Goal: Task Accomplishment & Management: Complete application form

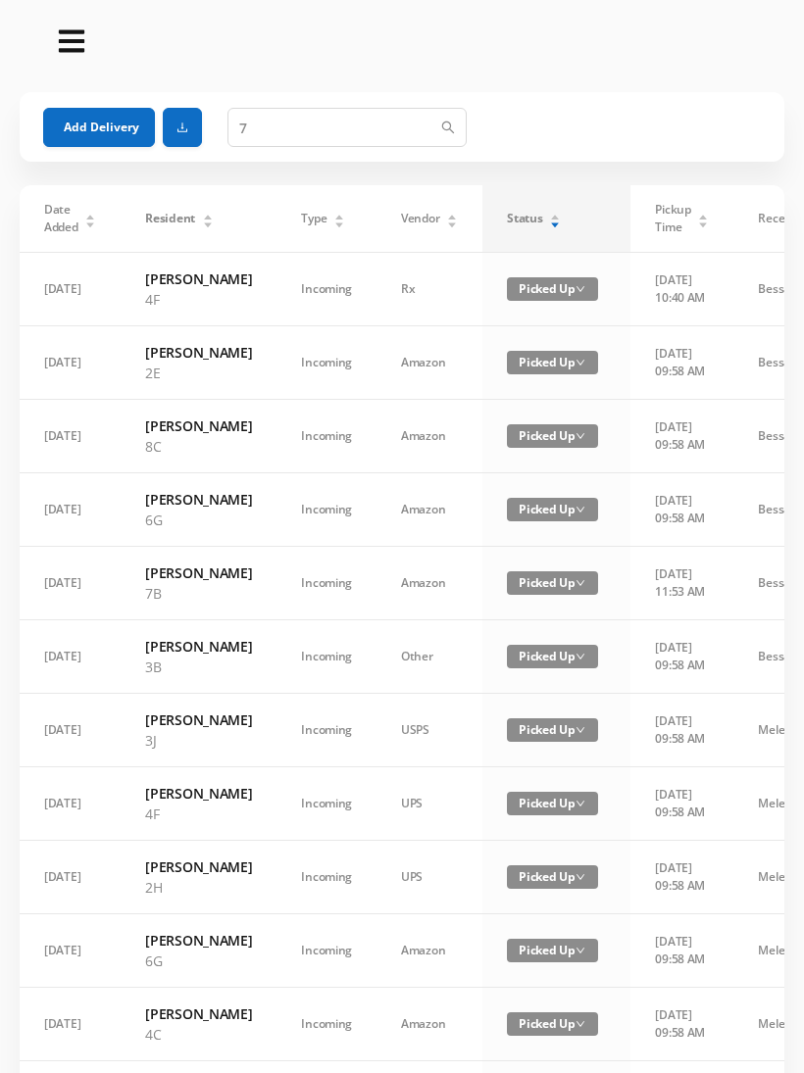
click at [526, 215] on div "Status" at bounding box center [534, 219] width 54 height 18
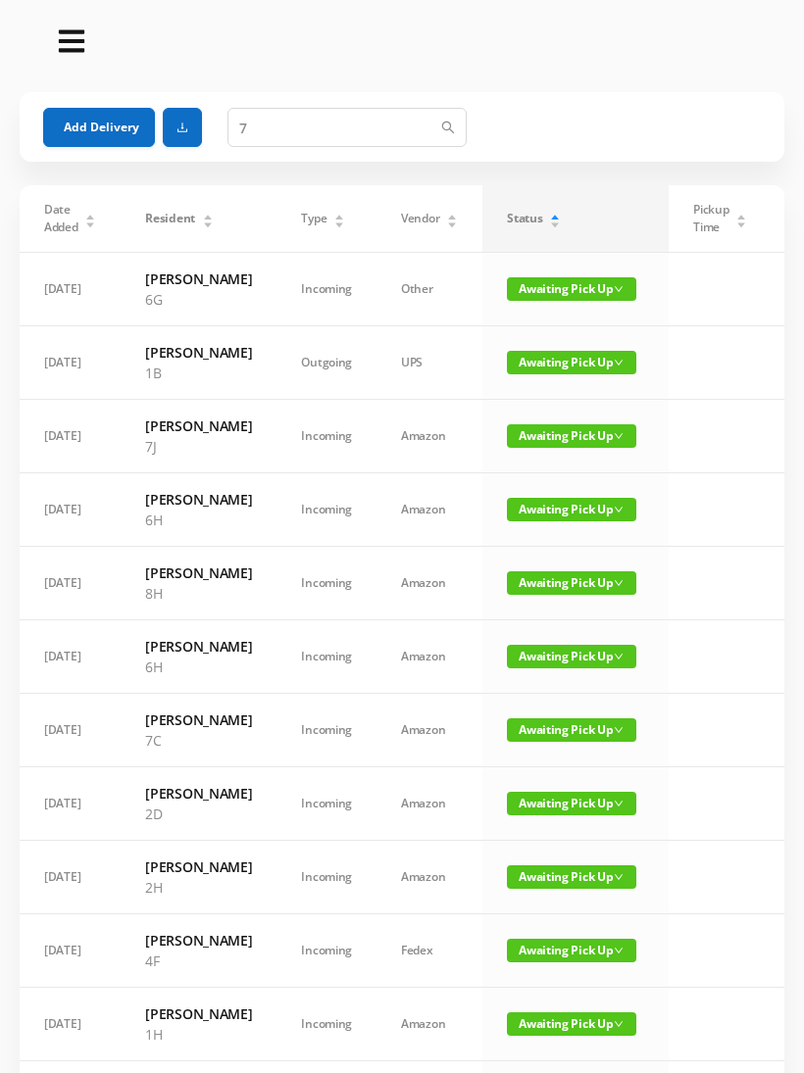
click at [77, 122] on button "Add Delivery" at bounding box center [99, 127] width 112 height 39
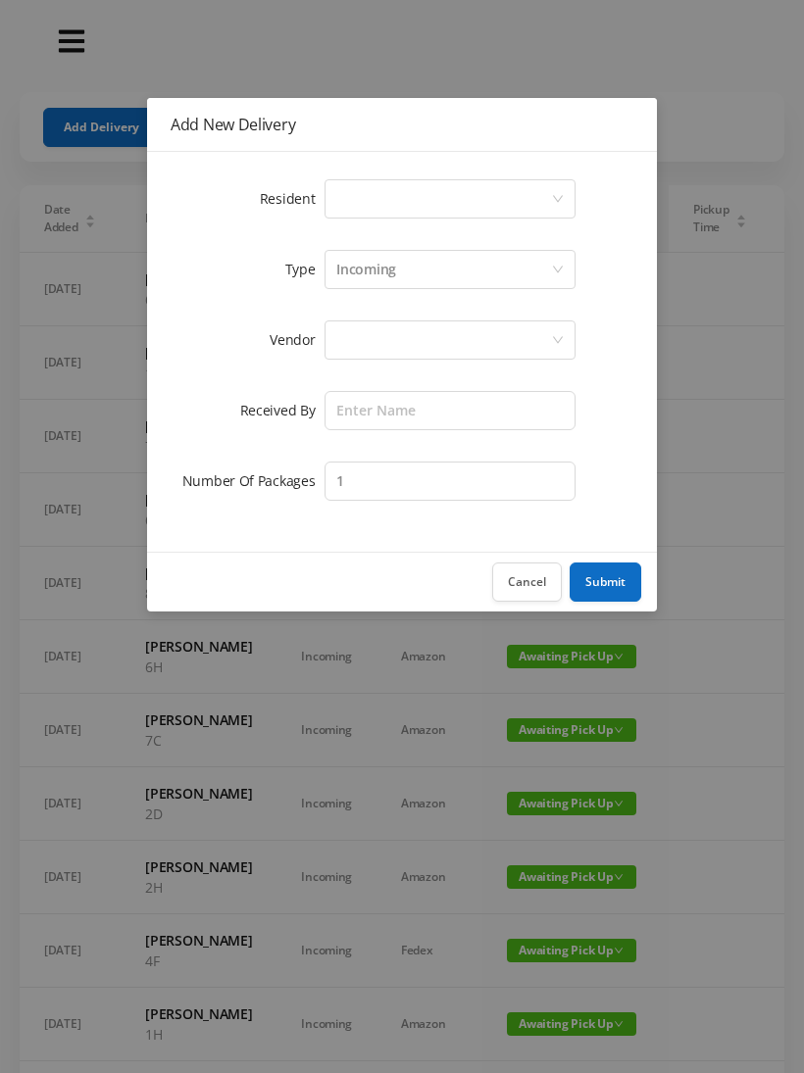
click at [348, 188] on div "Select a person" at bounding box center [443, 198] width 215 height 37
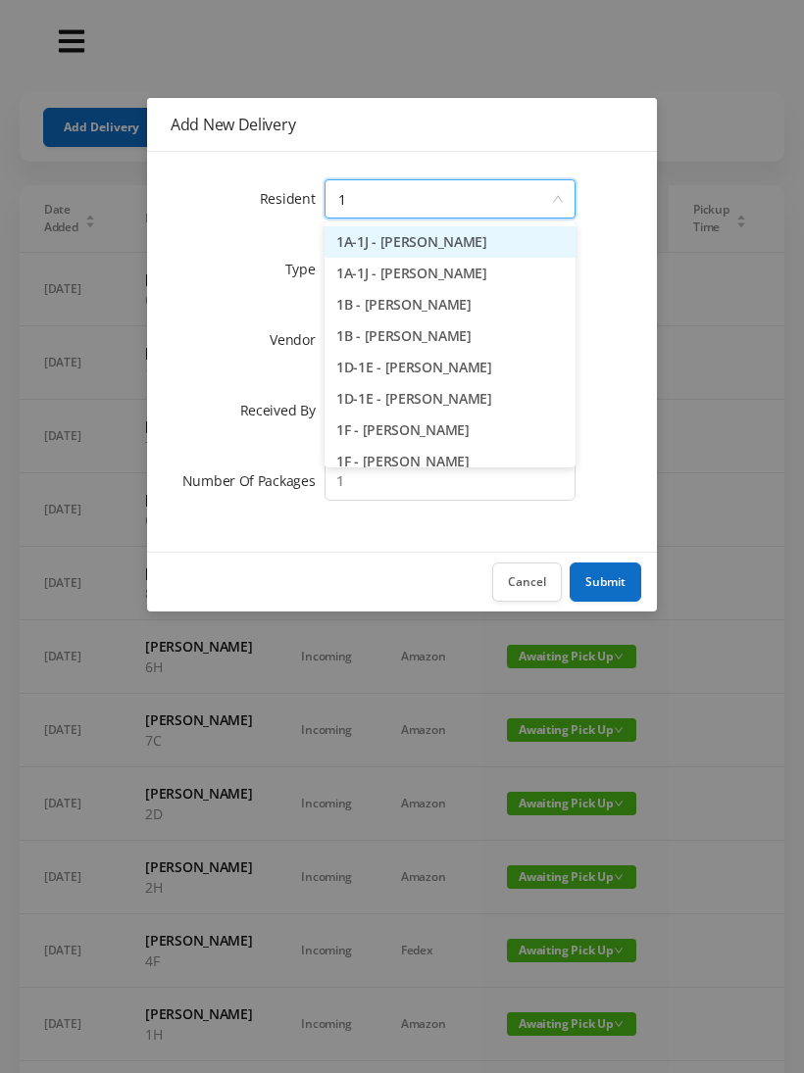
type input "1g"
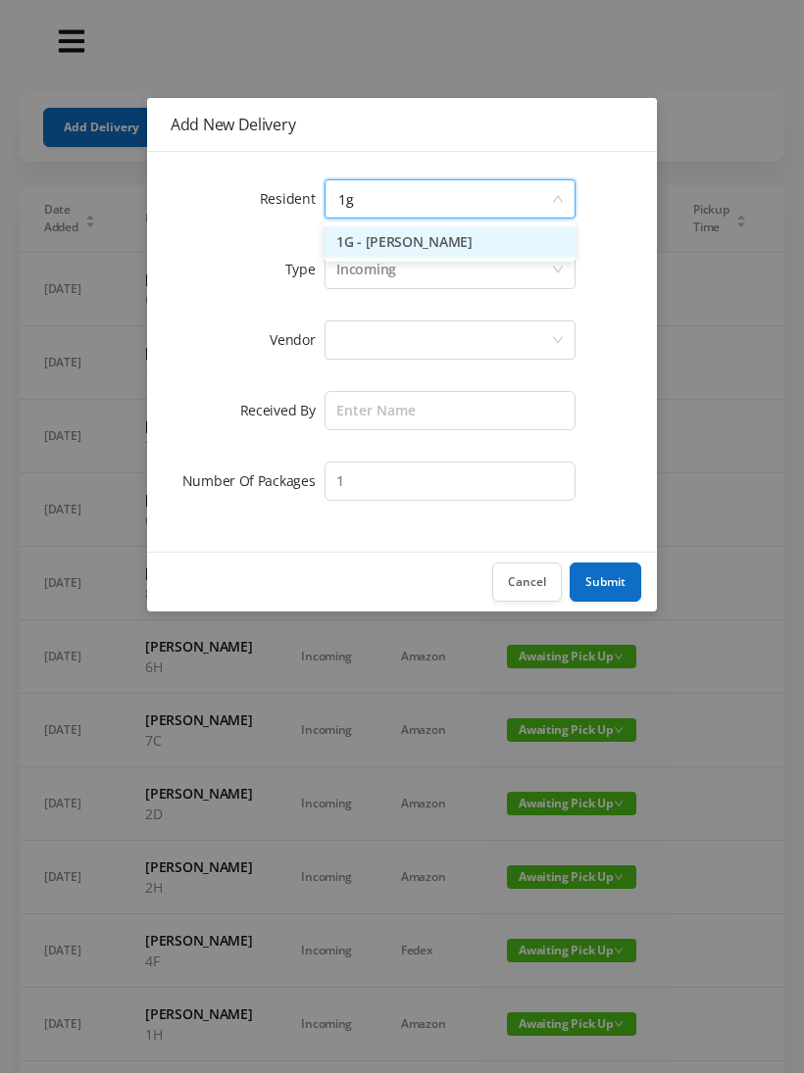
click at [351, 229] on li "1G - [PERSON_NAME]" at bounding box center [449, 241] width 251 height 31
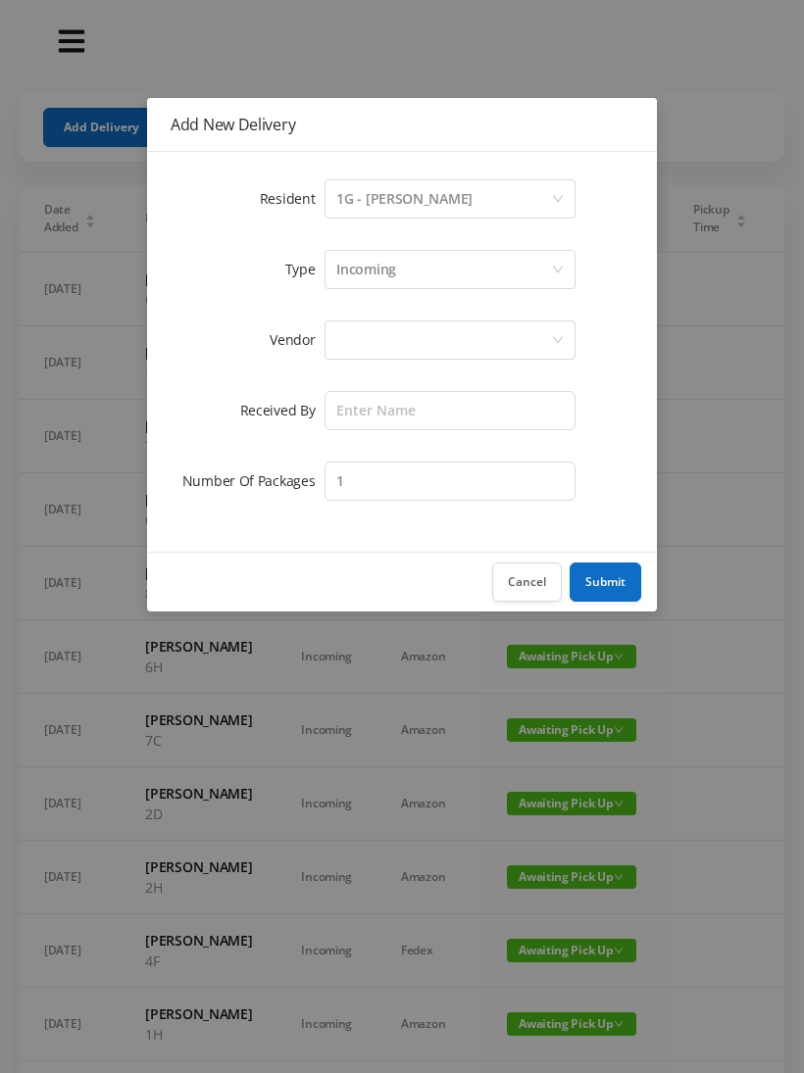
click at [329, 338] on div at bounding box center [449, 340] width 251 height 39
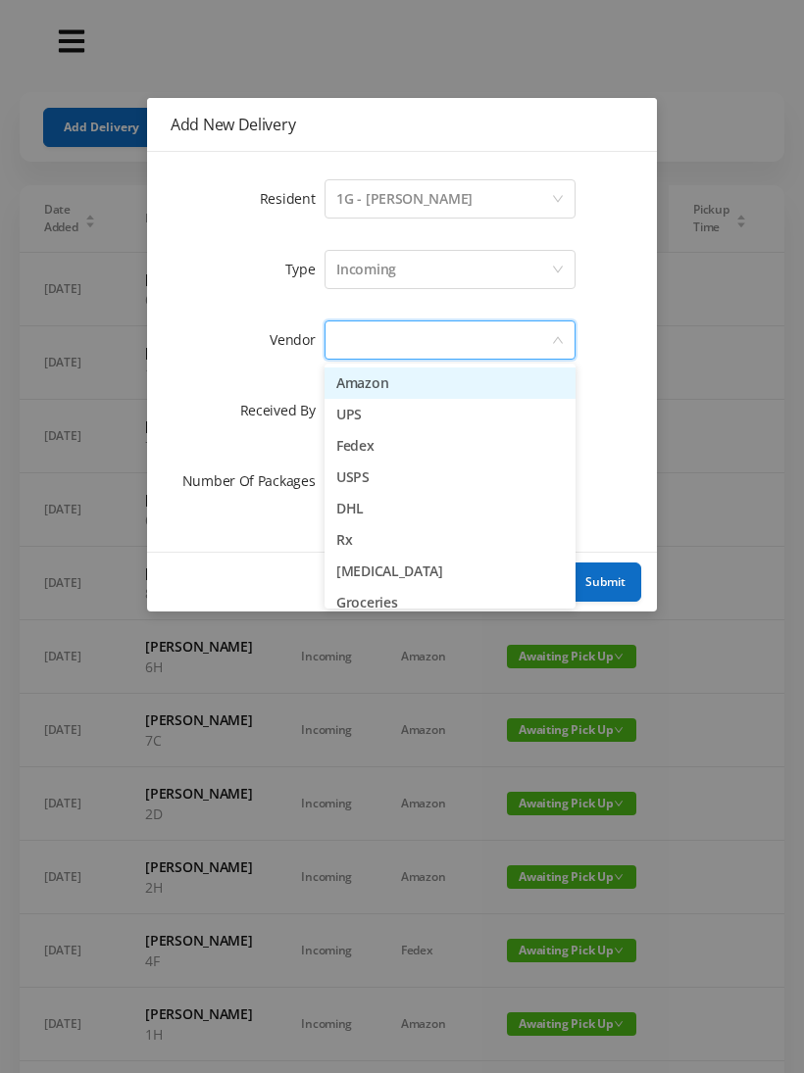
click at [342, 369] on li "Amazon" at bounding box center [449, 383] width 251 height 31
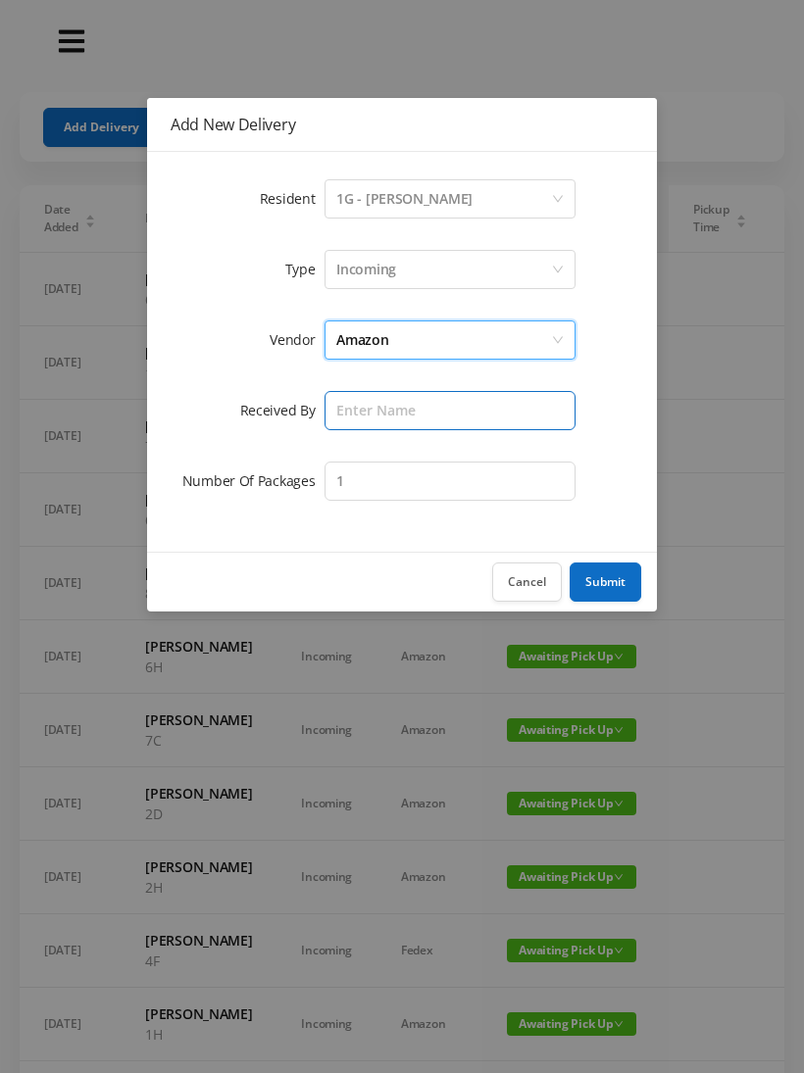
click at [335, 400] on input "text" at bounding box center [449, 410] width 251 height 39
type input "[PERSON_NAME]"
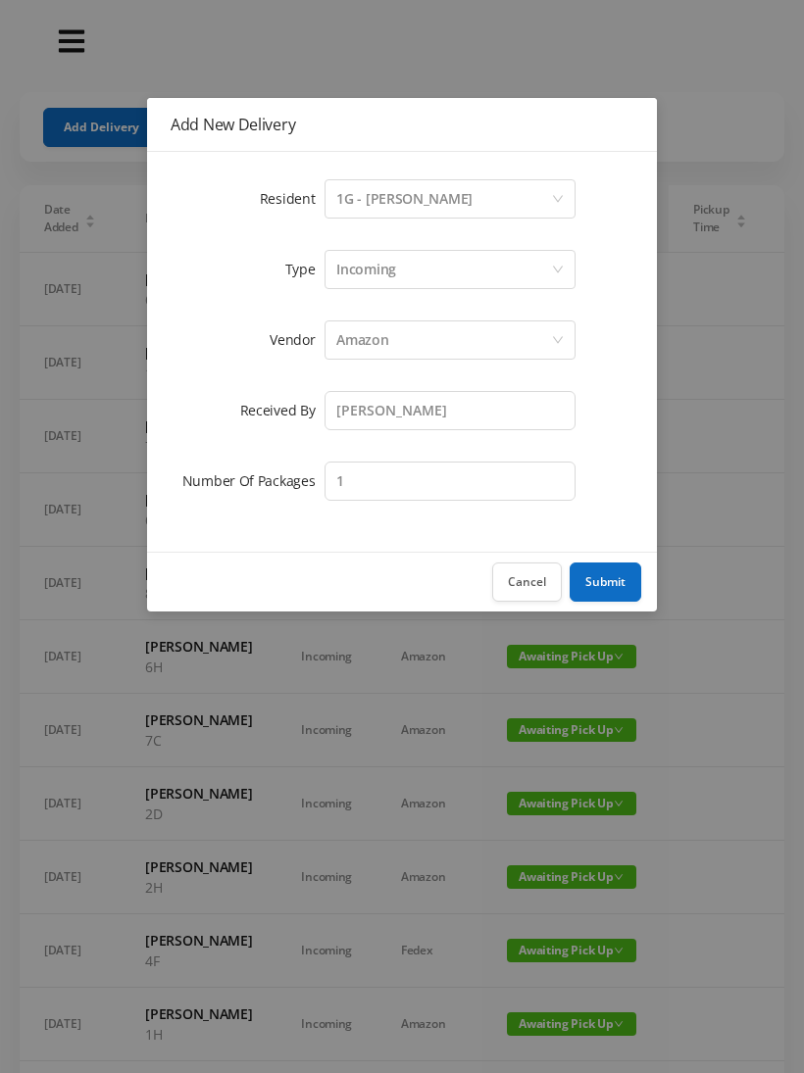
click at [588, 573] on button "Submit" at bounding box center [606, 582] width 72 height 39
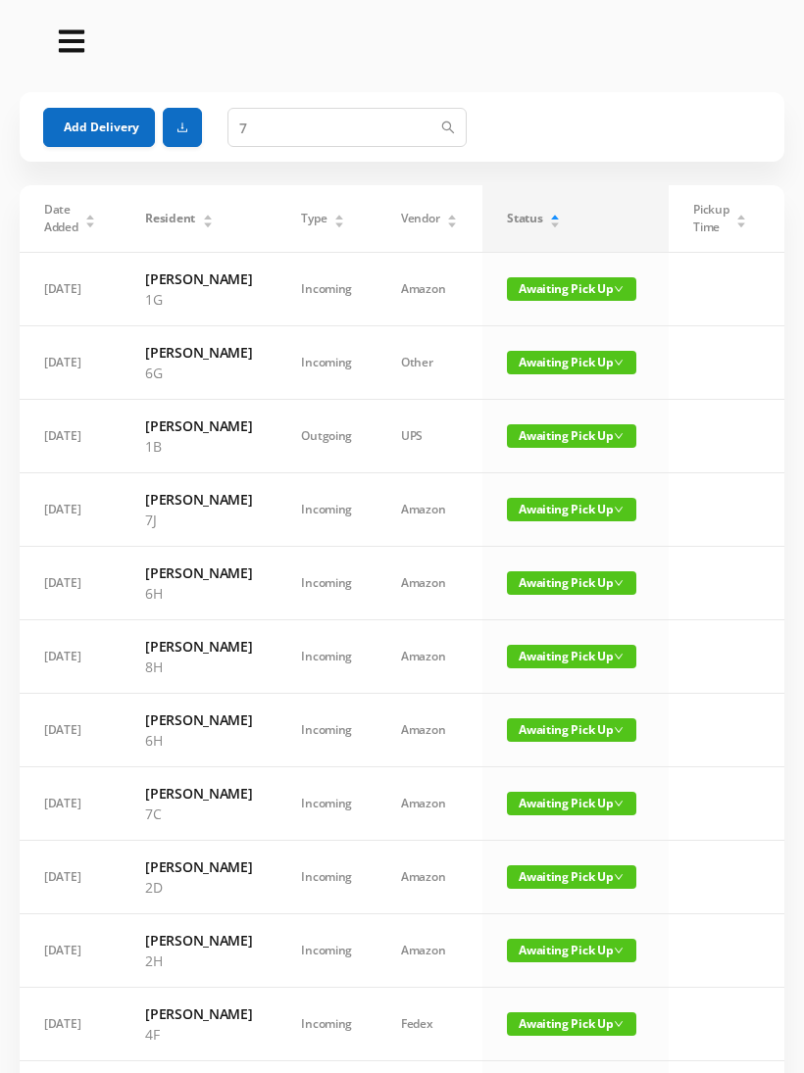
click at [77, 141] on button "Add Delivery" at bounding box center [99, 127] width 112 height 39
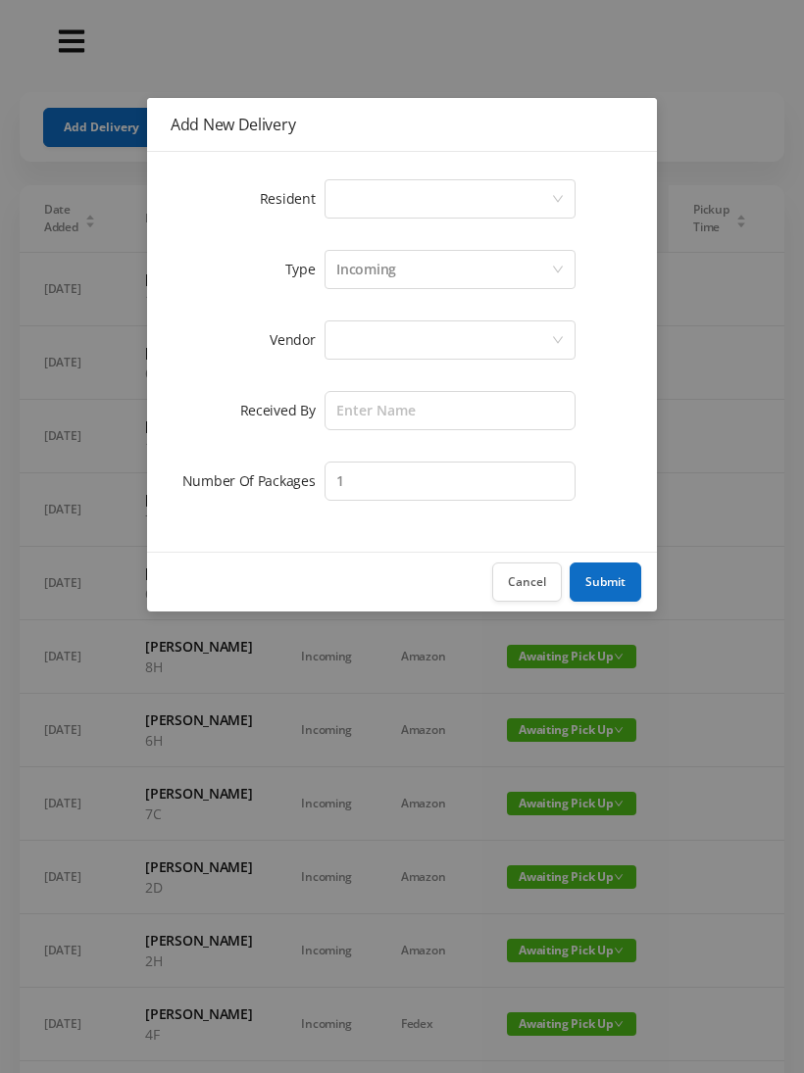
click at [346, 199] on div "Select a person" at bounding box center [443, 198] width 215 height 37
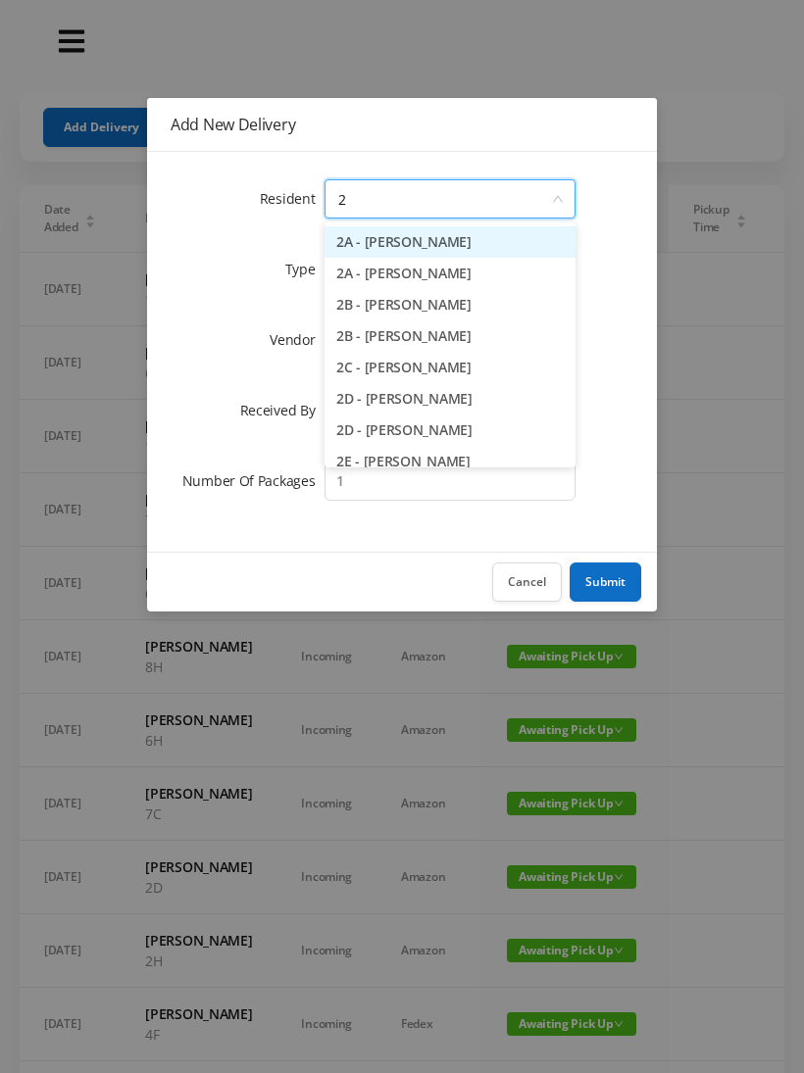
type input "2h"
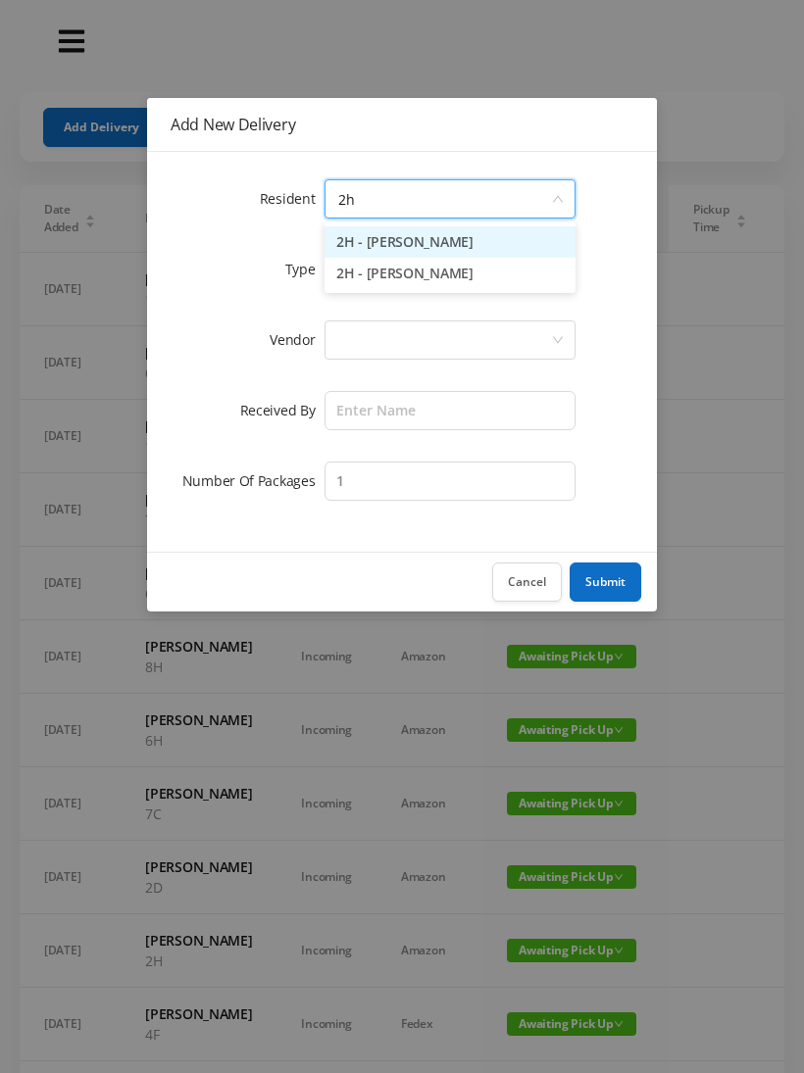
click at [390, 276] on li "2H - [PERSON_NAME]" at bounding box center [449, 273] width 251 height 31
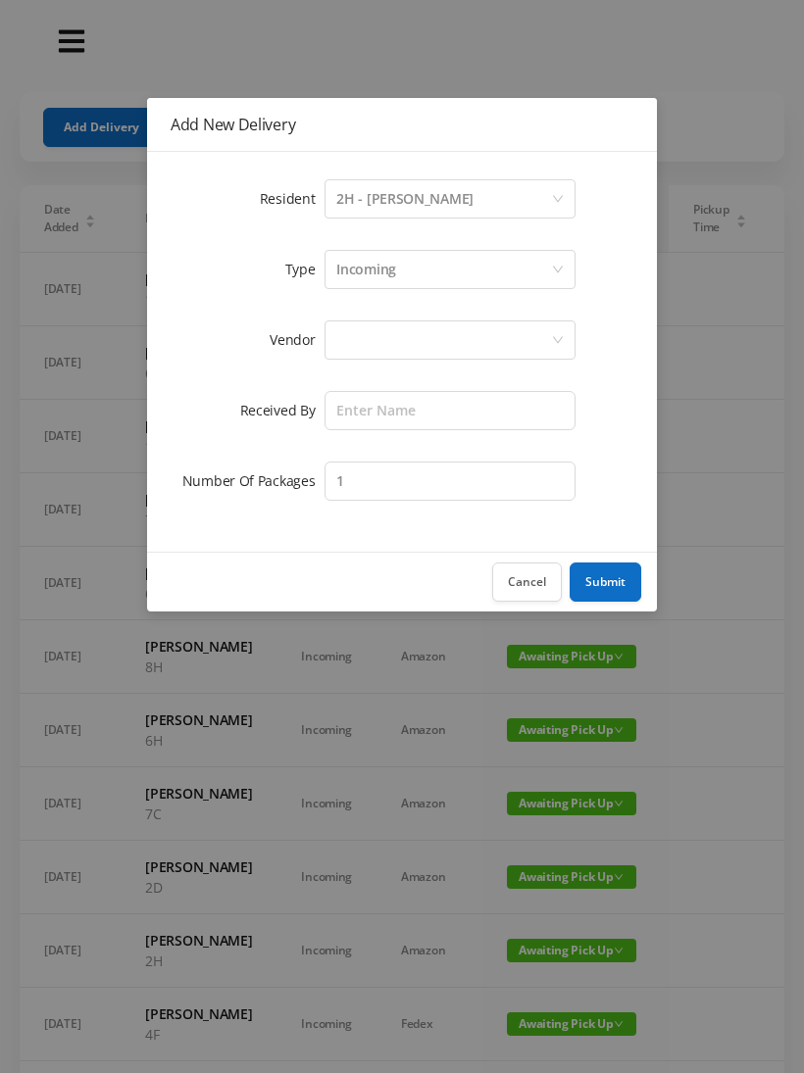
click at [341, 346] on div at bounding box center [443, 340] width 215 height 37
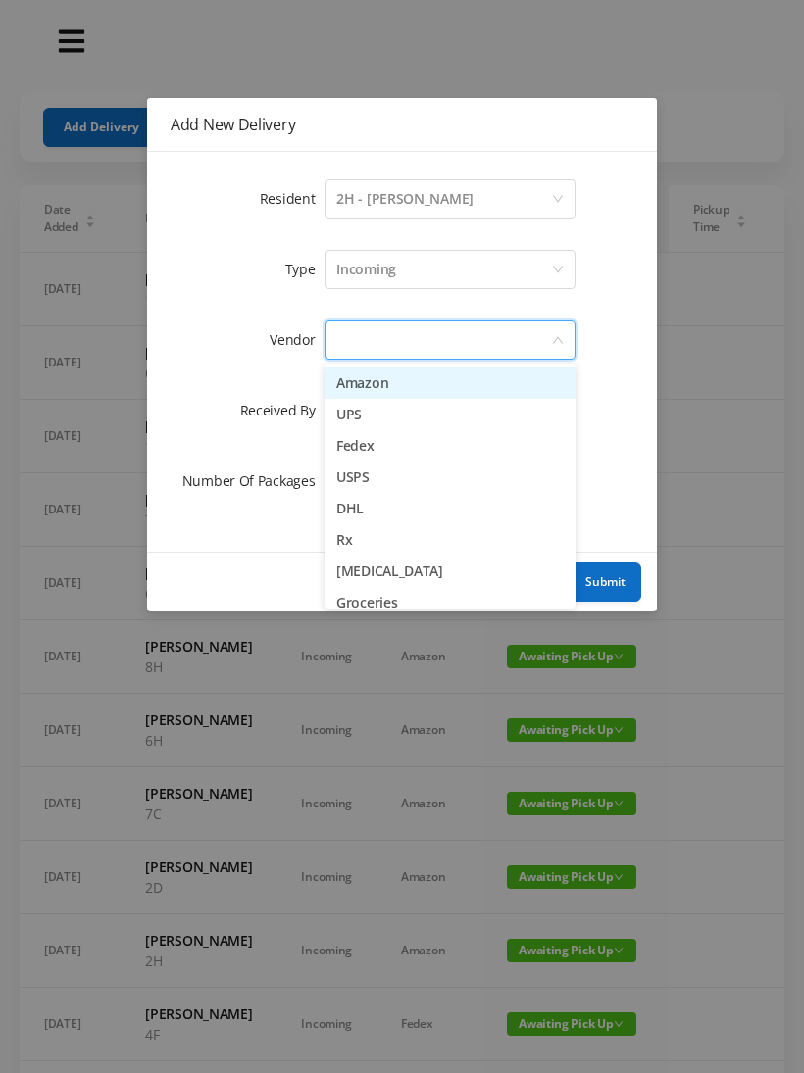
click at [341, 372] on li "Amazon" at bounding box center [449, 383] width 251 height 31
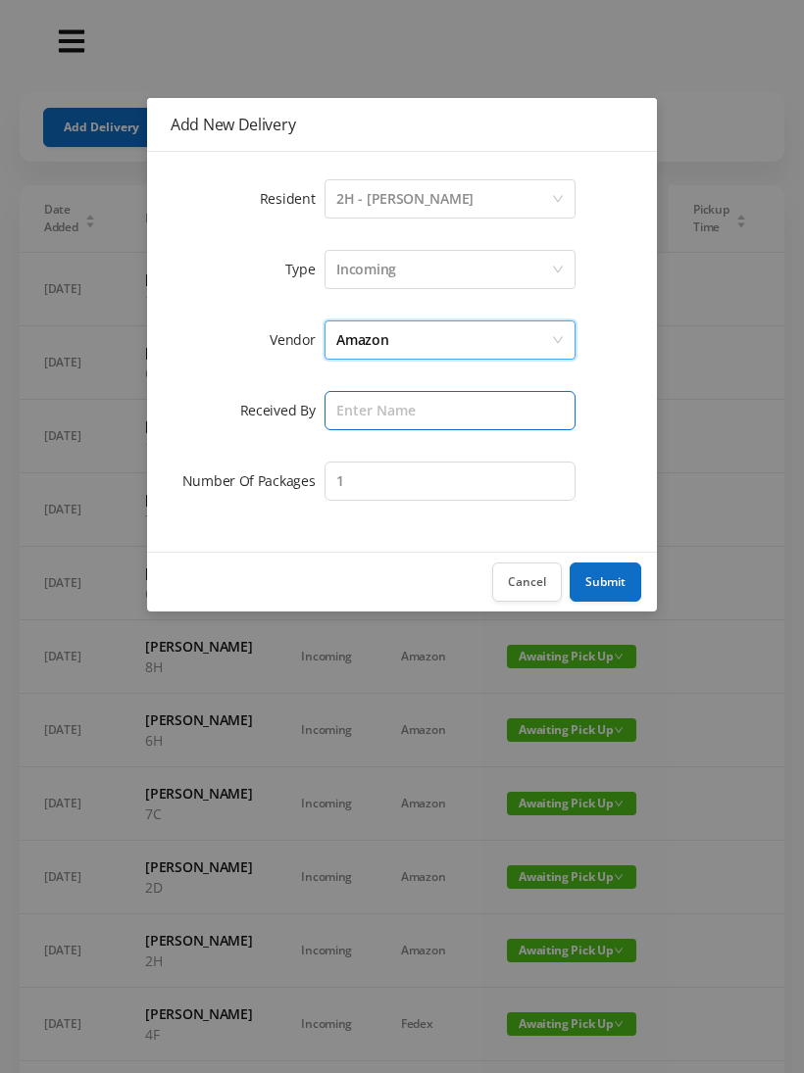
click at [331, 395] on input "text" at bounding box center [449, 410] width 251 height 39
type input "[PERSON_NAME]"
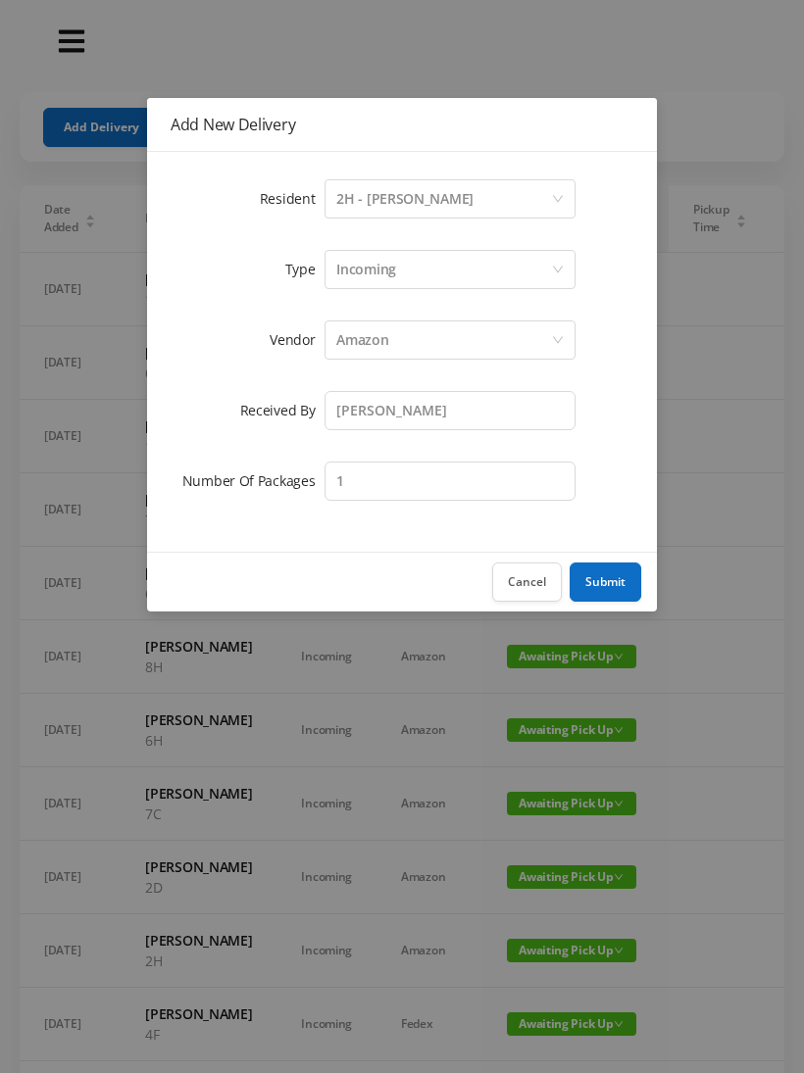
click at [588, 567] on button "Submit" at bounding box center [606, 582] width 72 height 39
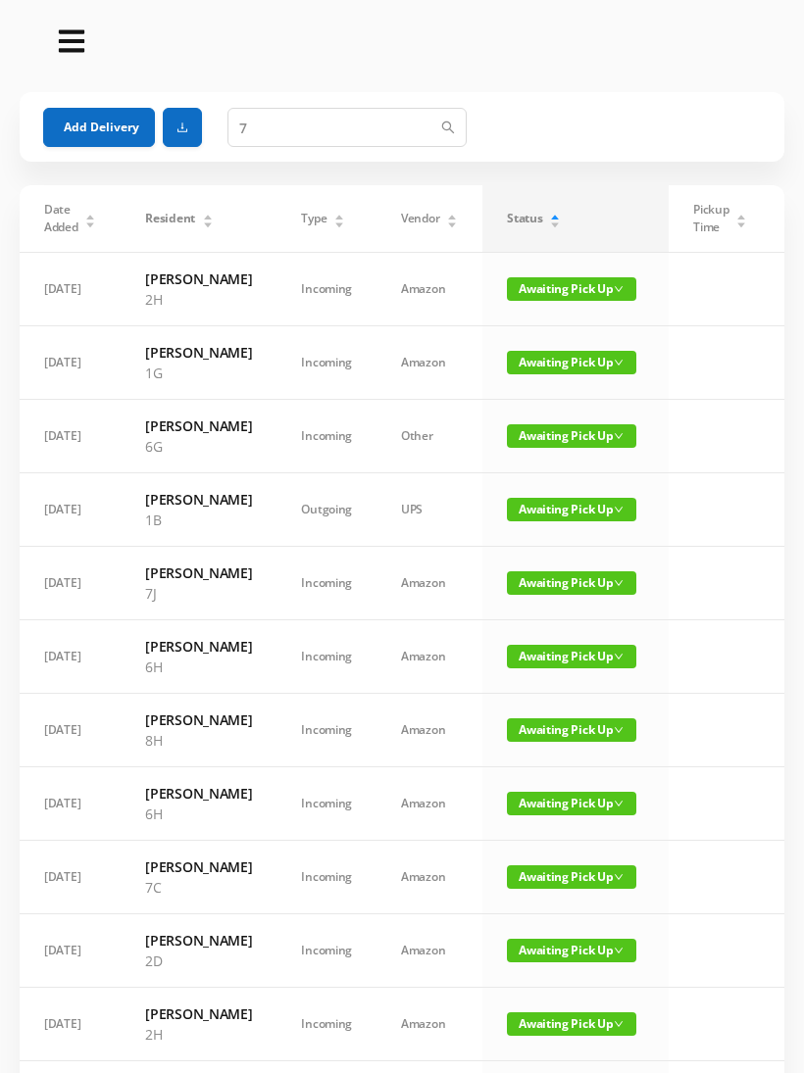
click at [77, 116] on button "Add Delivery" at bounding box center [99, 127] width 112 height 39
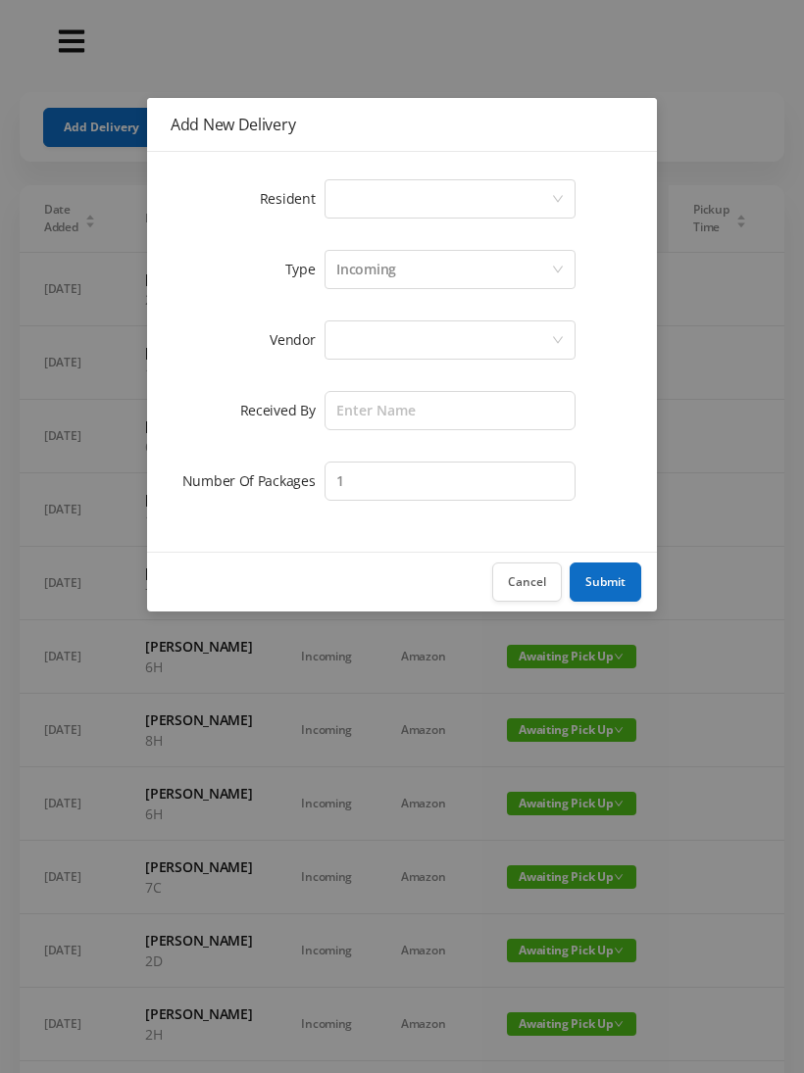
click at [338, 194] on div "Select a person" at bounding box center [443, 198] width 215 height 37
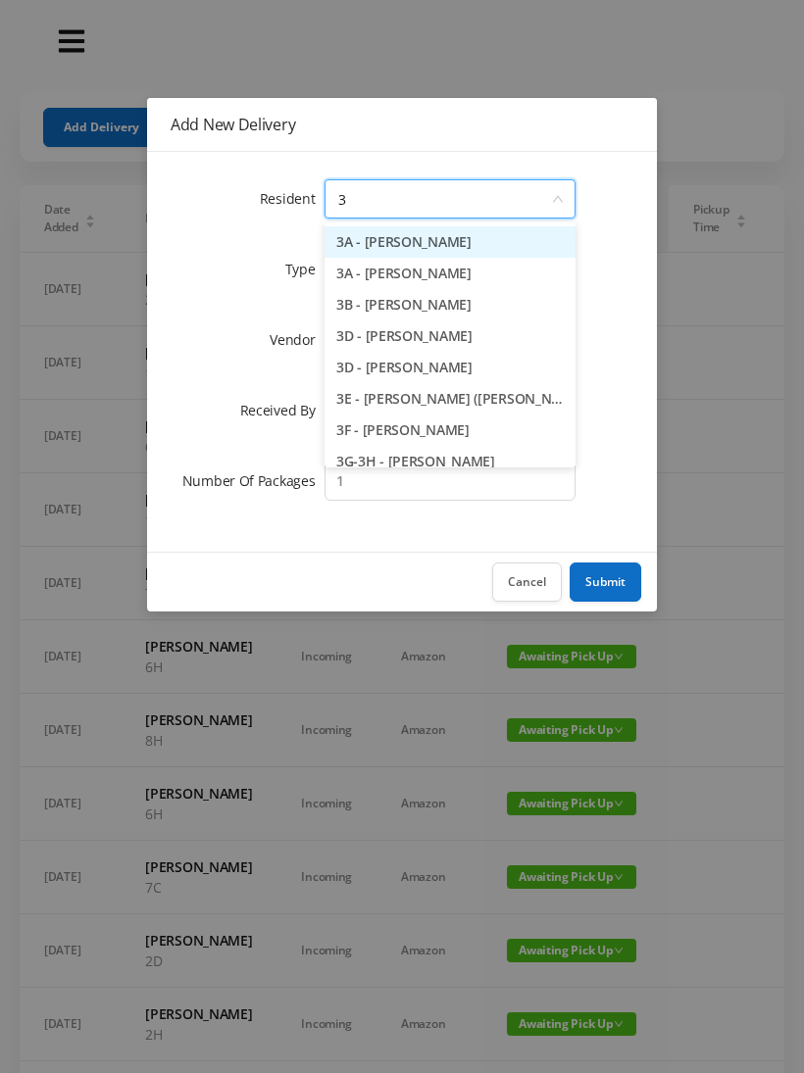
type input "3b"
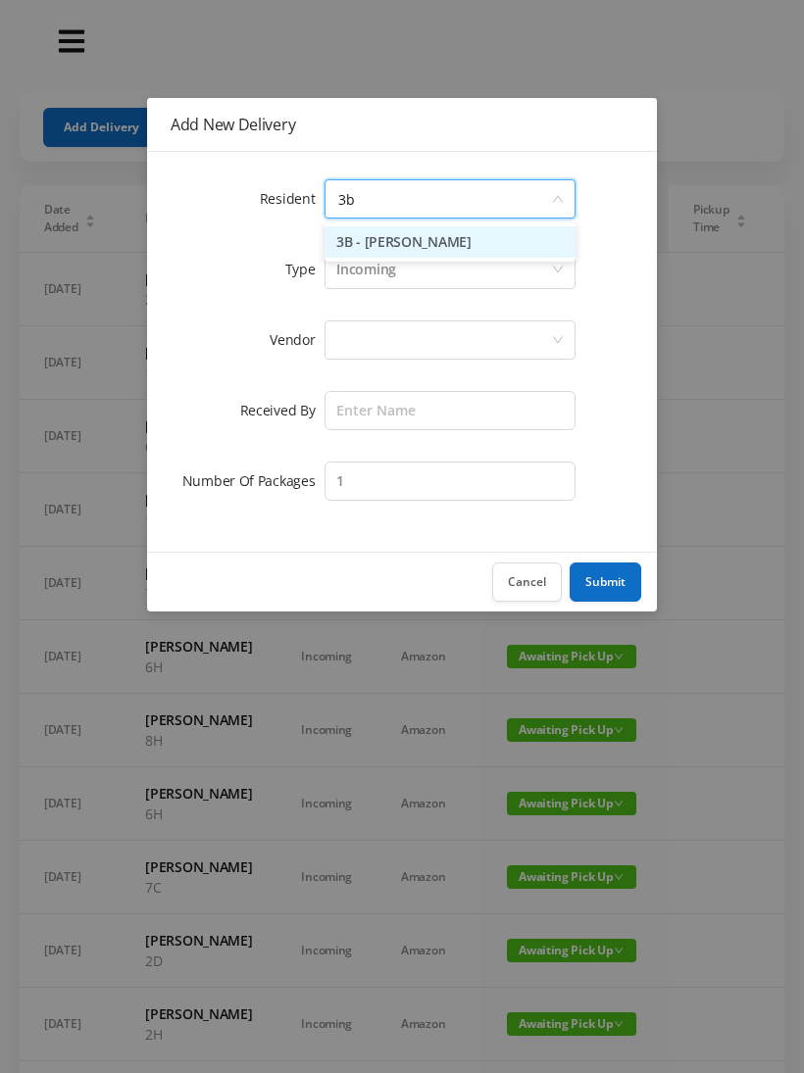
click at [380, 239] on li "3B - [PERSON_NAME]" at bounding box center [449, 241] width 251 height 31
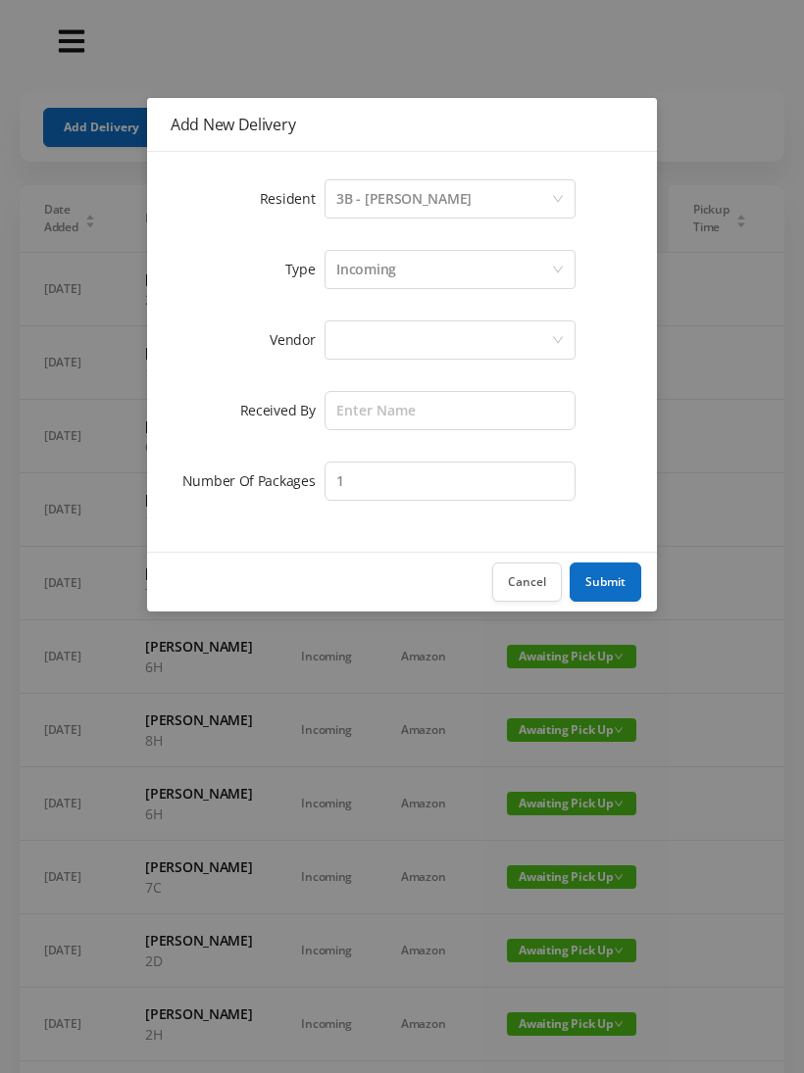
click at [336, 338] on div at bounding box center [443, 340] width 215 height 37
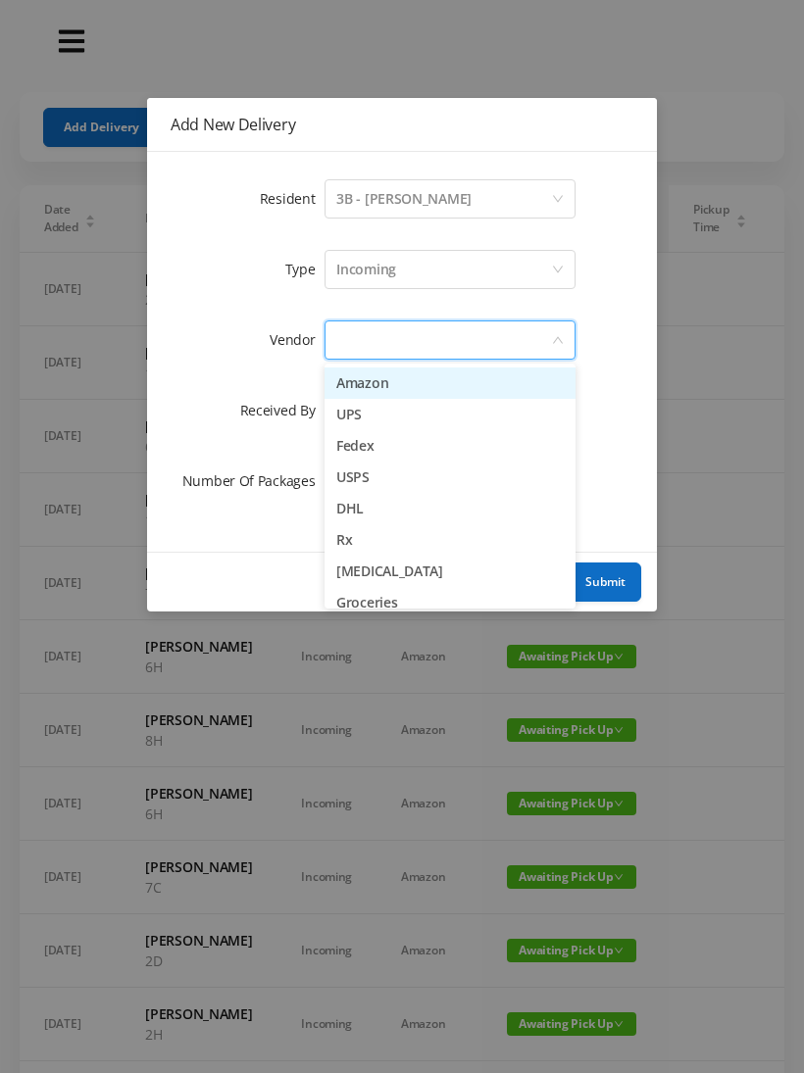
click at [337, 377] on li "Amazon" at bounding box center [449, 383] width 251 height 31
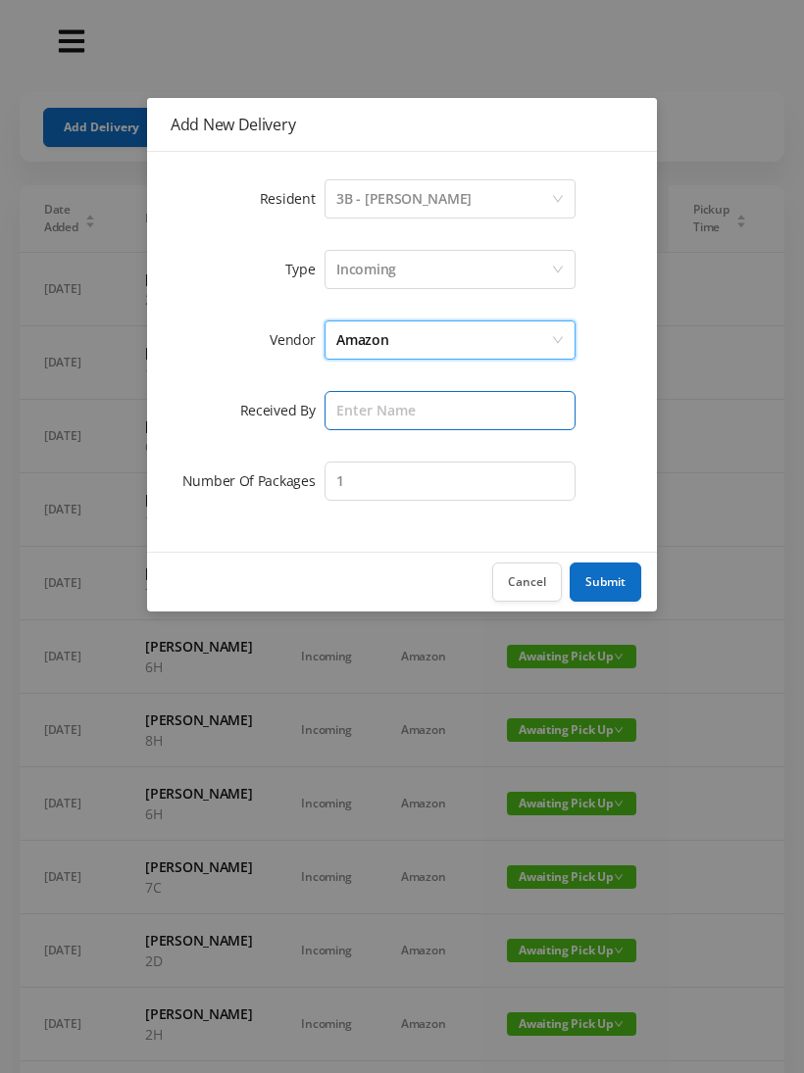
click at [335, 410] on input "text" at bounding box center [449, 410] width 251 height 39
type input "[PERSON_NAME]"
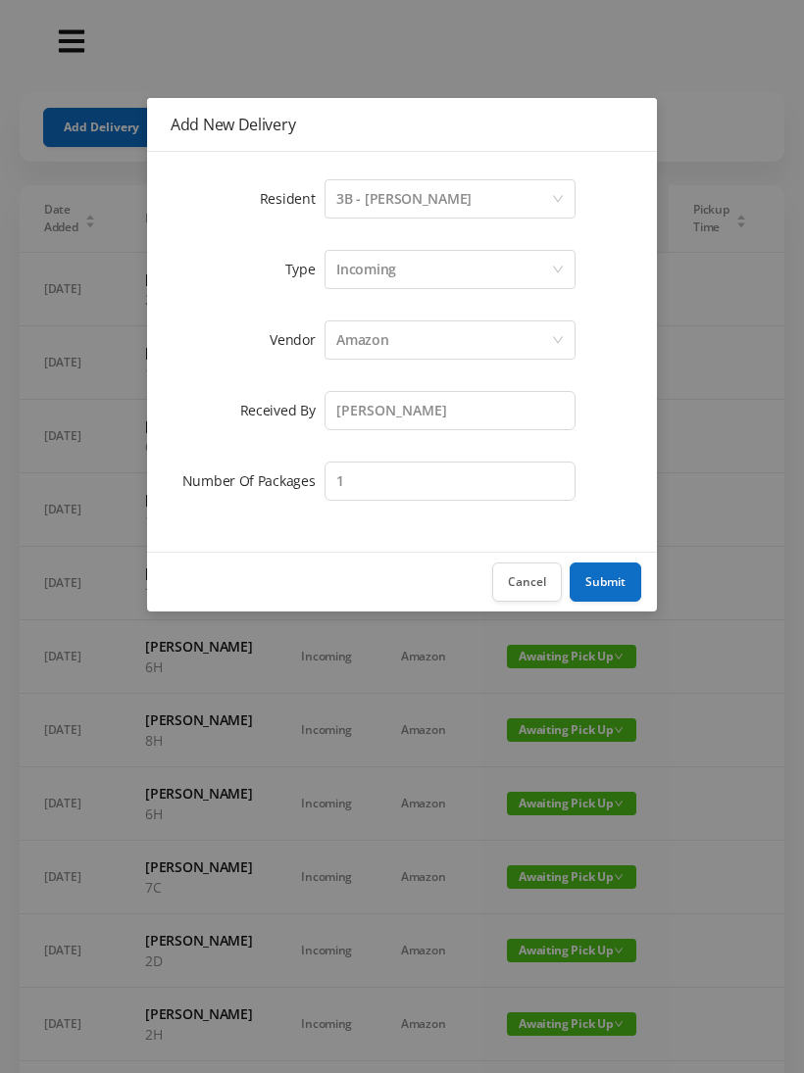
click at [599, 570] on button "Submit" at bounding box center [606, 582] width 72 height 39
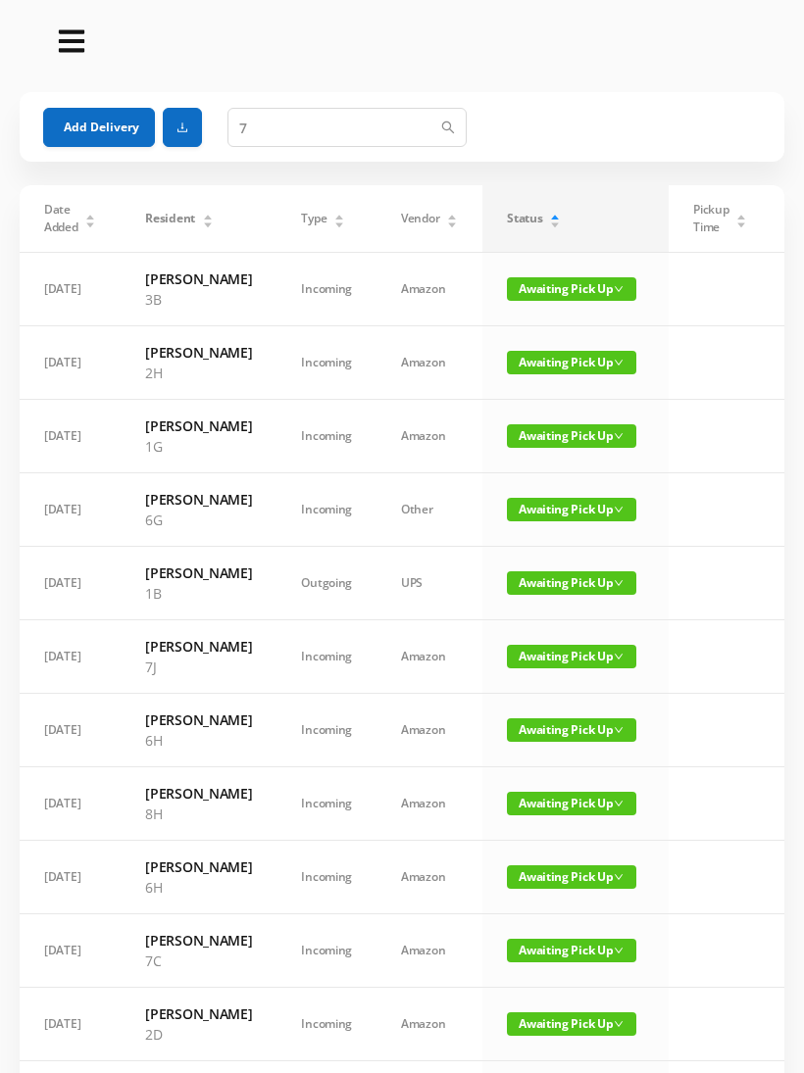
click at [89, 114] on button "Add Delivery" at bounding box center [99, 127] width 112 height 39
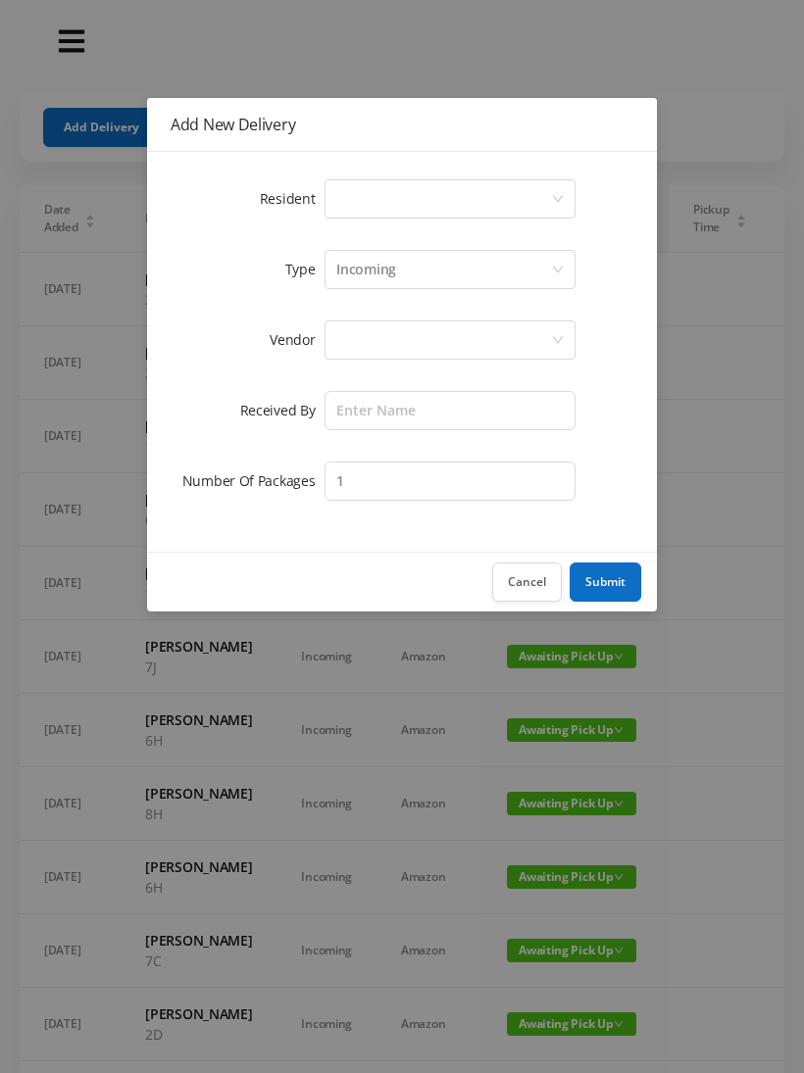
click at [343, 201] on div "Select a person" at bounding box center [443, 198] width 215 height 37
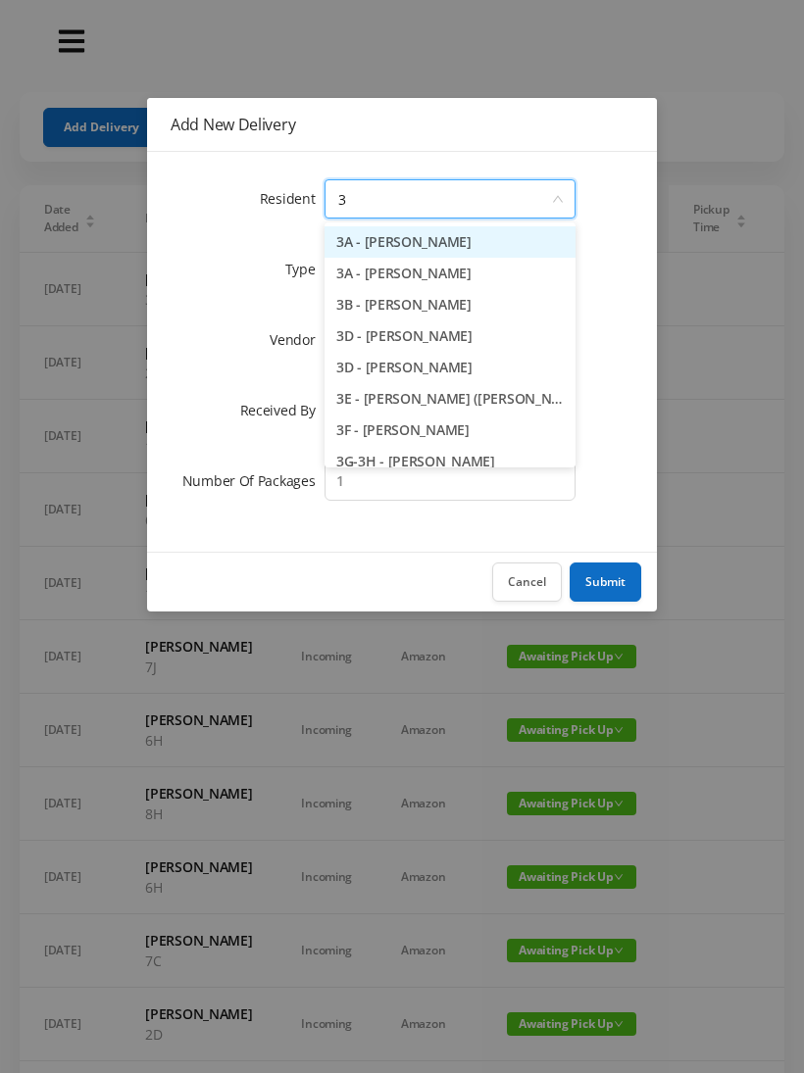
type input "3j"
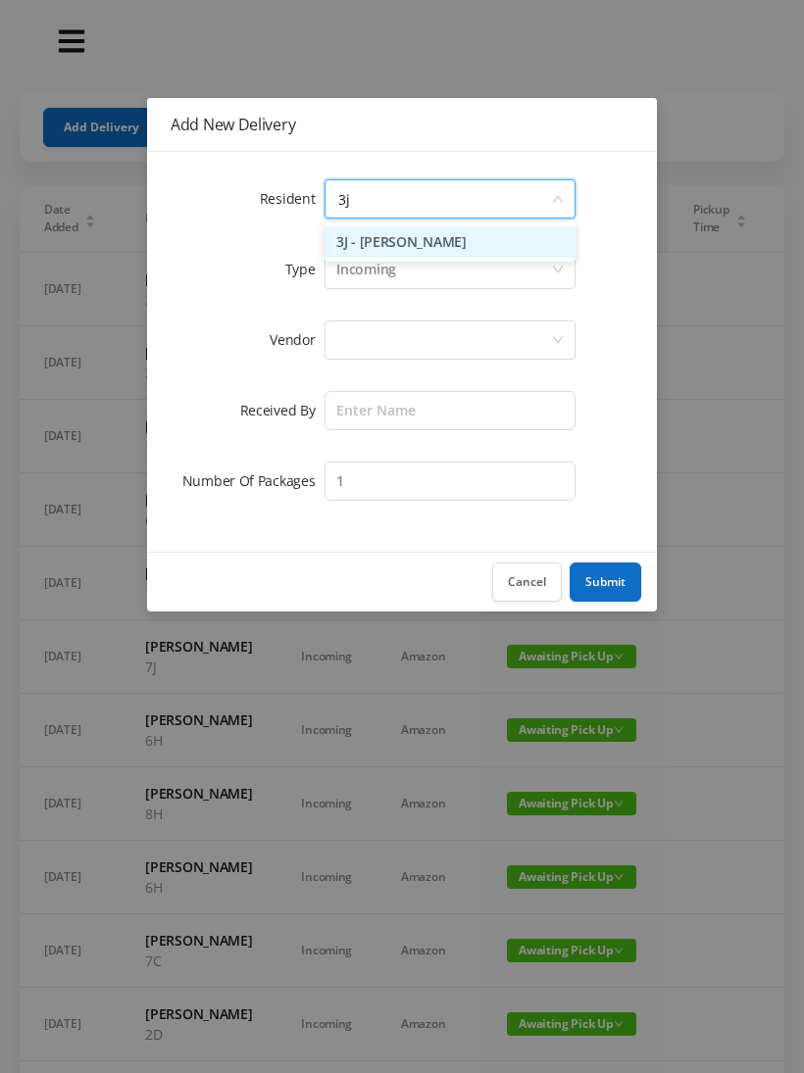
click at [356, 237] on li "3J - [PERSON_NAME]" at bounding box center [449, 241] width 251 height 31
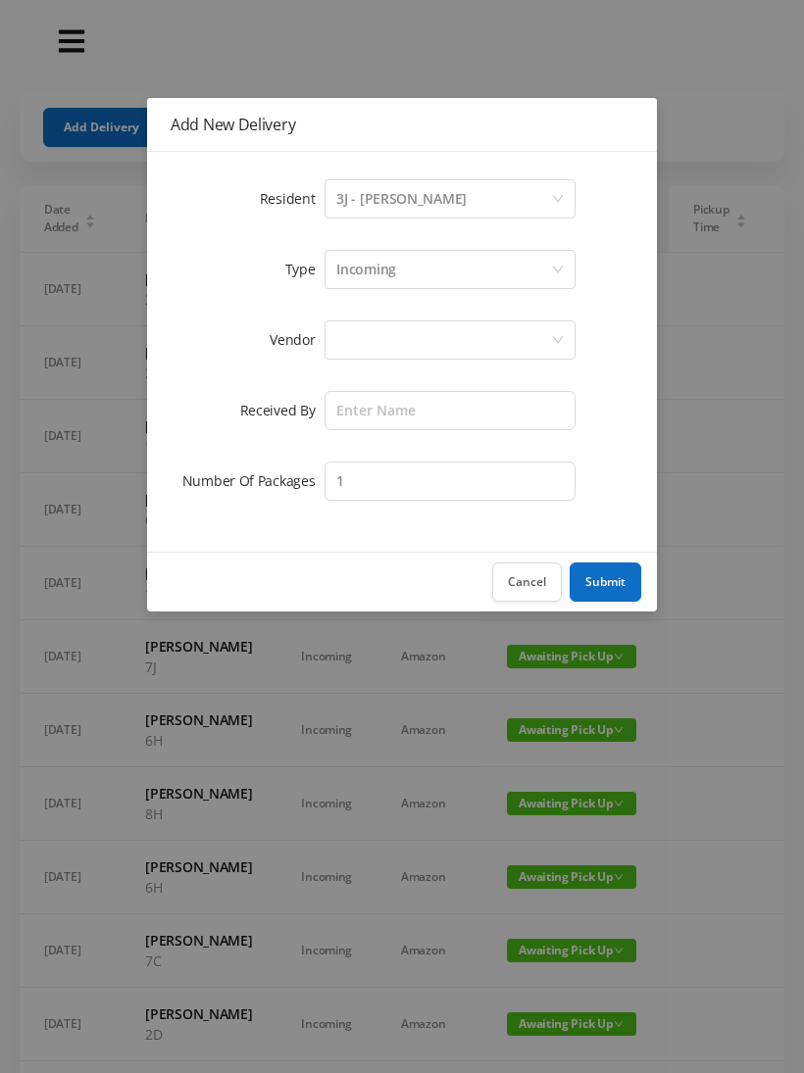
click at [332, 334] on div at bounding box center [449, 340] width 251 height 39
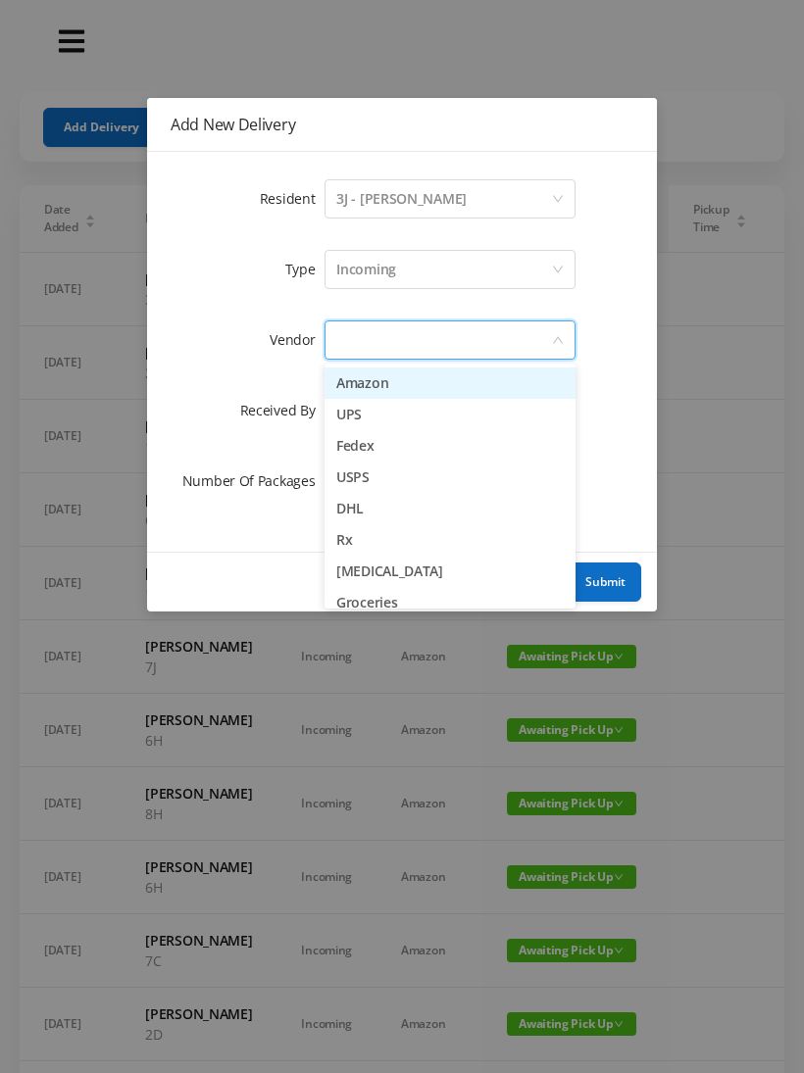
click at [341, 374] on li "Amazon" at bounding box center [449, 383] width 251 height 31
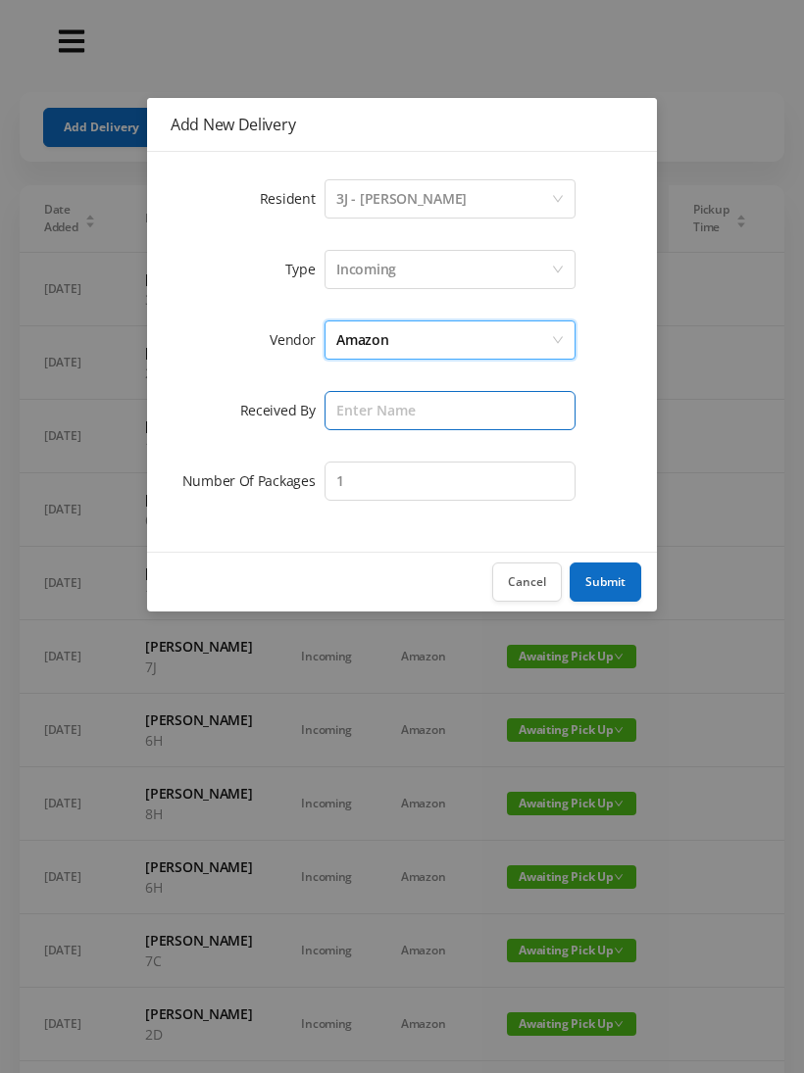
click at [334, 415] on input "text" at bounding box center [449, 410] width 251 height 39
type input "[PERSON_NAME]"
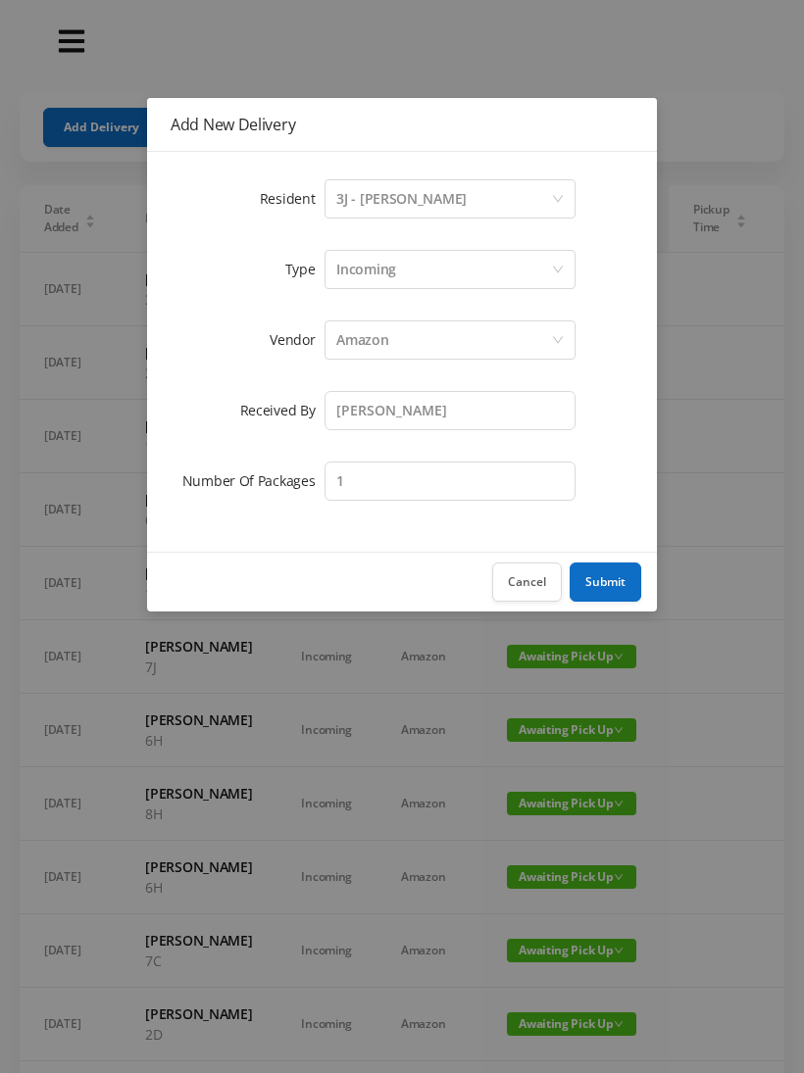
click at [594, 565] on button "Submit" at bounding box center [606, 582] width 72 height 39
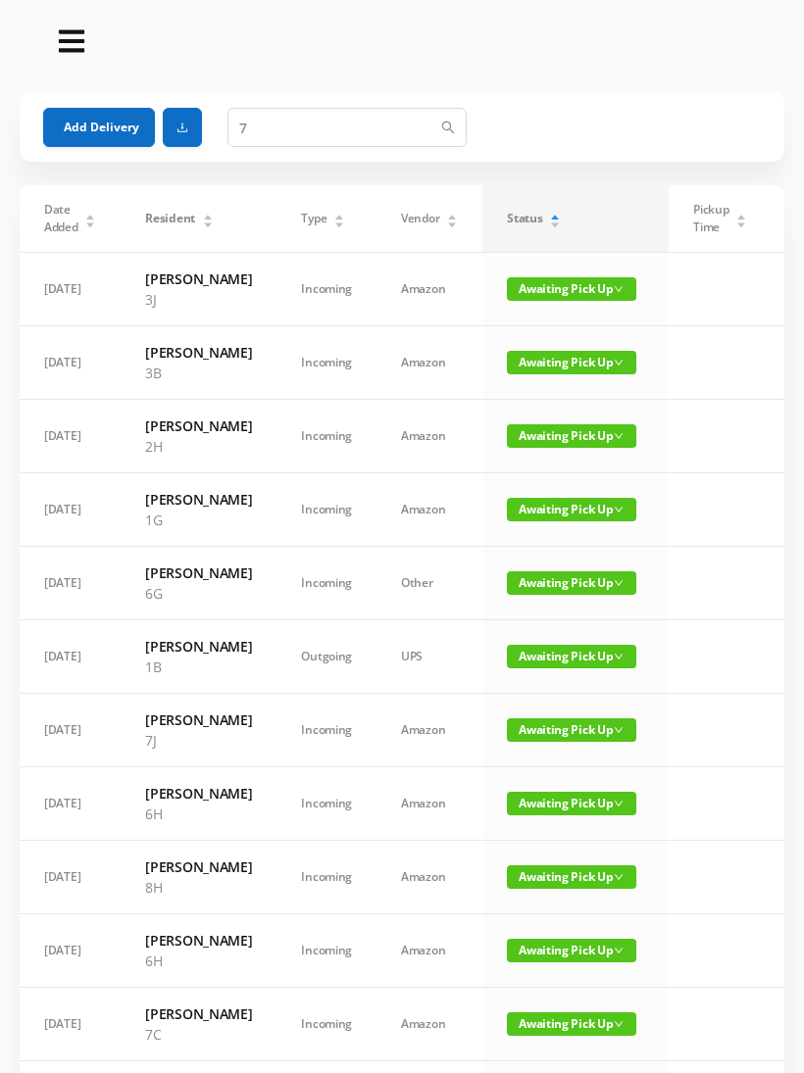
click at [87, 137] on button "Add Delivery" at bounding box center [99, 127] width 112 height 39
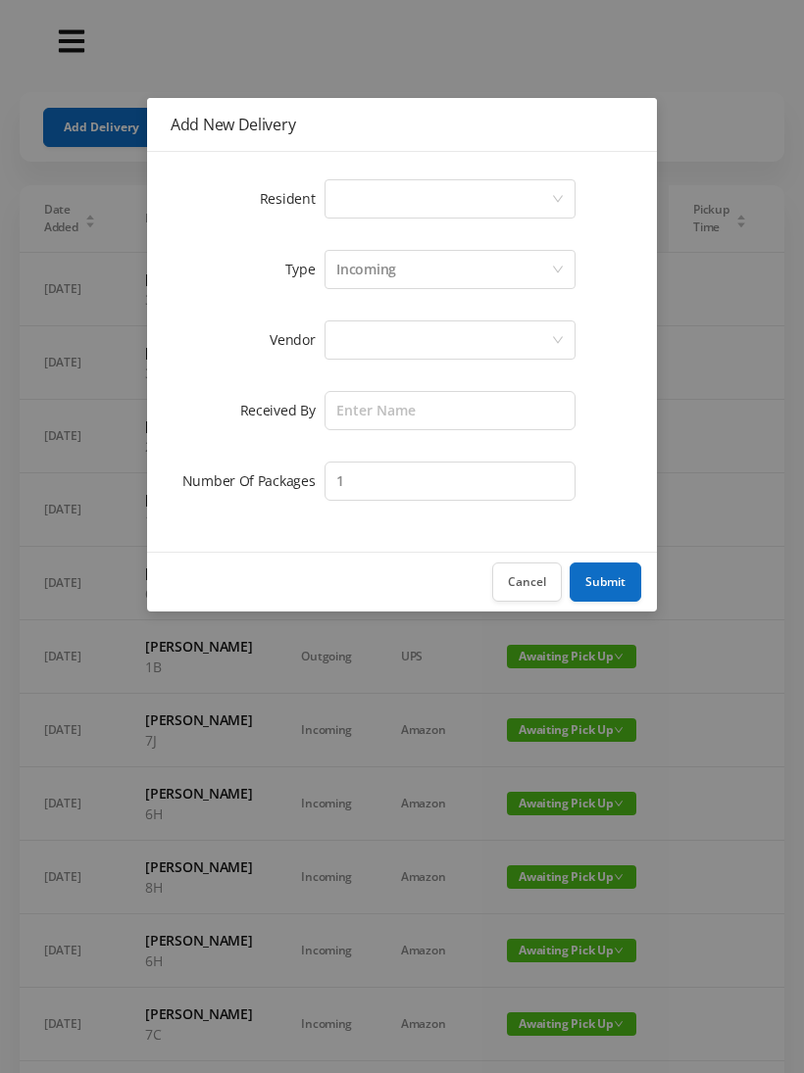
click at [340, 196] on div "Select a person" at bounding box center [443, 198] width 215 height 37
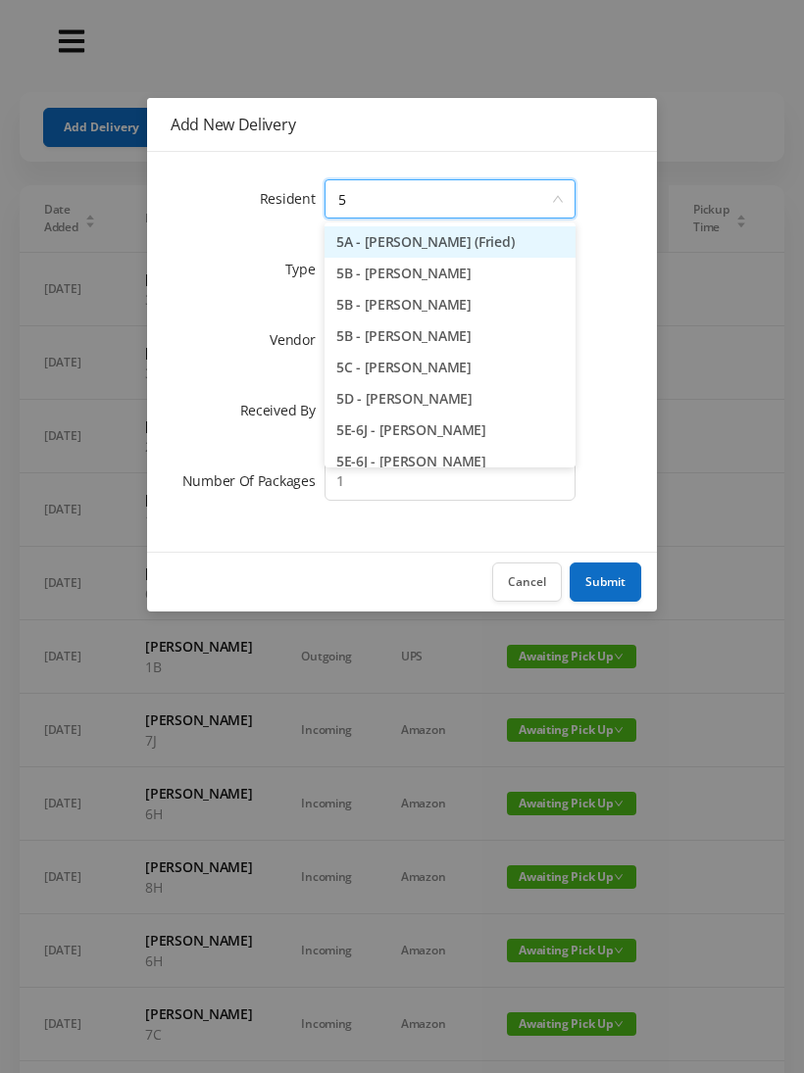
type input "5b"
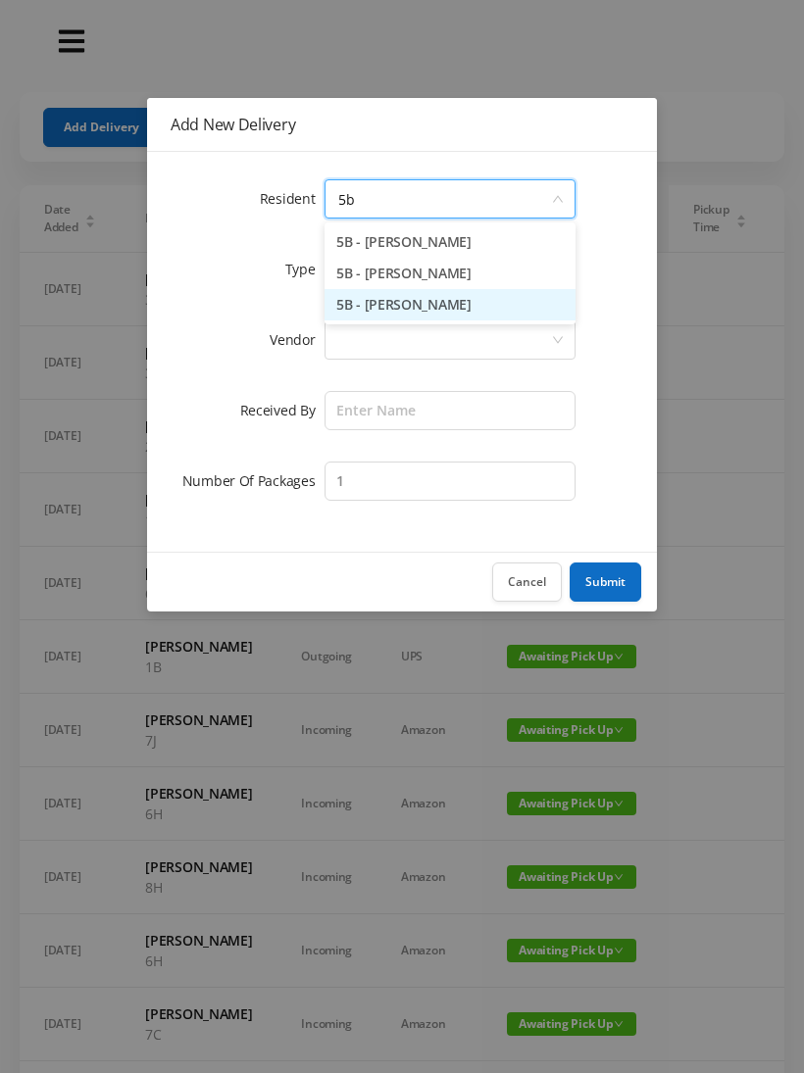
click at [371, 311] on li "5B - [PERSON_NAME]" at bounding box center [449, 304] width 251 height 31
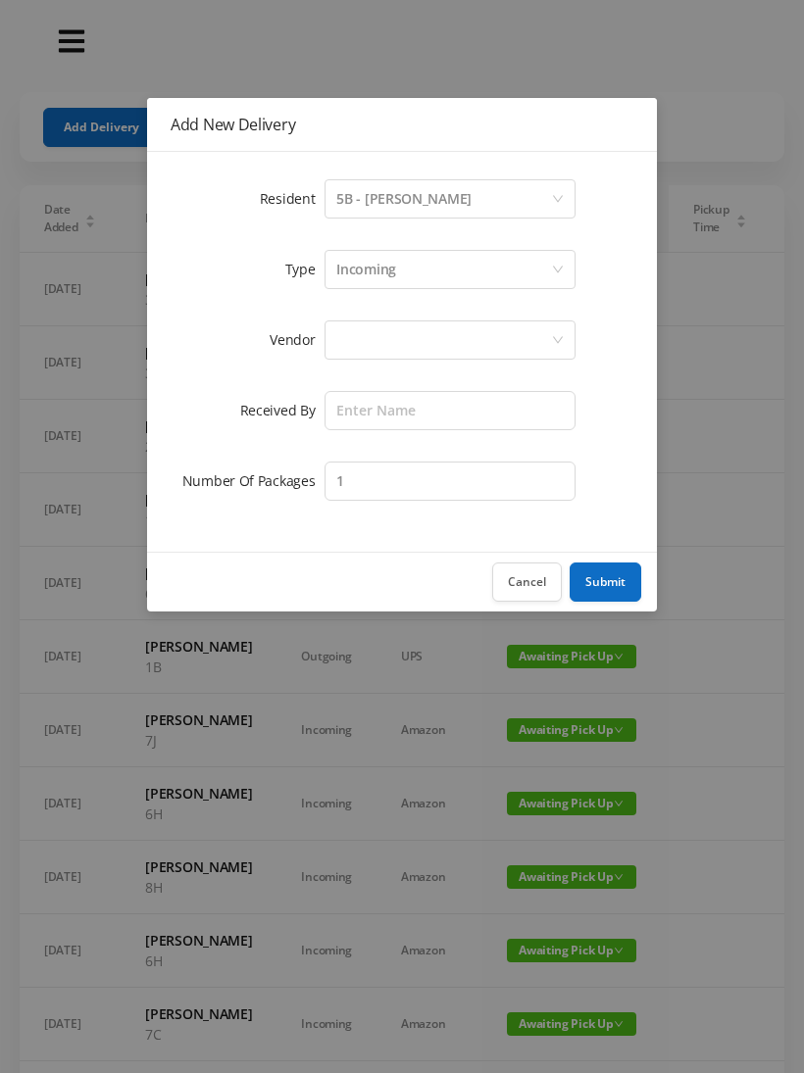
click at [332, 340] on div at bounding box center [449, 340] width 251 height 39
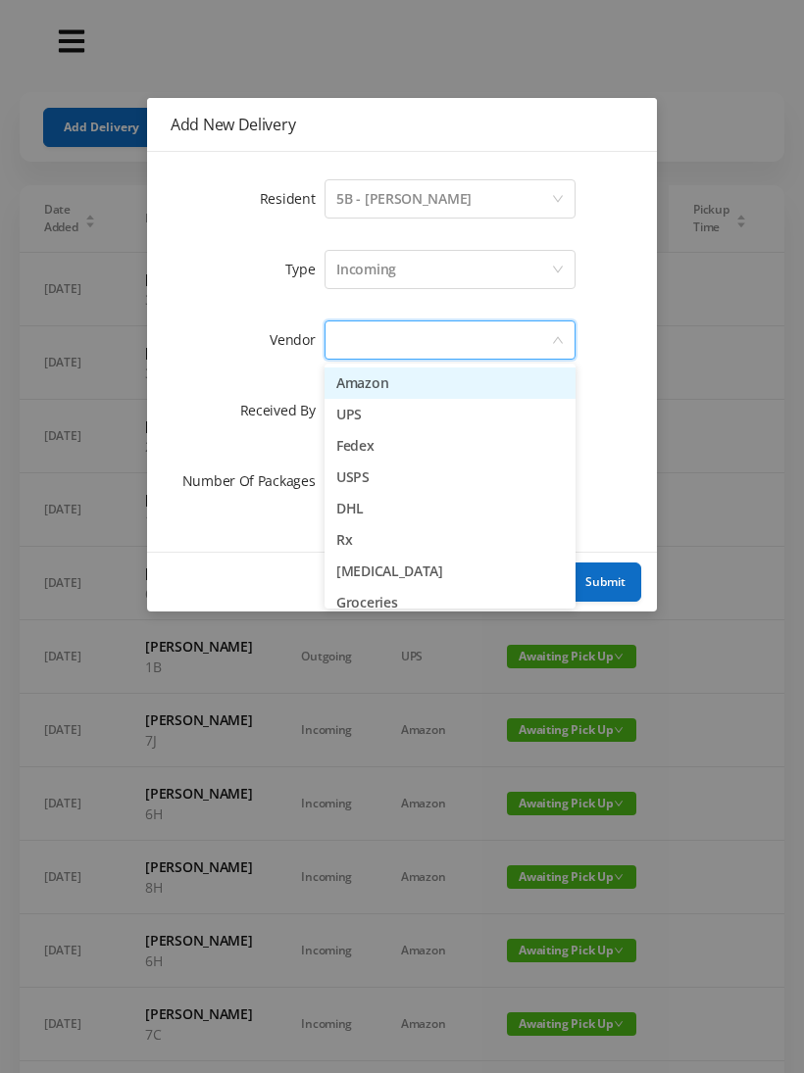
click at [341, 379] on li "Amazon" at bounding box center [449, 383] width 251 height 31
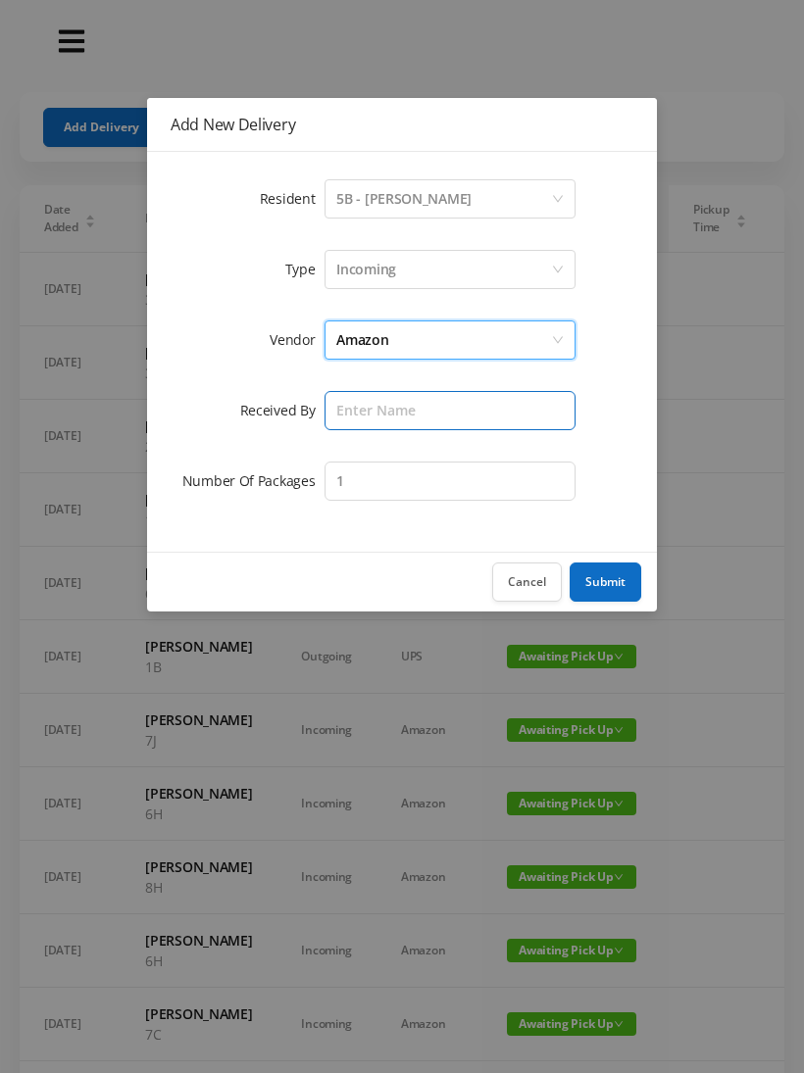
click at [334, 403] on input "text" at bounding box center [449, 410] width 251 height 39
type input "[PERSON_NAME]"
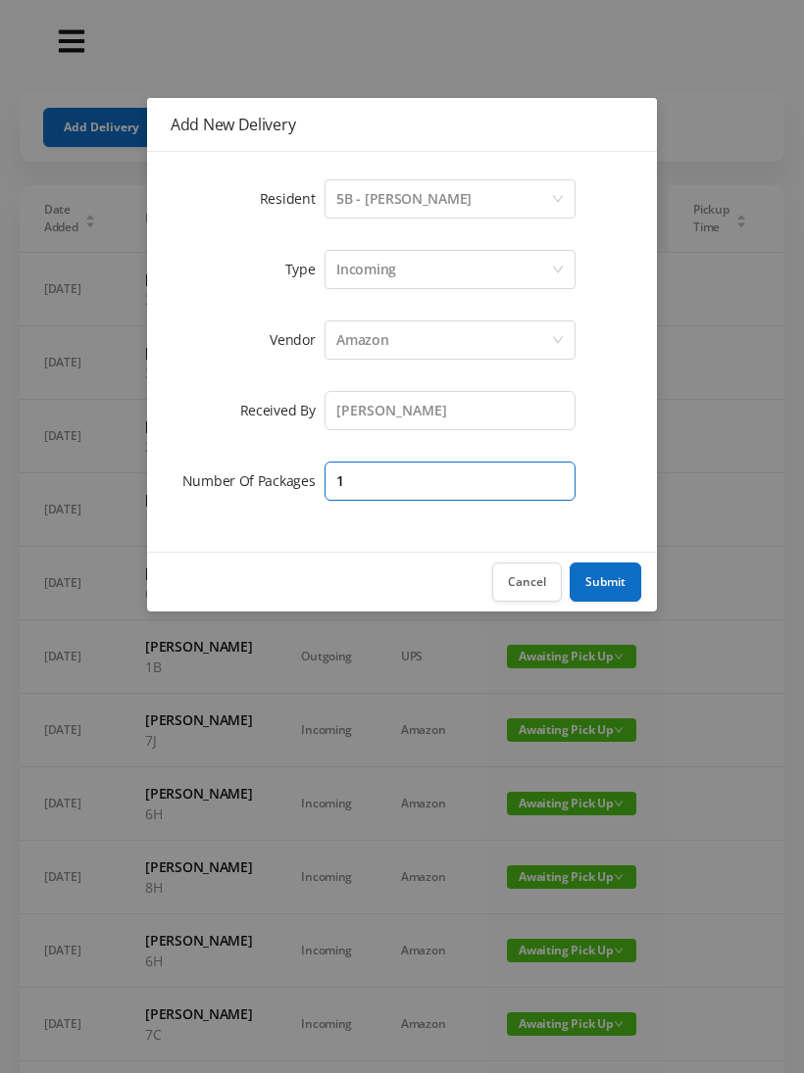
click at [366, 468] on input "1" at bounding box center [449, 481] width 251 height 39
click at [368, 471] on input "1" at bounding box center [449, 481] width 251 height 39
click at [359, 475] on input "1" at bounding box center [449, 481] width 251 height 39
type input "3"
click at [591, 552] on div "Resident Select a person 5B - [PERSON_NAME] Type Incoming Vendor Amazon Receive…" at bounding box center [402, 352] width 510 height 400
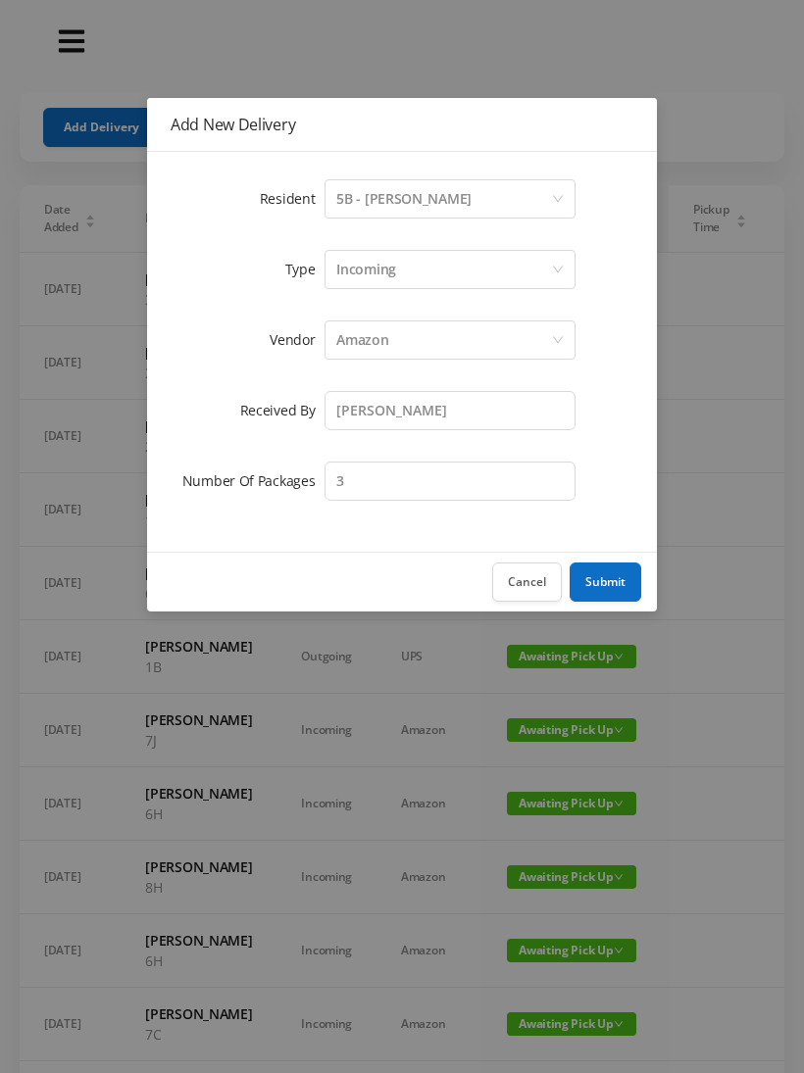
click at [605, 590] on button "Submit" at bounding box center [606, 582] width 72 height 39
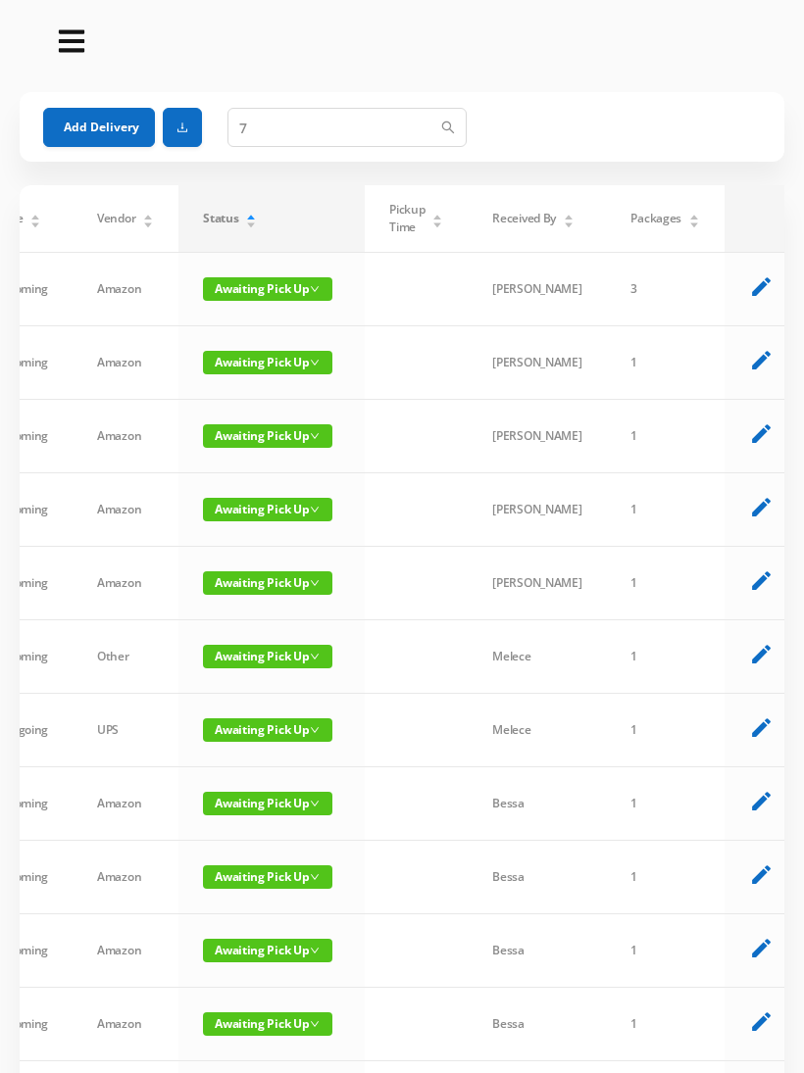
scroll to position [0, 303]
click at [750, 520] on icon "edit" at bounding box center [762, 507] width 25 height 25
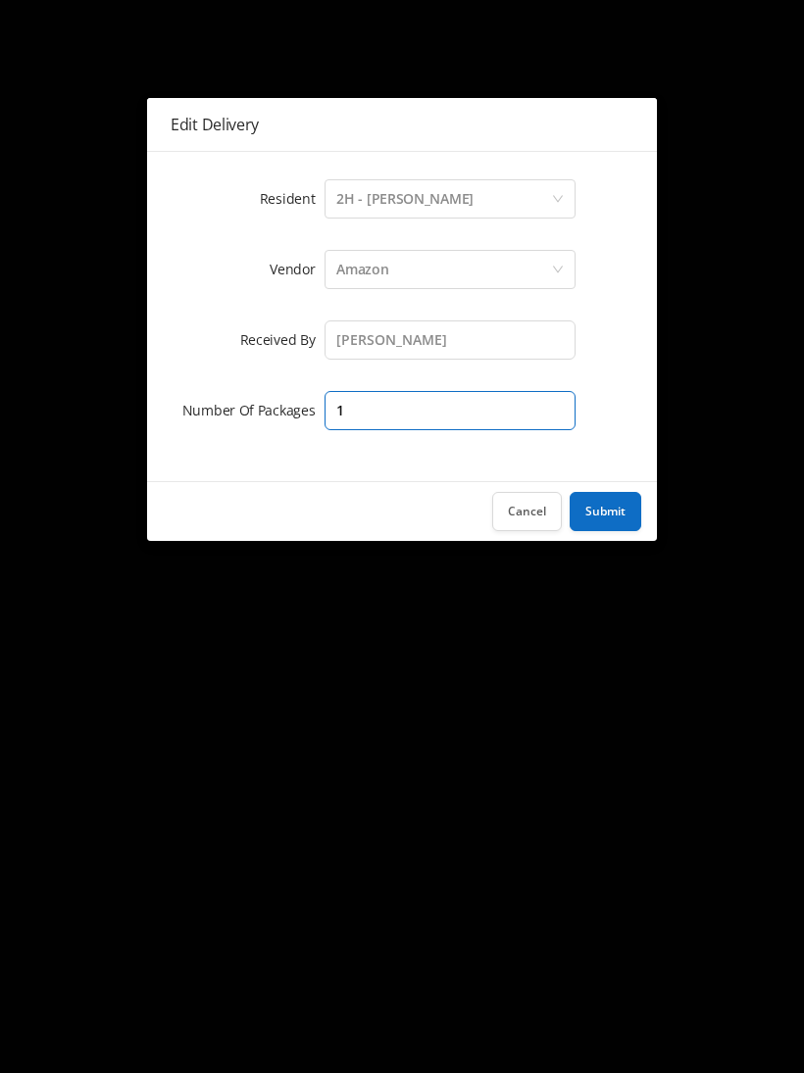
click at [379, 408] on input "1" at bounding box center [449, 410] width 251 height 39
type input "2"
click at [608, 510] on button "Submit" at bounding box center [606, 511] width 72 height 39
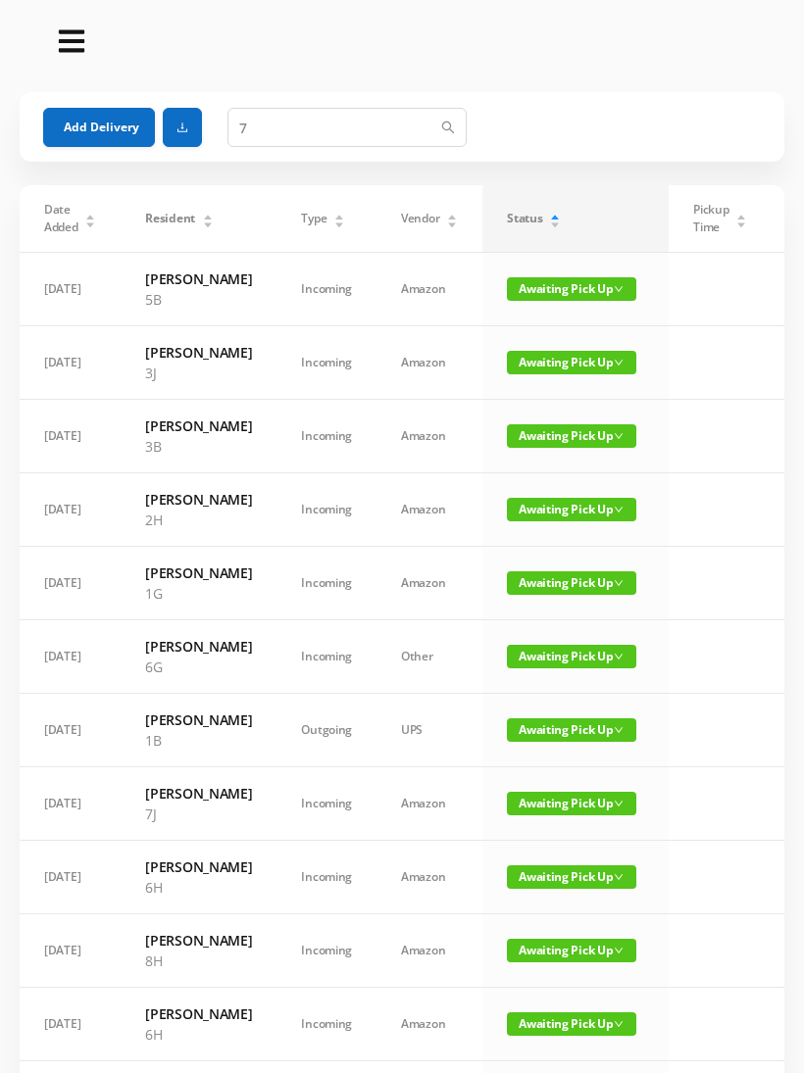
scroll to position [0, 0]
click at [84, 117] on button "Add Delivery" at bounding box center [99, 127] width 112 height 39
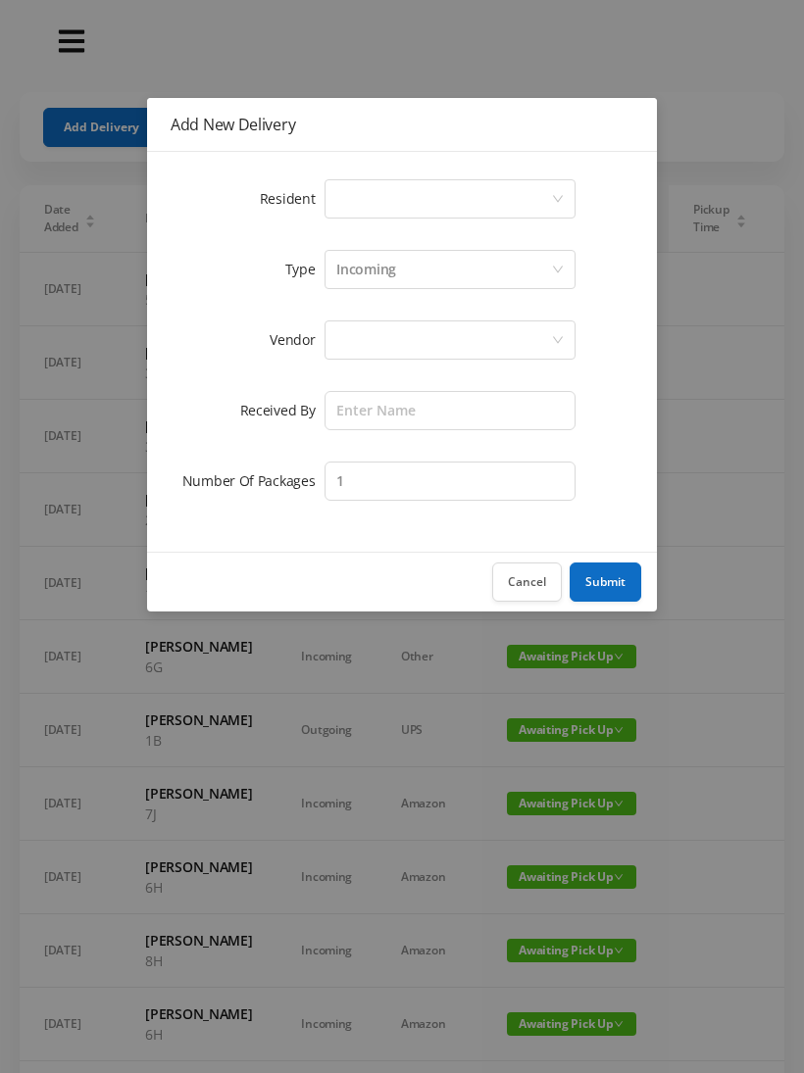
click at [344, 198] on div "Select a person" at bounding box center [443, 198] width 215 height 37
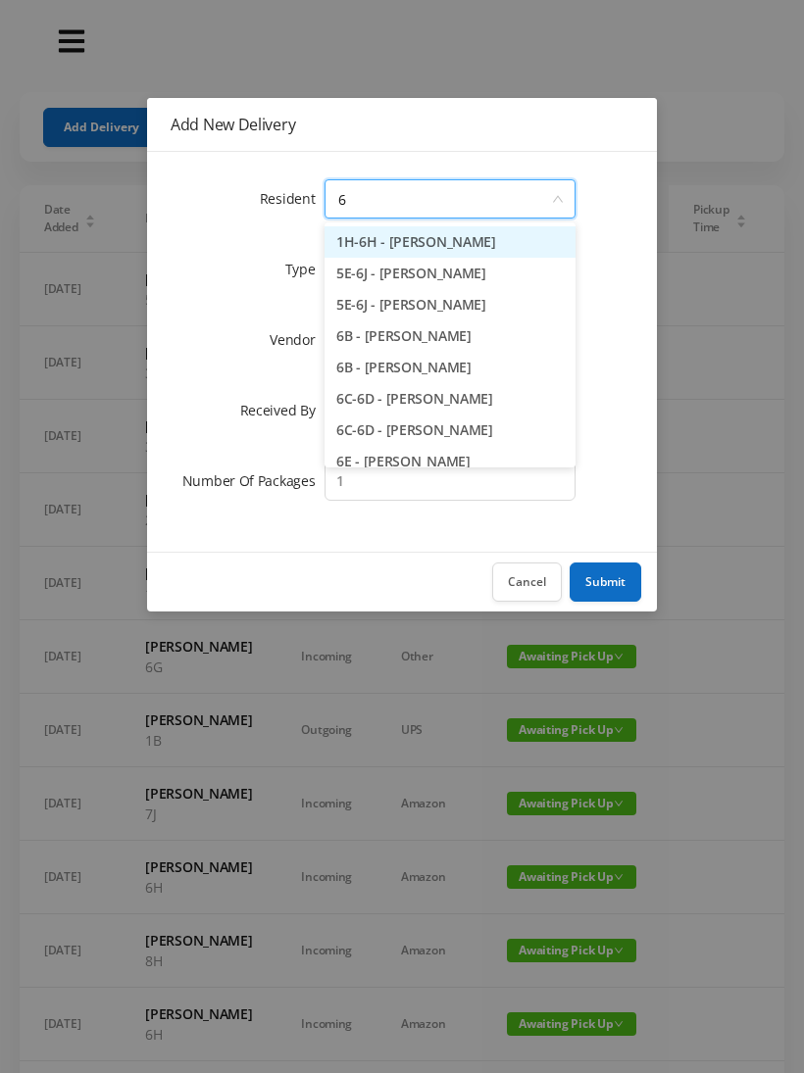
type input "6g"
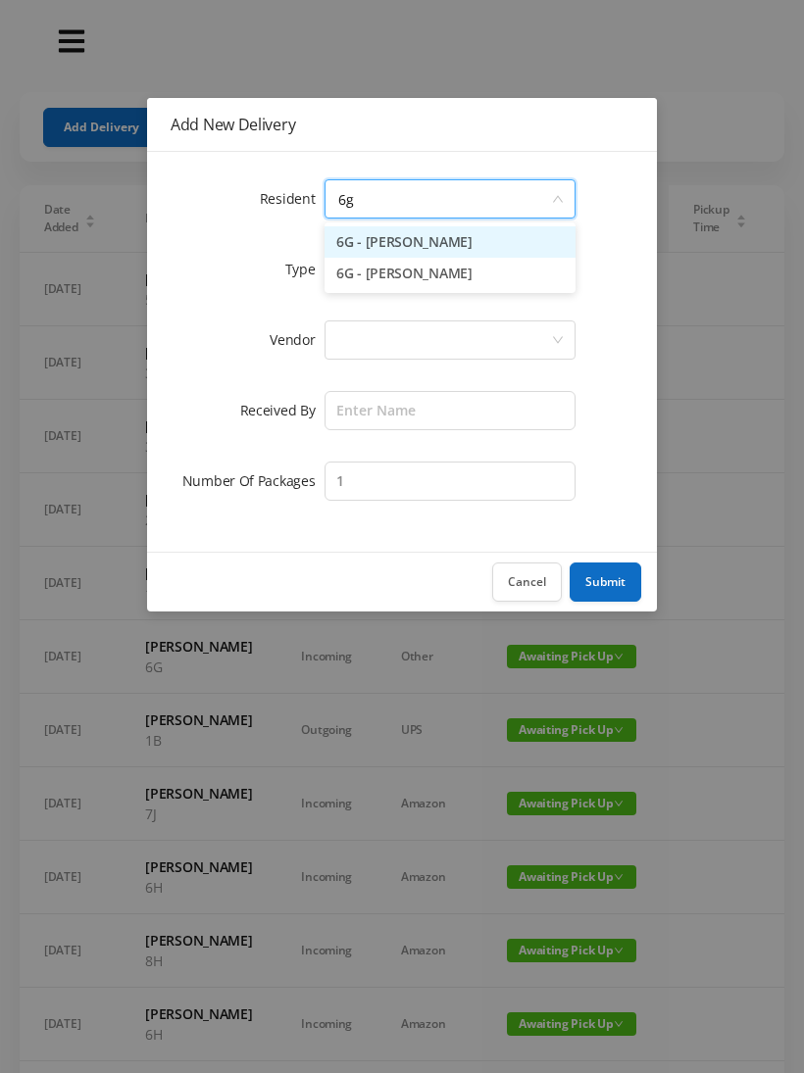
click at [377, 238] on li "6G - [PERSON_NAME]" at bounding box center [449, 241] width 251 height 31
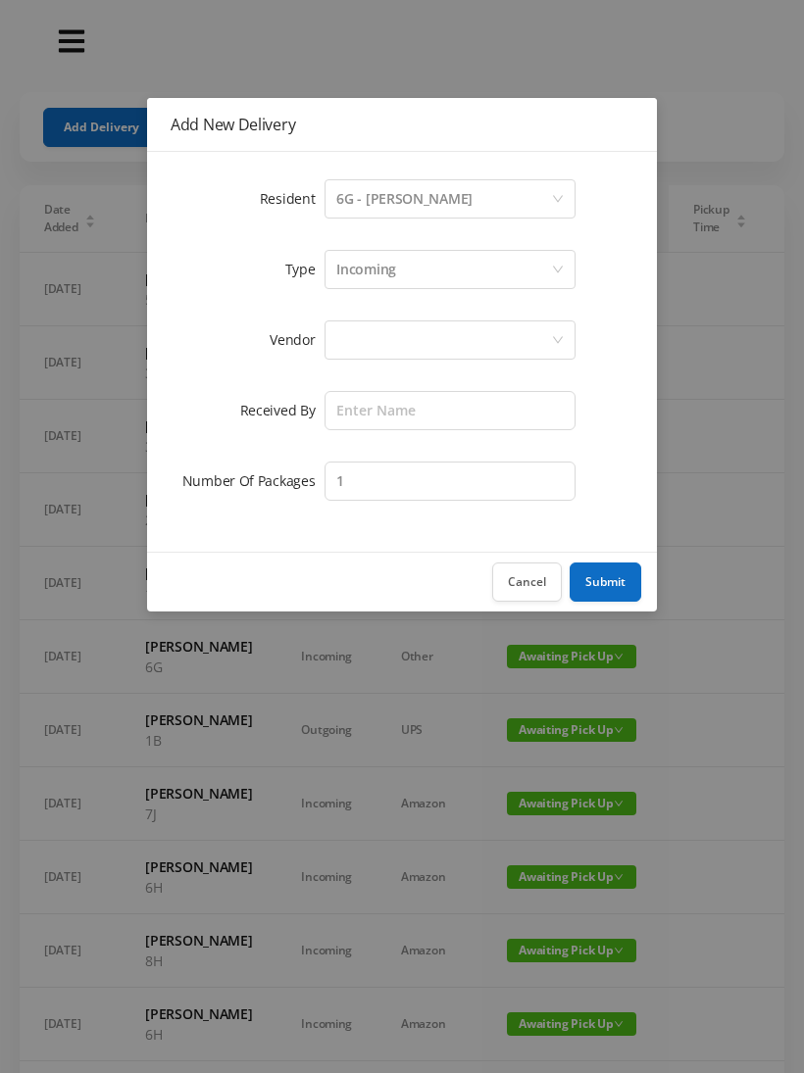
click at [336, 346] on div at bounding box center [443, 340] width 215 height 37
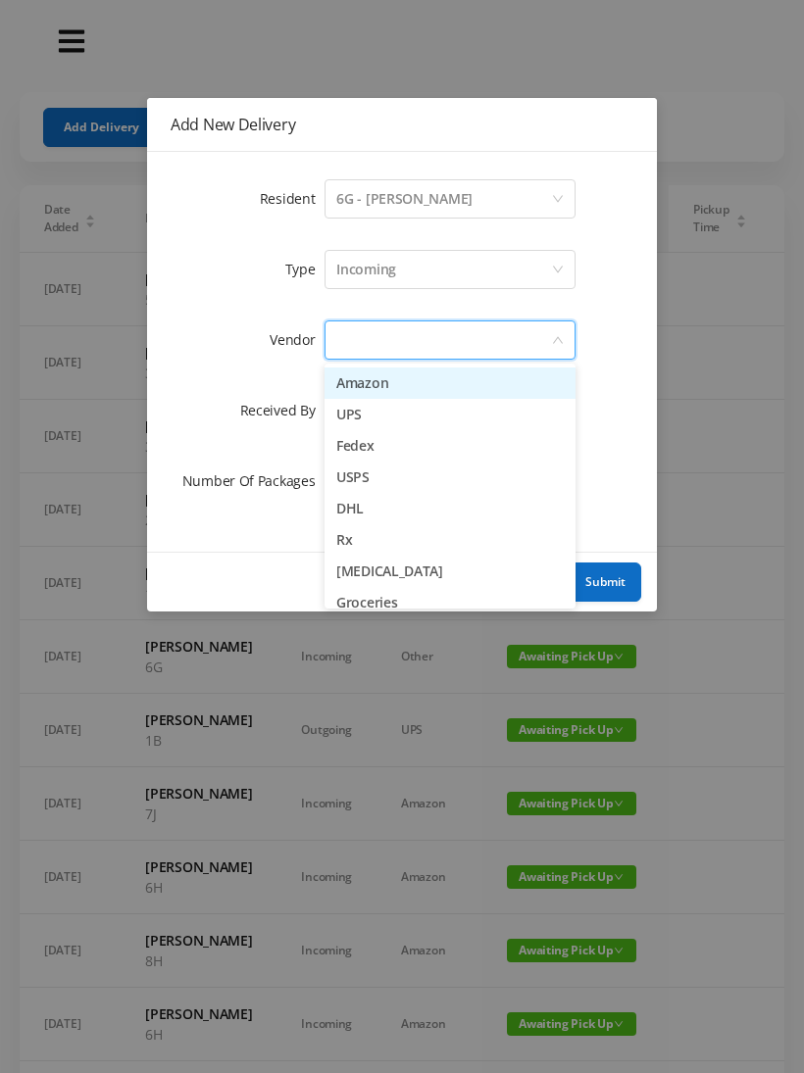
click at [345, 381] on li "Amazon" at bounding box center [449, 383] width 251 height 31
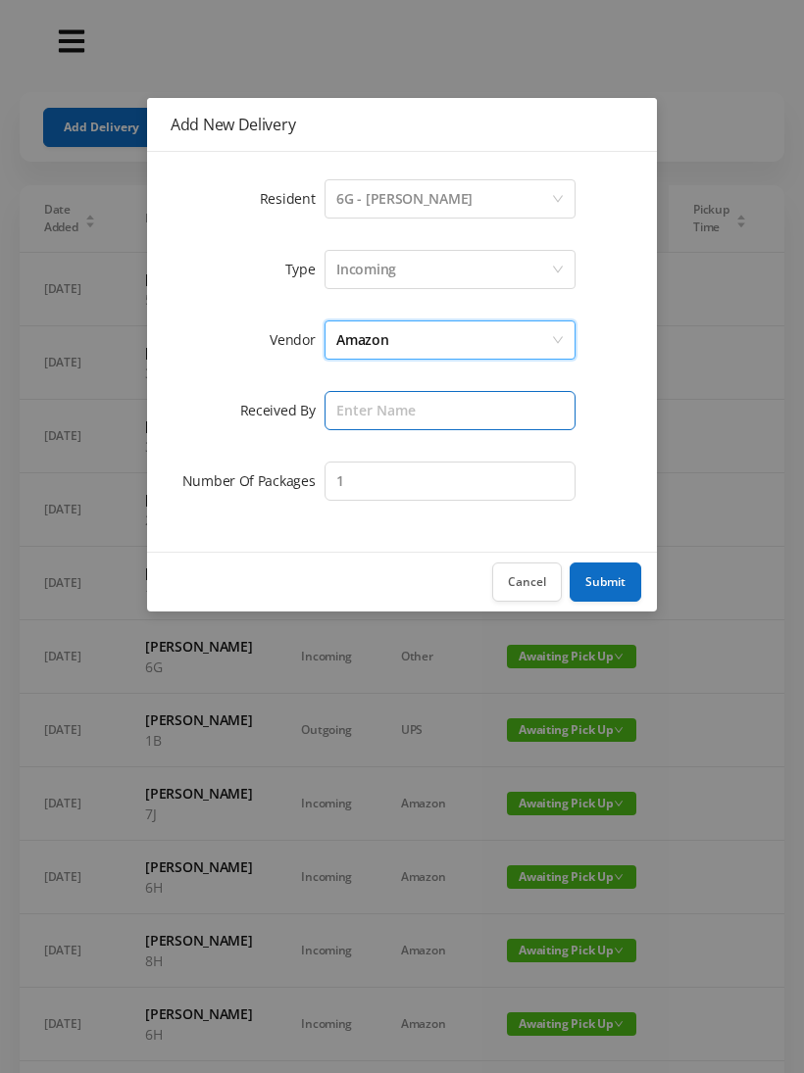
click at [337, 400] on input "text" at bounding box center [449, 410] width 251 height 39
type input "[PERSON_NAME]"
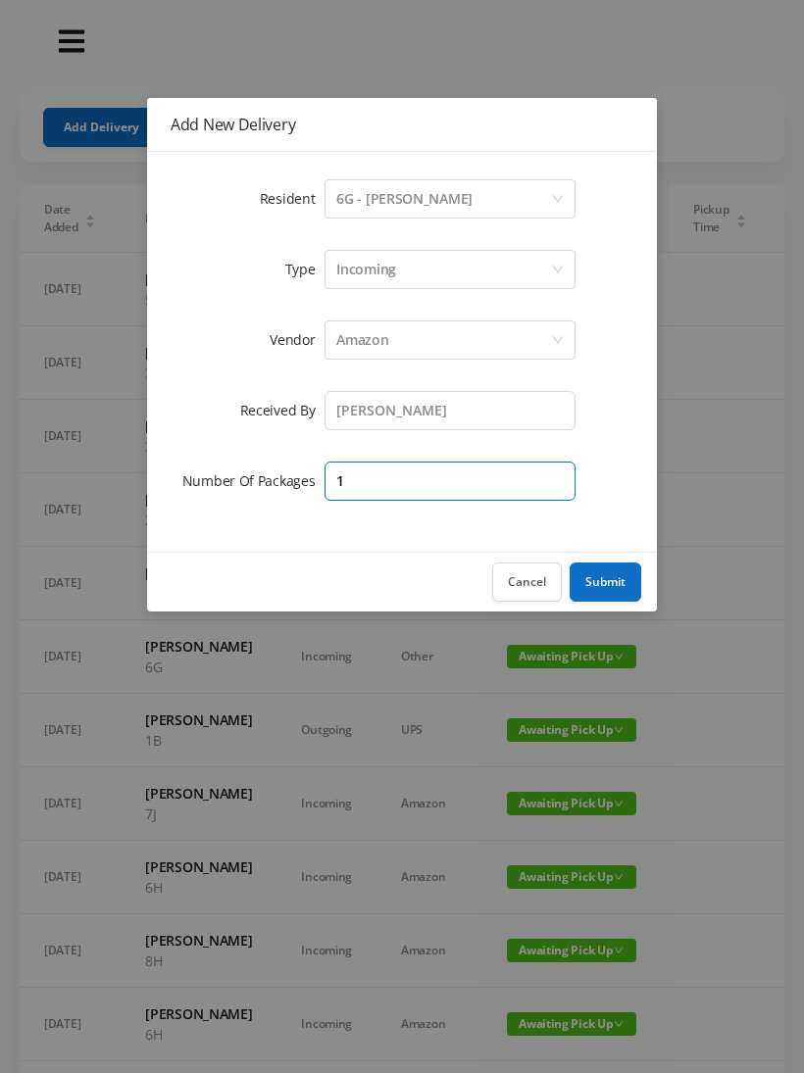
click at [368, 462] on input "1" at bounding box center [449, 481] width 251 height 39
click at [363, 469] on input "1" at bounding box center [449, 481] width 251 height 39
click at [362, 474] on input "1" at bounding box center [449, 481] width 251 height 39
type input "2"
click at [597, 578] on button "Submit" at bounding box center [606, 582] width 72 height 39
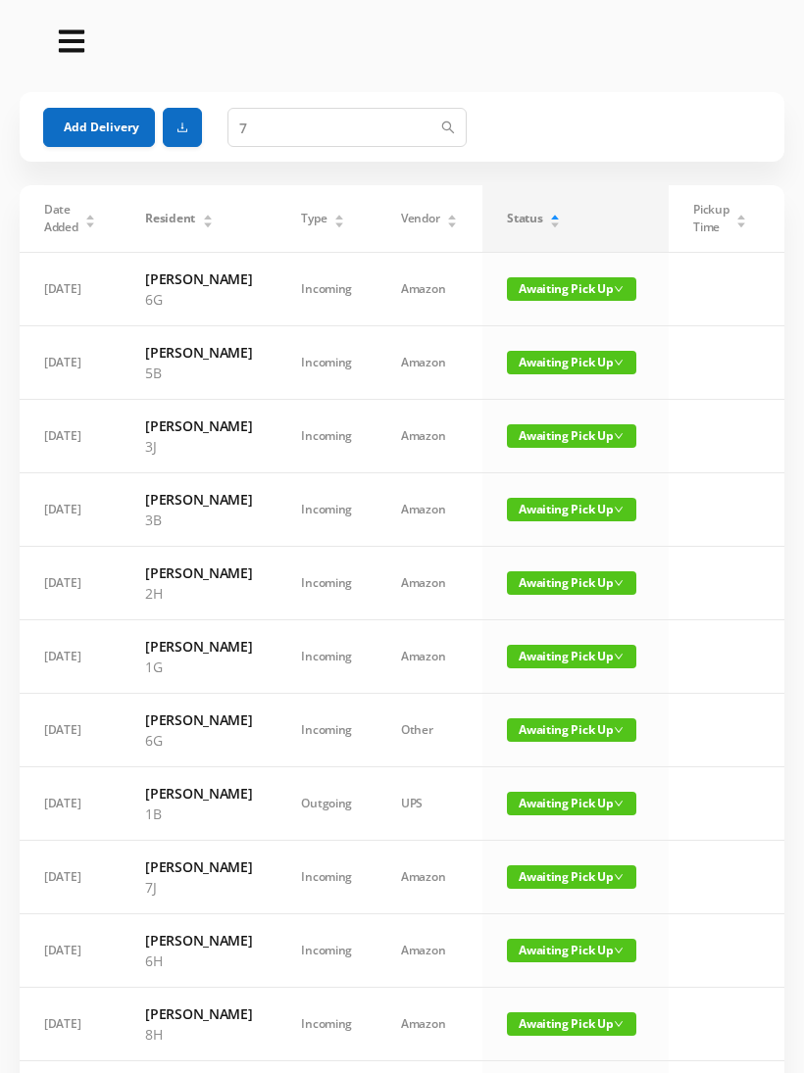
click at [83, 113] on button "Add Delivery" at bounding box center [99, 127] width 112 height 39
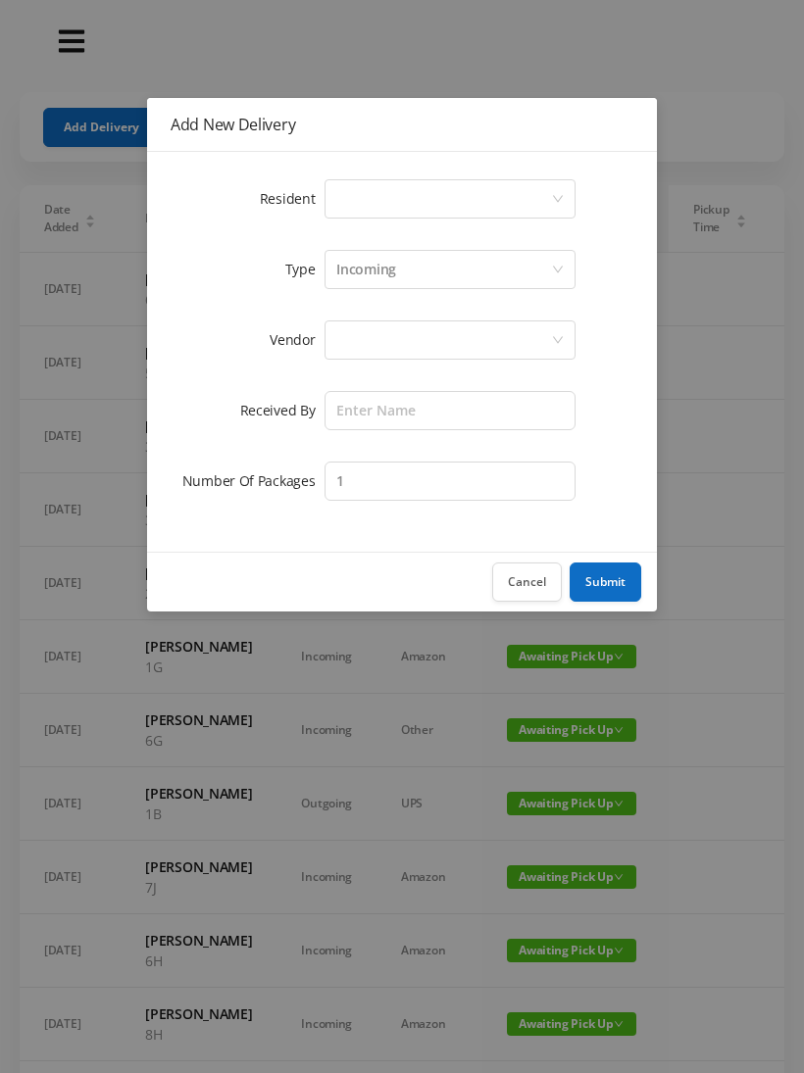
click at [340, 194] on div "Select a person" at bounding box center [443, 198] width 215 height 37
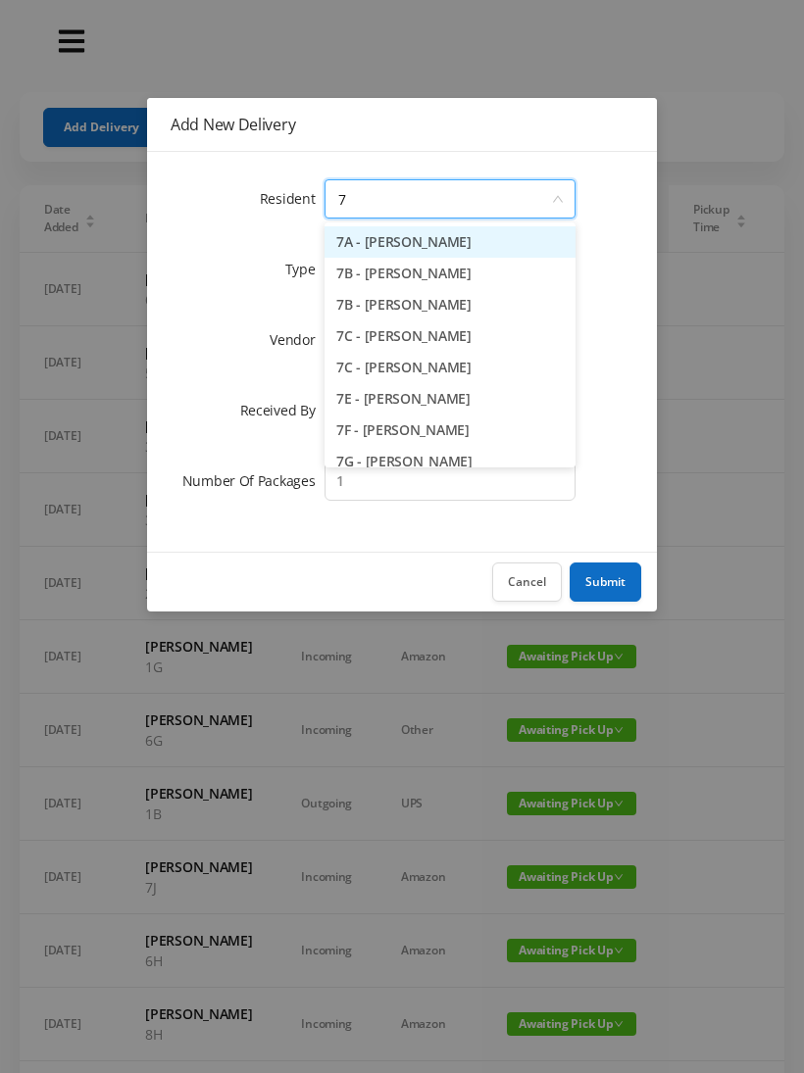
type input "7c"
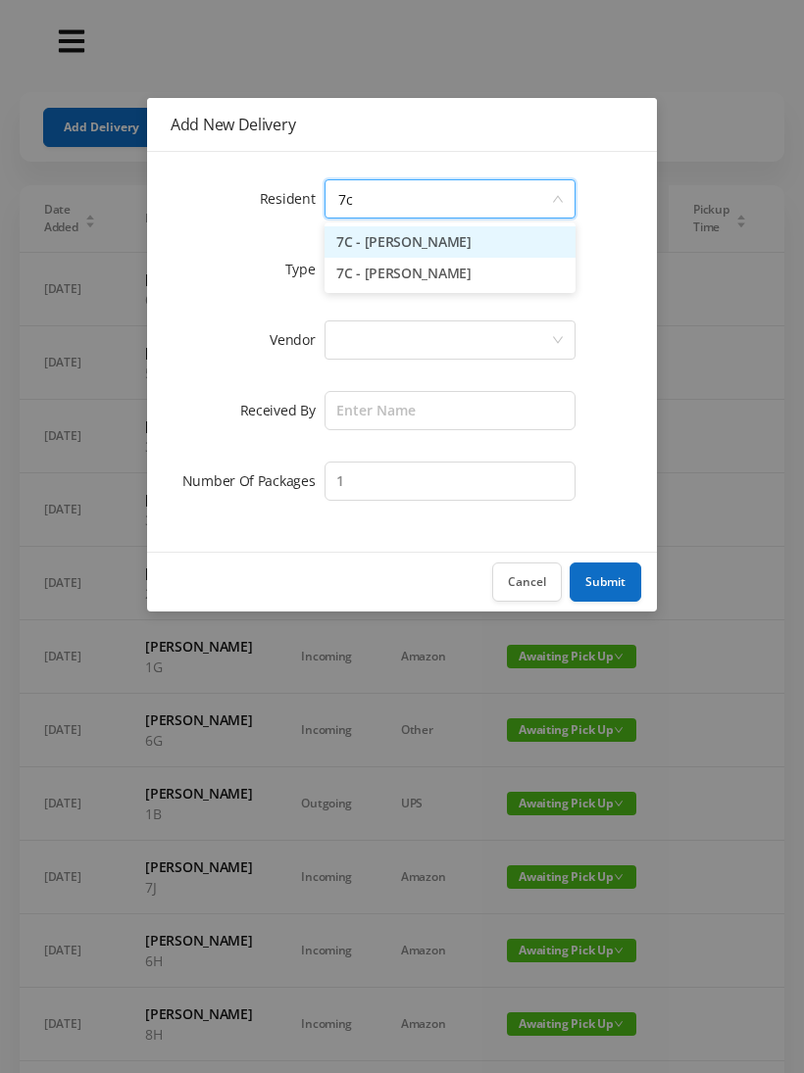
click at [375, 230] on li "7C - [PERSON_NAME]" at bounding box center [449, 241] width 251 height 31
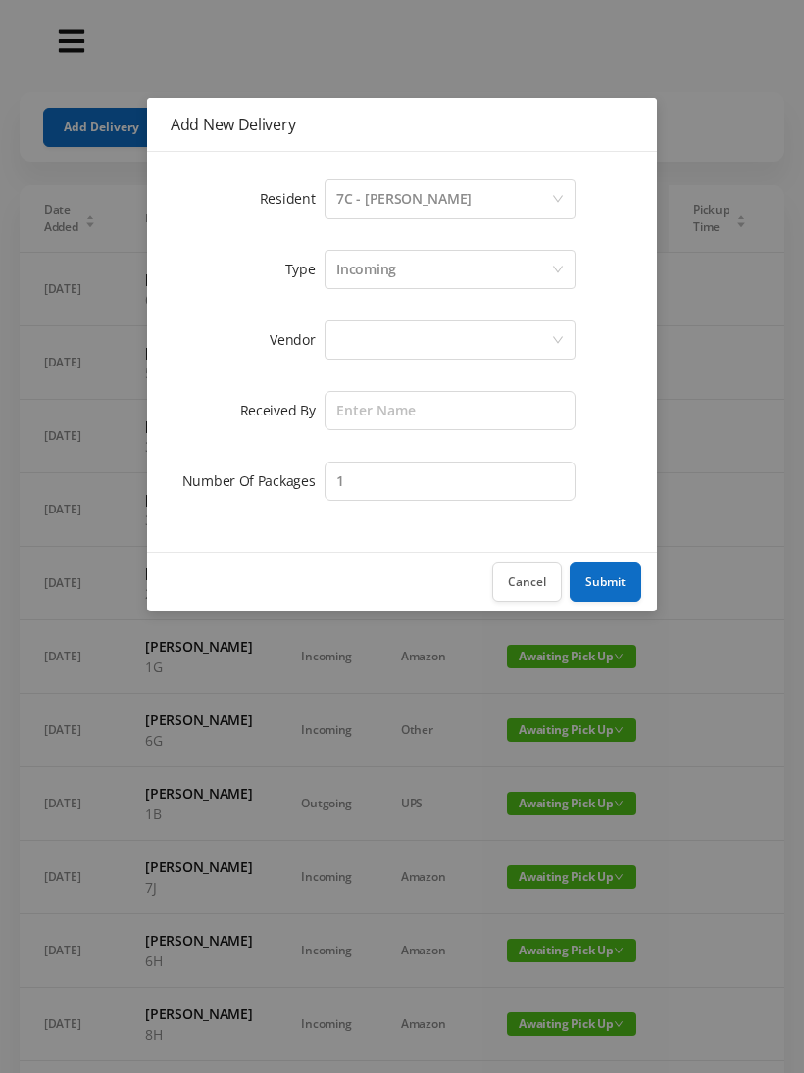
click at [336, 345] on div at bounding box center [443, 340] width 215 height 37
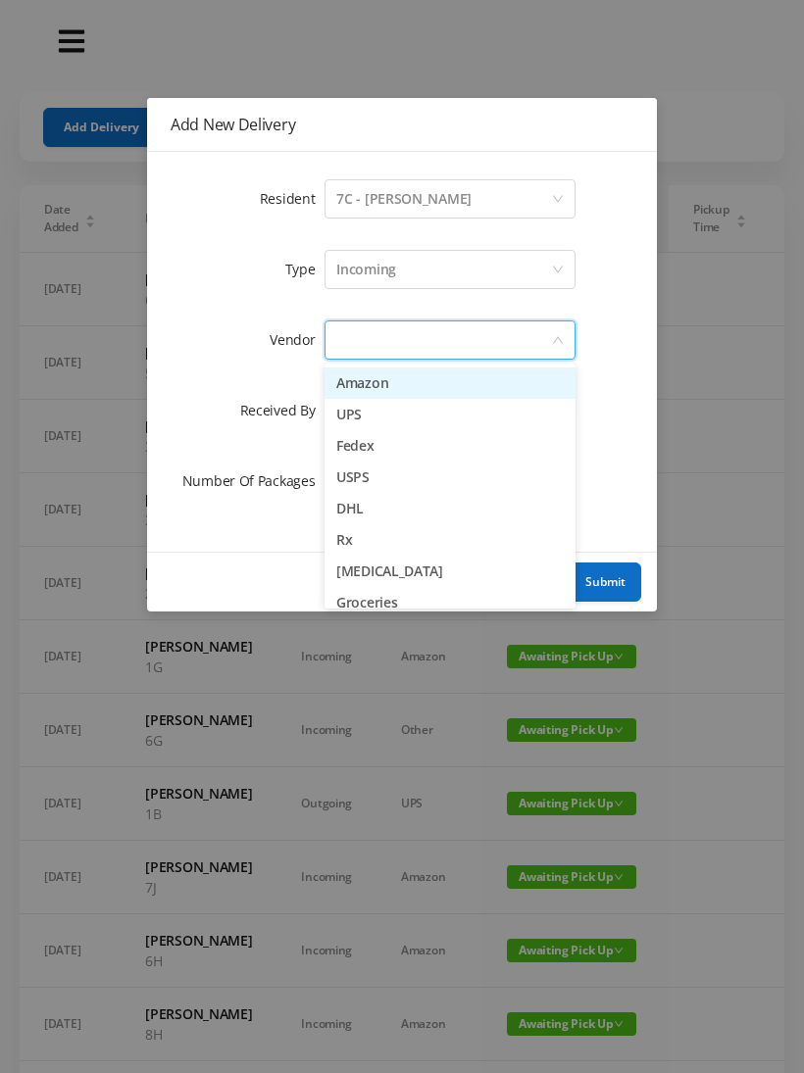
click at [345, 373] on li "Amazon" at bounding box center [449, 383] width 251 height 31
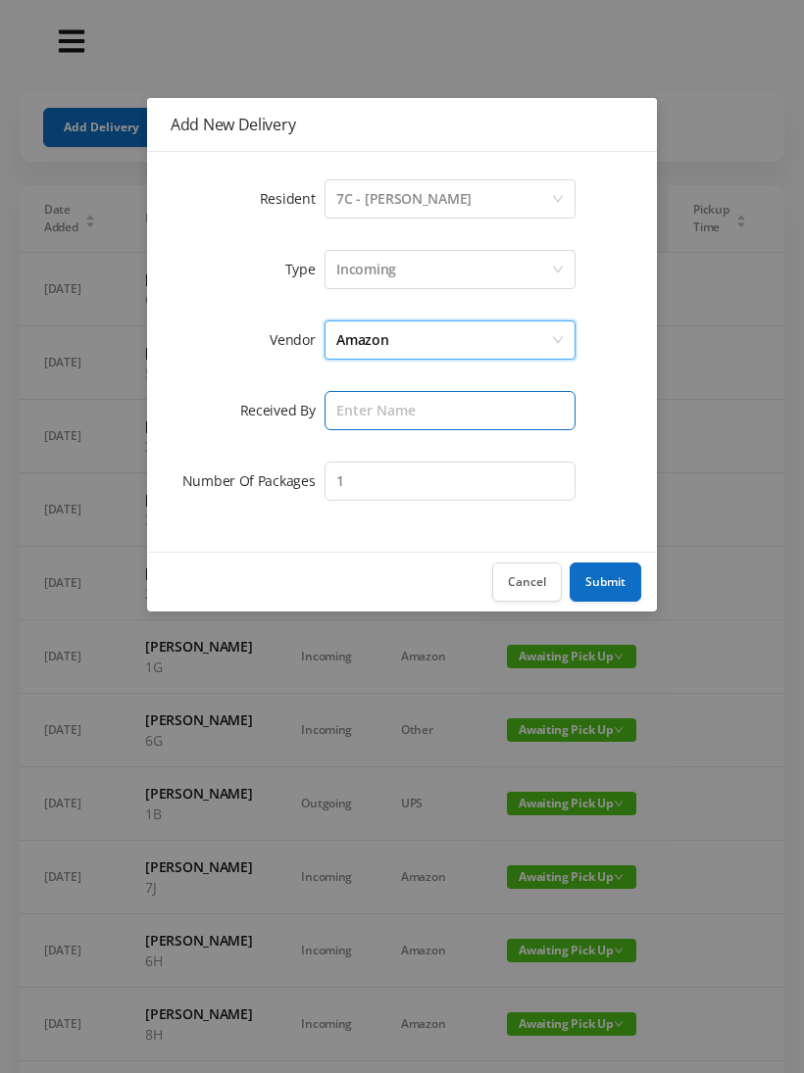
click at [345, 405] on input "text" at bounding box center [449, 410] width 251 height 39
type input "[PERSON_NAME]"
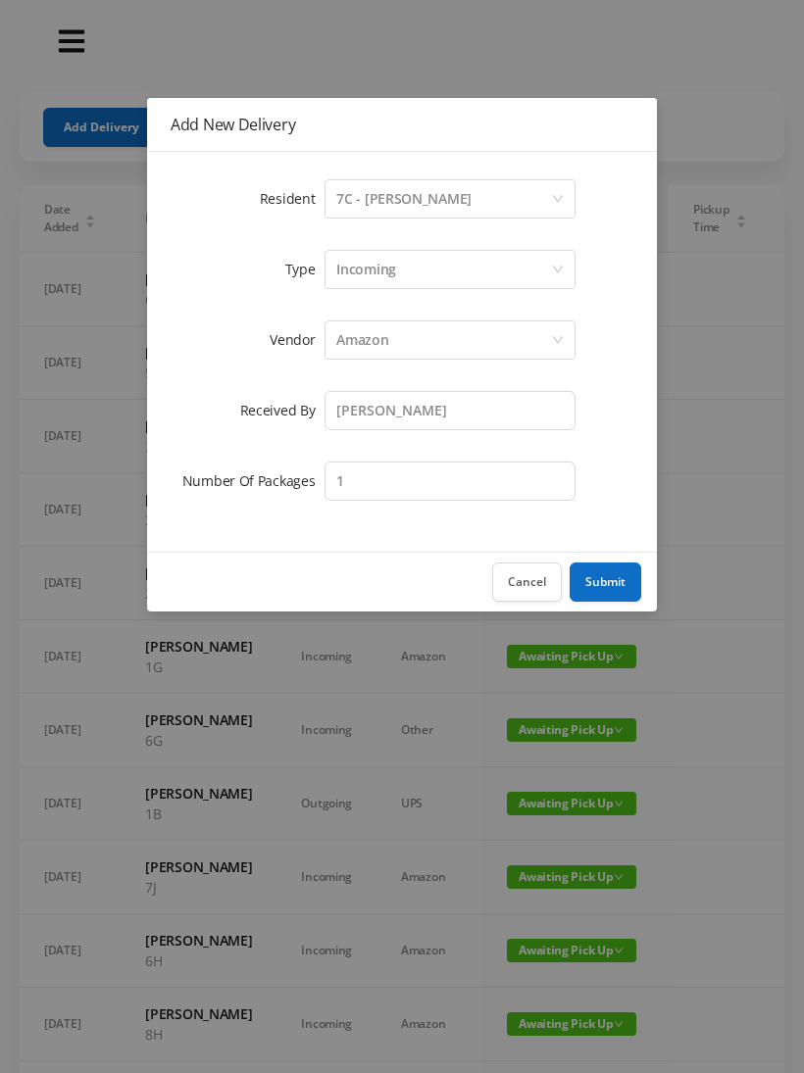
click at [597, 575] on button "Submit" at bounding box center [606, 582] width 72 height 39
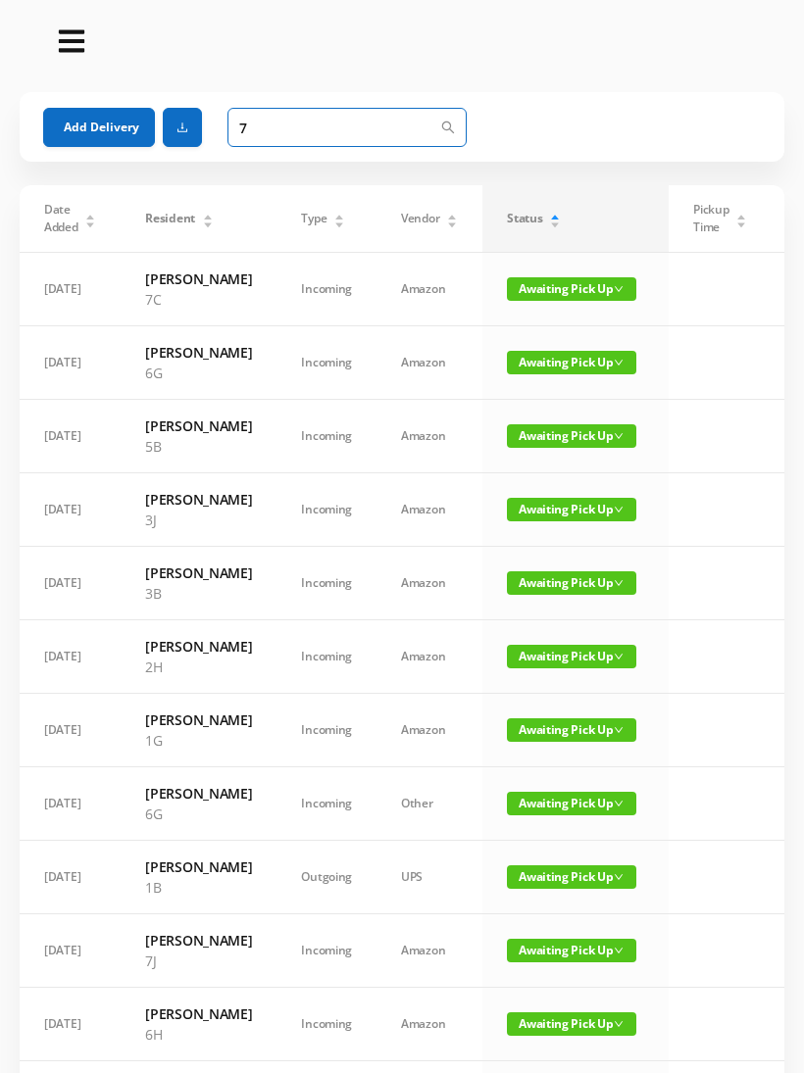
click at [284, 120] on input "7" at bounding box center [346, 127] width 239 height 39
click at [73, 125] on button "Add Delivery" at bounding box center [99, 127] width 112 height 39
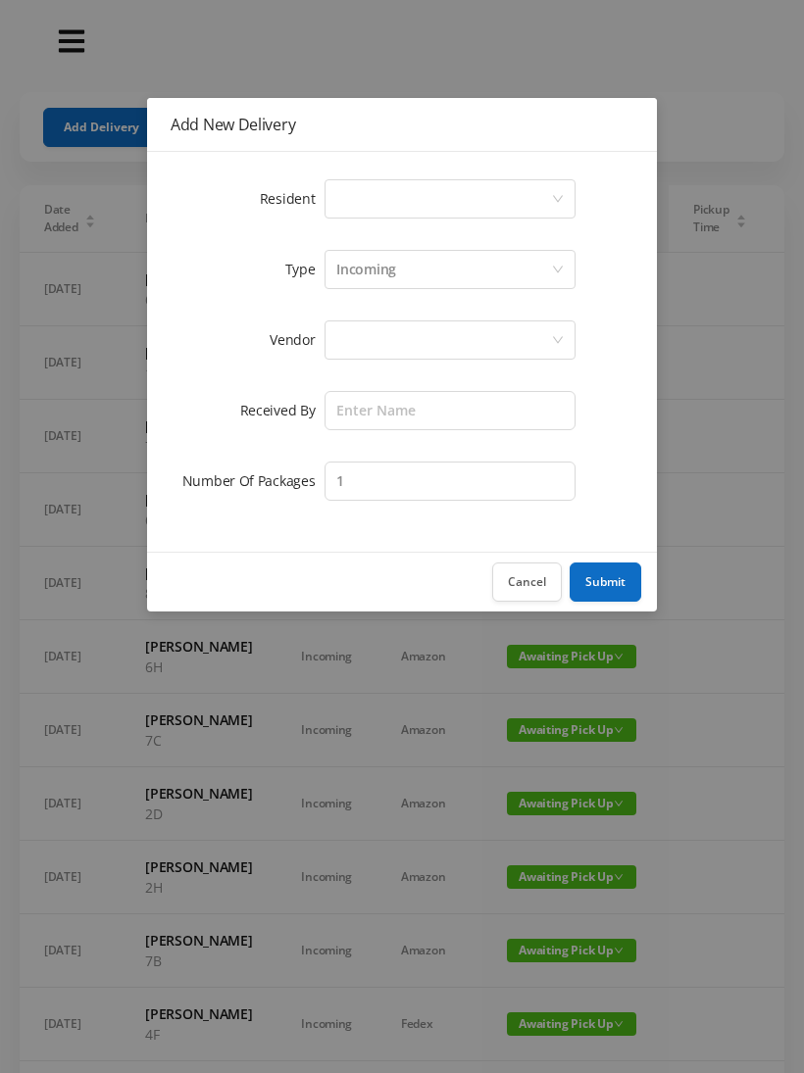
click at [337, 189] on div "Select a person" at bounding box center [443, 198] width 215 height 37
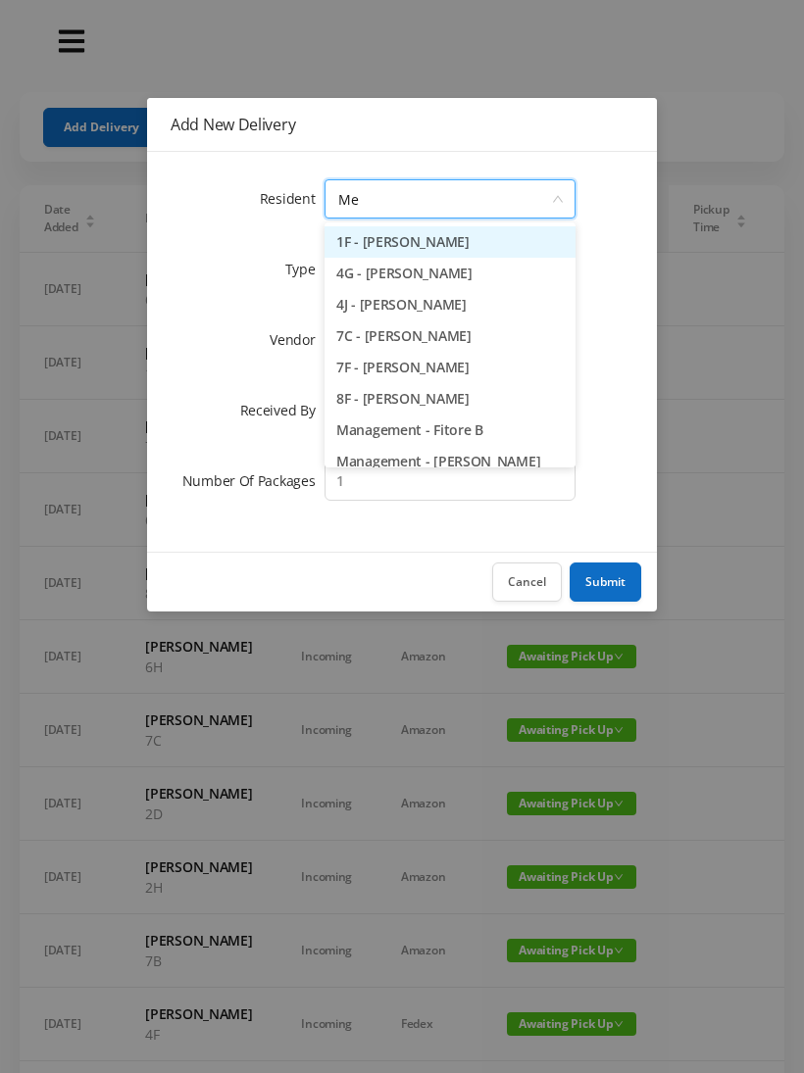
type input "[PERSON_NAME]"
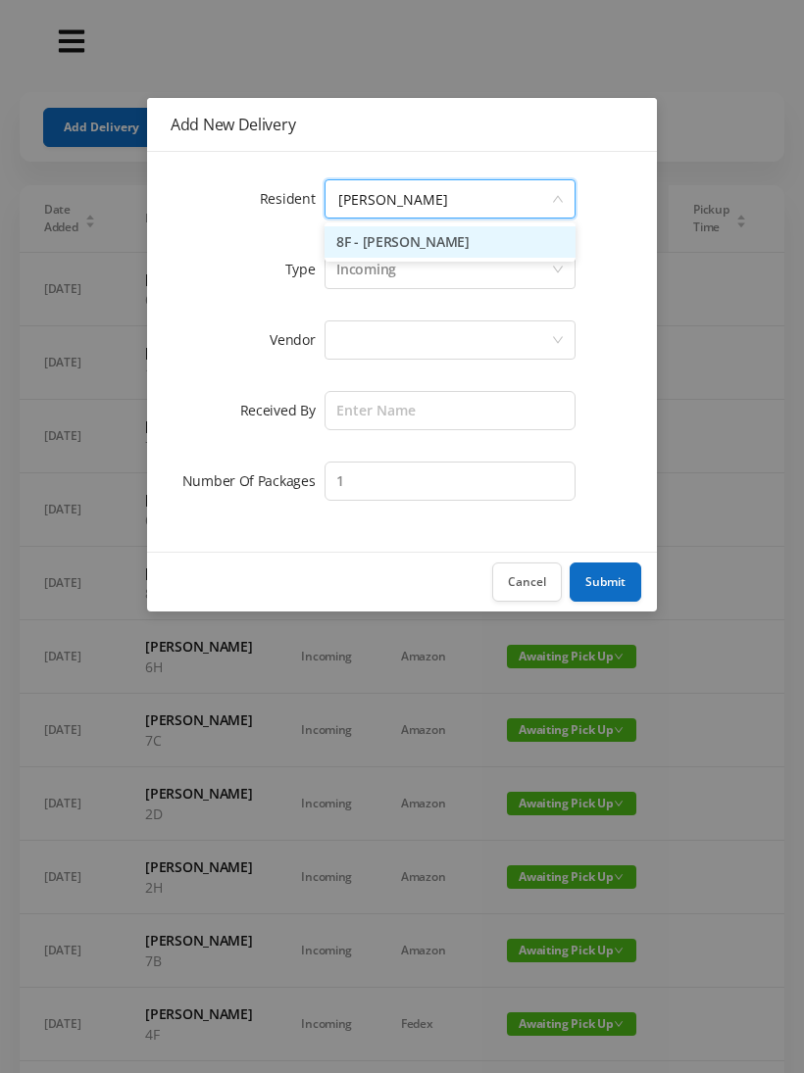
click at [369, 233] on li "8F - [PERSON_NAME]" at bounding box center [449, 241] width 251 height 31
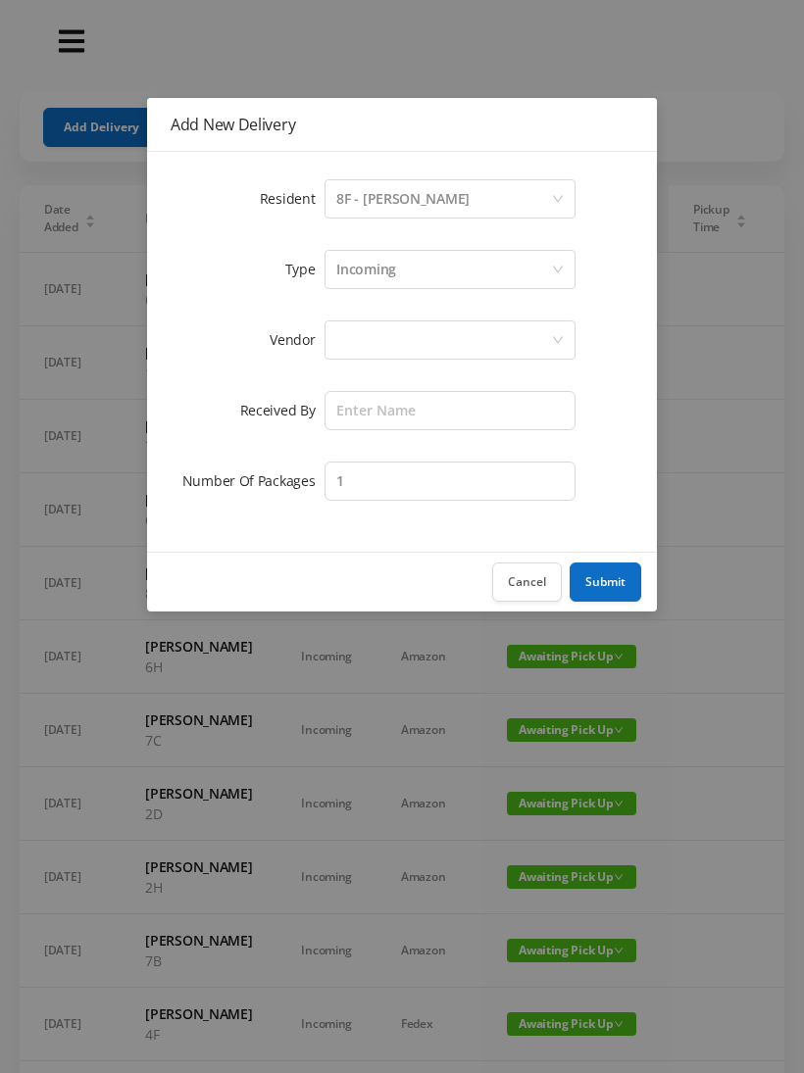
click at [339, 327] on div at bounding box center [443, 340] width 215 height 37
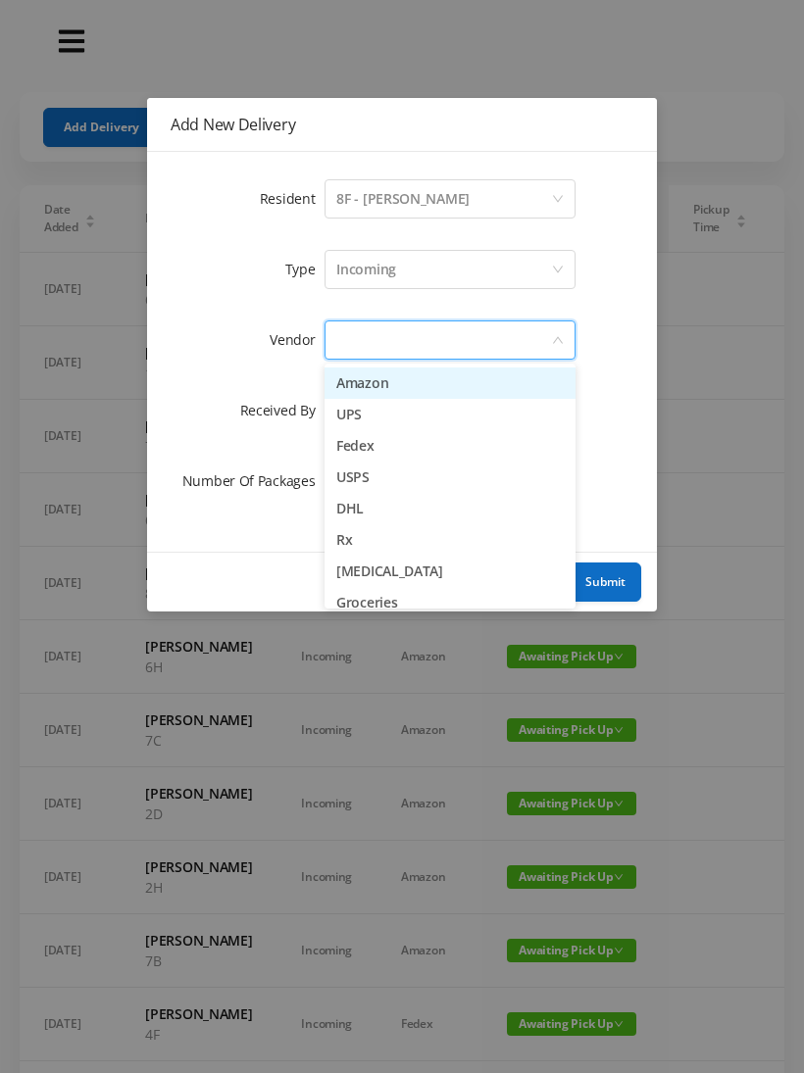
click at [342, 376] on li "Amazon" at bounding box center [449, 383] width 251 height 31
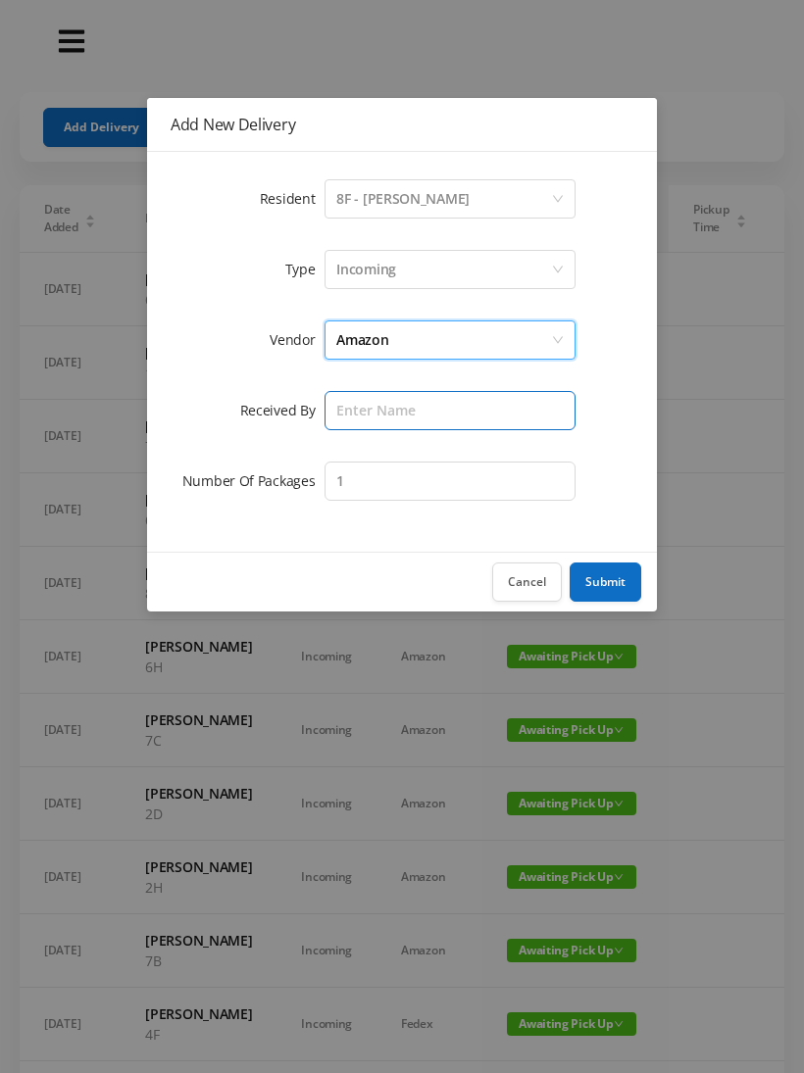
click at [333, 407] on input "text" at bounding box center [449, 410] width 251 height 39
type input "[PERSON_NAME]"
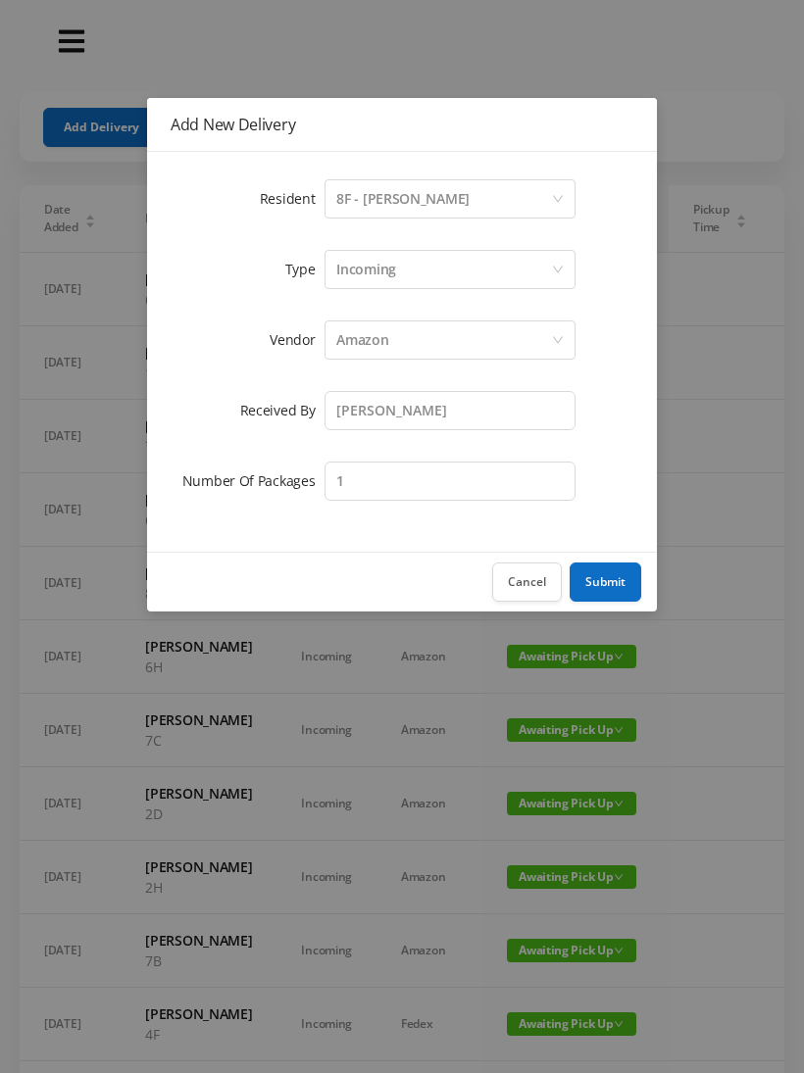
click at [608, 573] on button "Submit" at bounding box center [606, 582] width 72 height 39
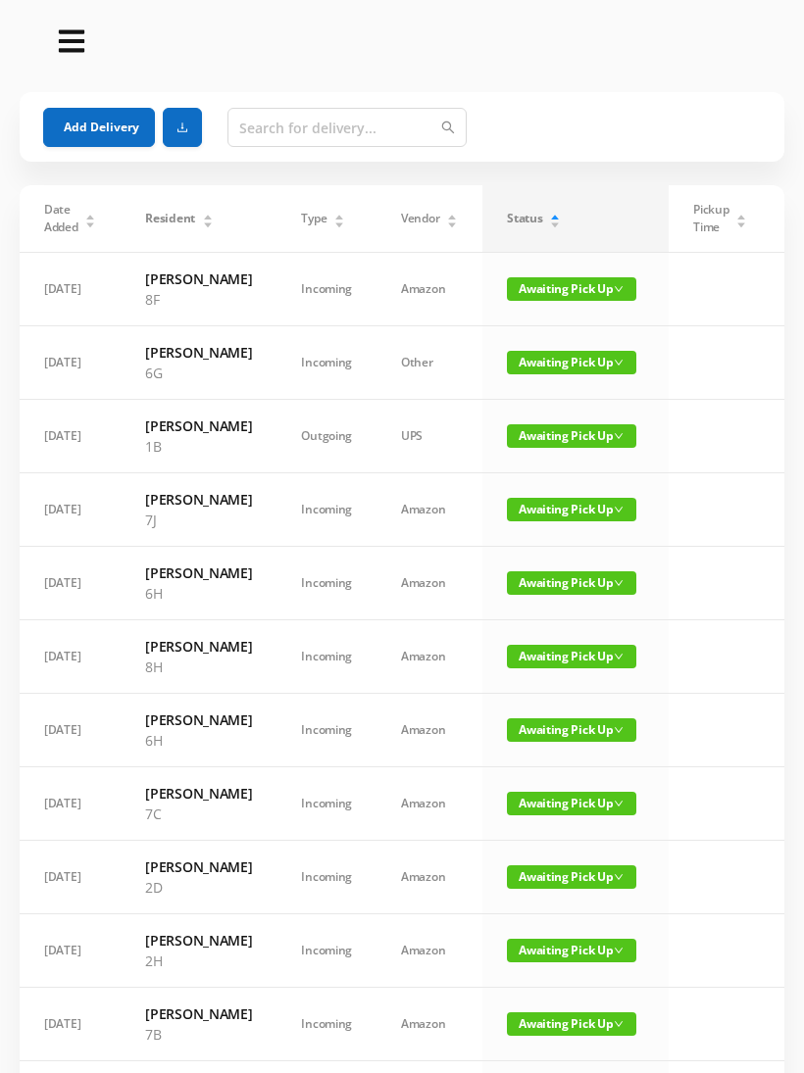
click at [92, 124] on button "Add Delivery" at bounding box center [99, 127] width 112 height 39
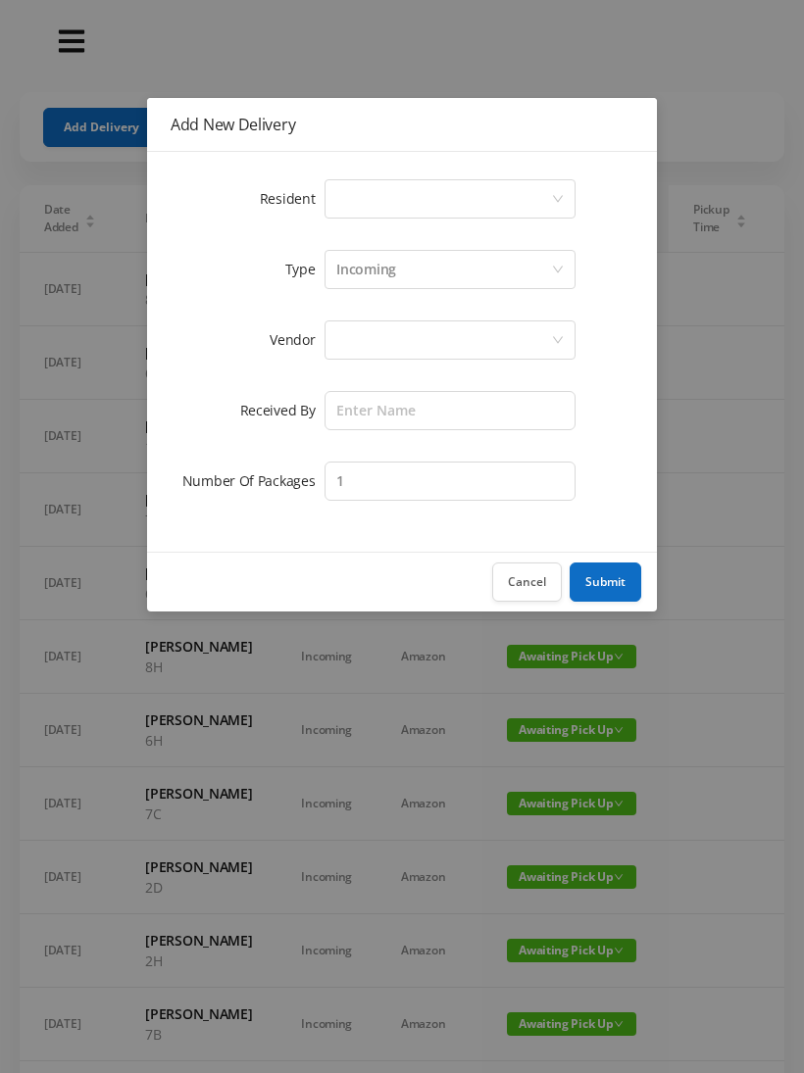
click at [341, 194] on div "Select a person" at bounding box center [443, 198] width 215 height 37
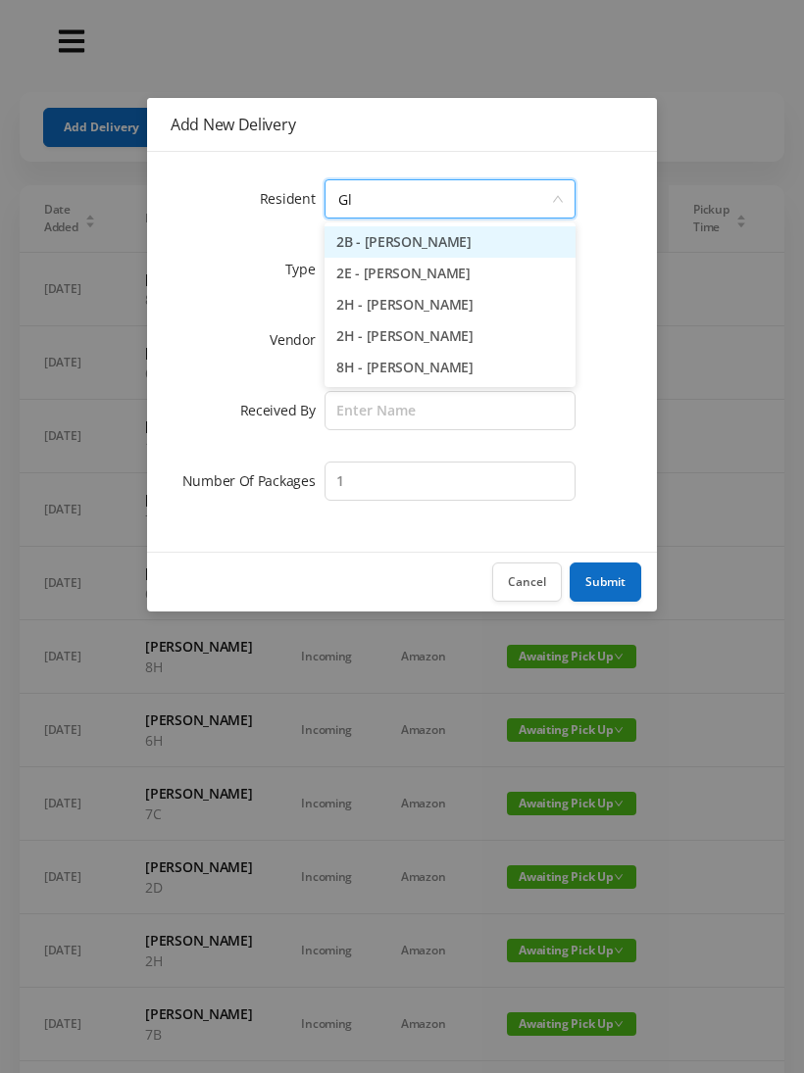
type input "Glo"
click at [383, 234] on li "8H - [PERSON_NAME]" at bounding box center [449, 241] width 251 height 31
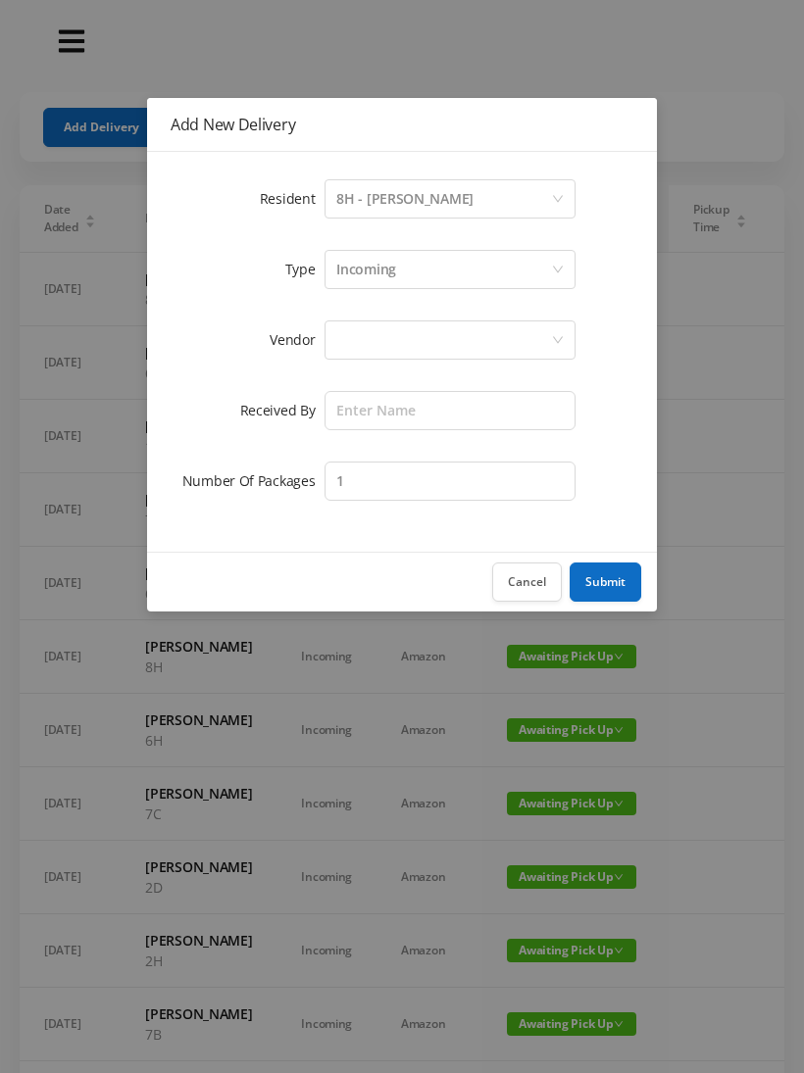
click at [336, 342] on div at bounding box center [443, 340] width 215 height 37
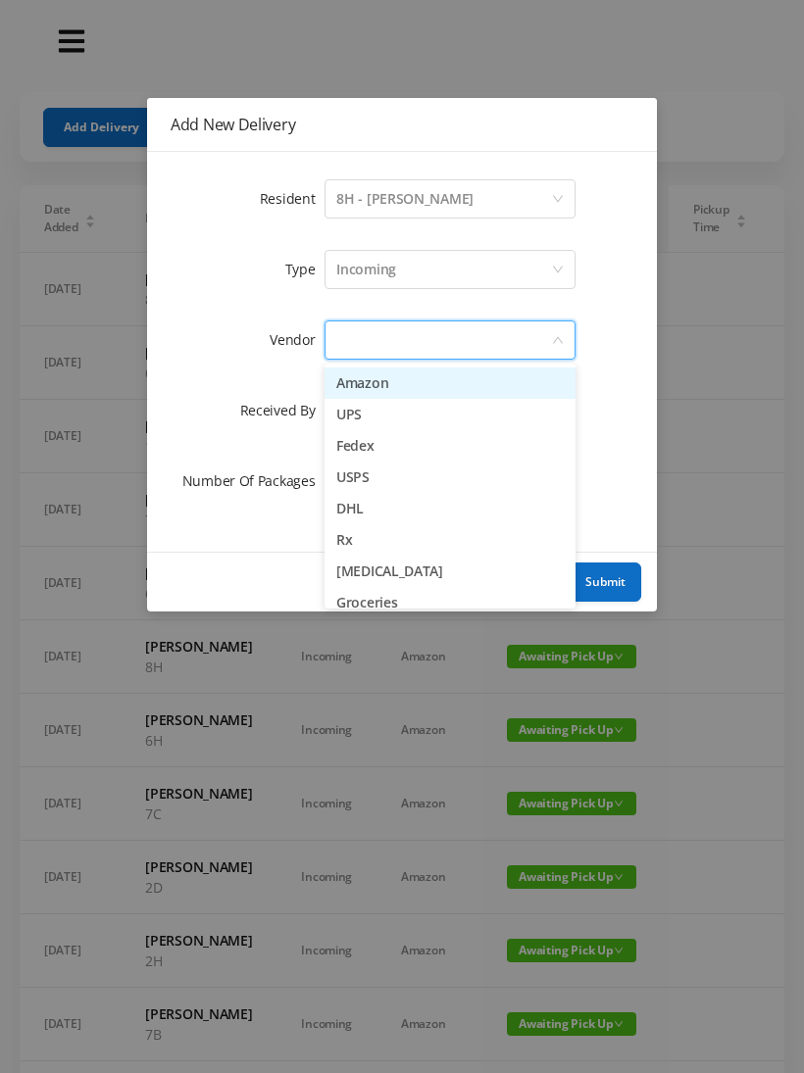
click at [345, 374] on li "Amazon" at bounding box center [449, 383] width 251 height 31
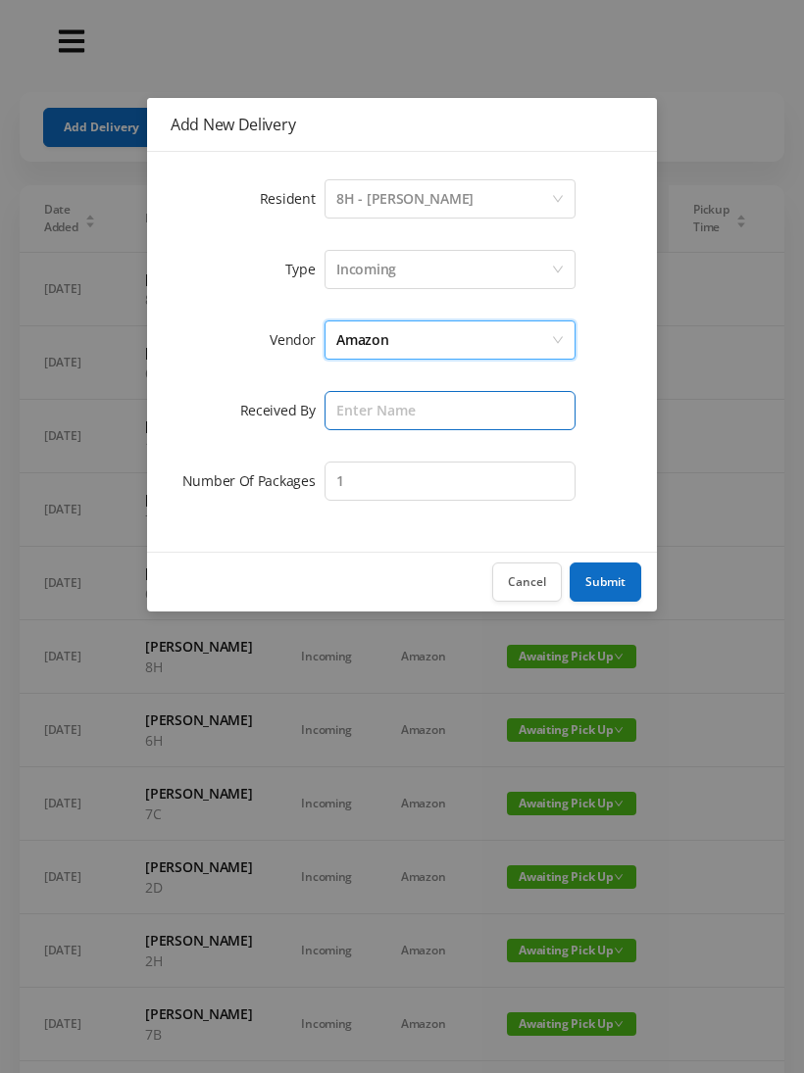
click at [340, 408] on input "text" at bounding box center [449, 410] width 251 height 39
type input "[PERSON_NAME]"
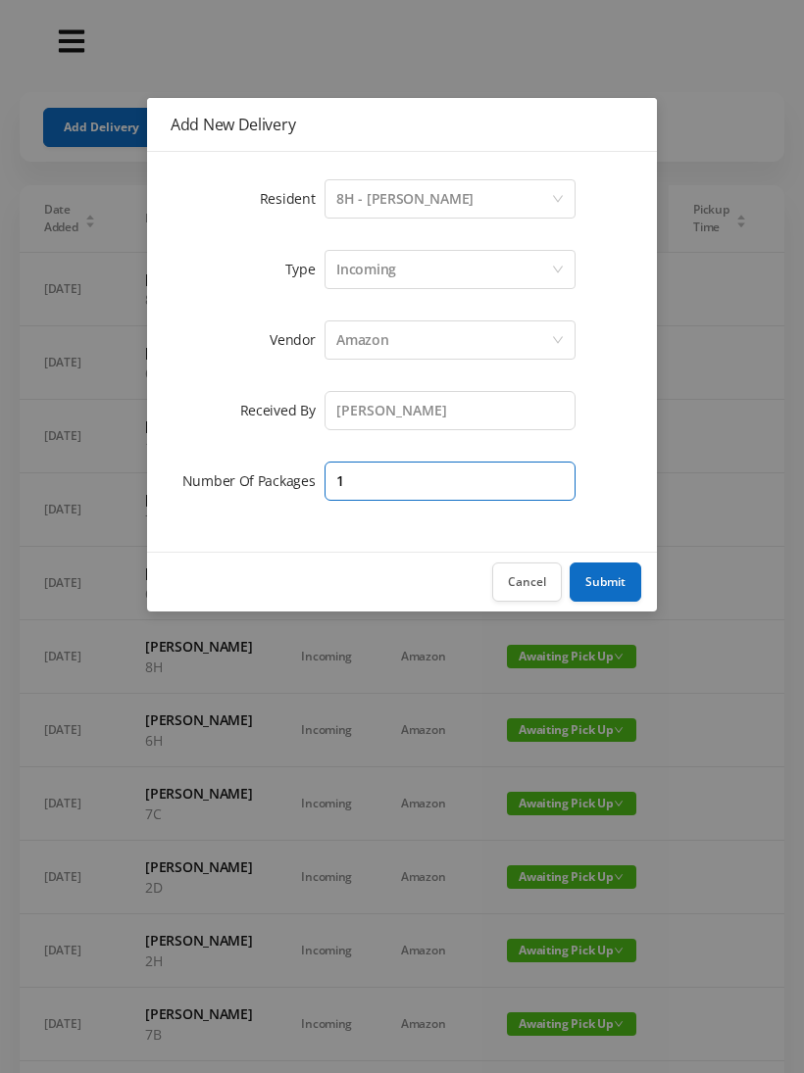
click at [375, 474] on input "1" at bounding box center [449, 481] width 251 height 39
type input "3"
click at [616, 569] on button "Submit" at bounding box center [606, 582] width 72 height 39
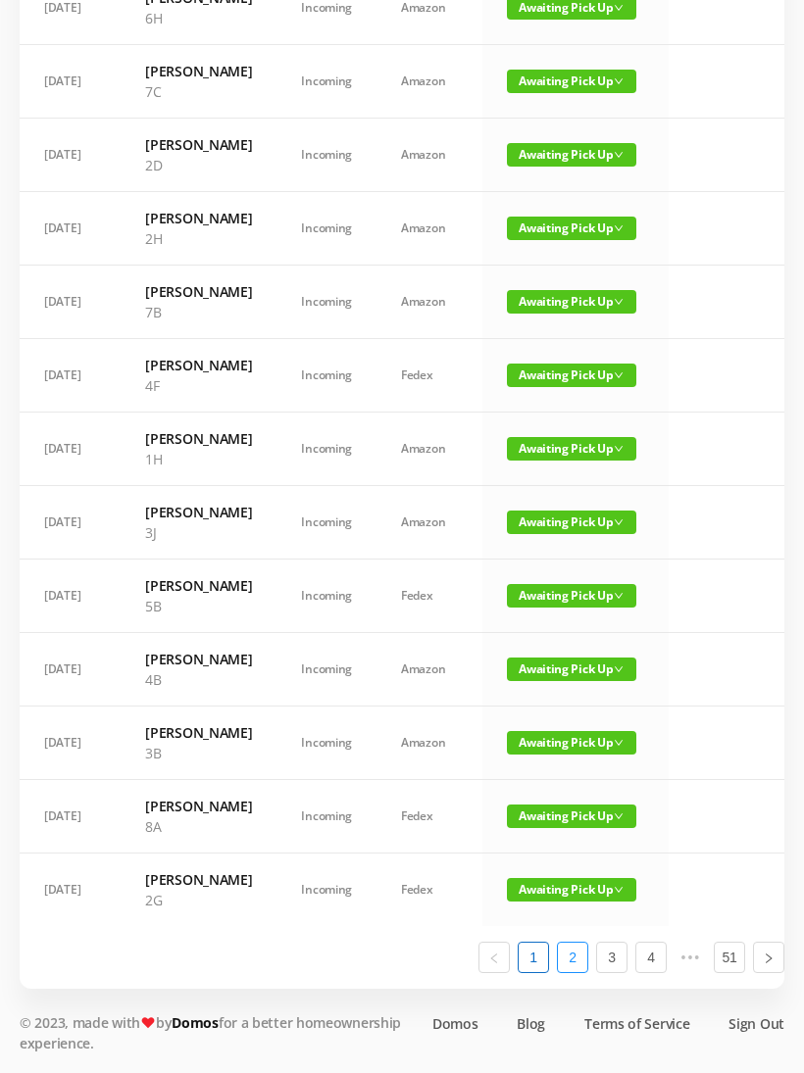
click at [578, 972] on link "2" at bounding box center [572, 957] width 29 height 29
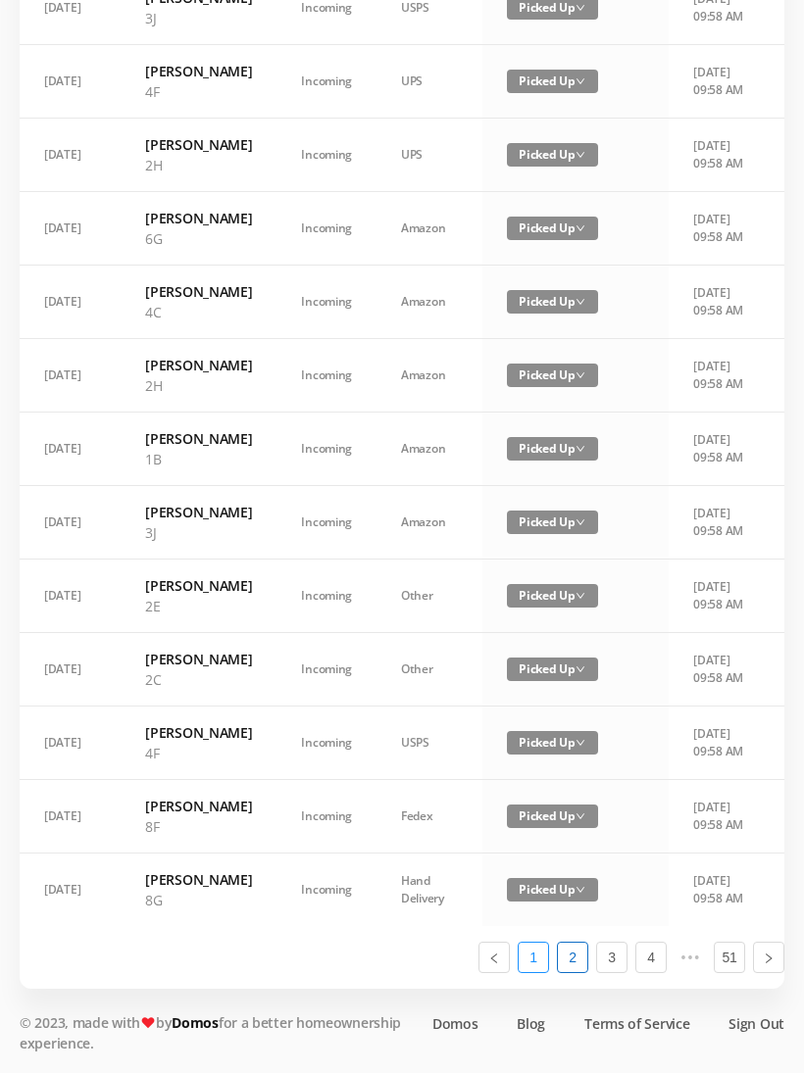
click at [522, 972] on link "1" at bounding box center [533, 957] width 29 height 29
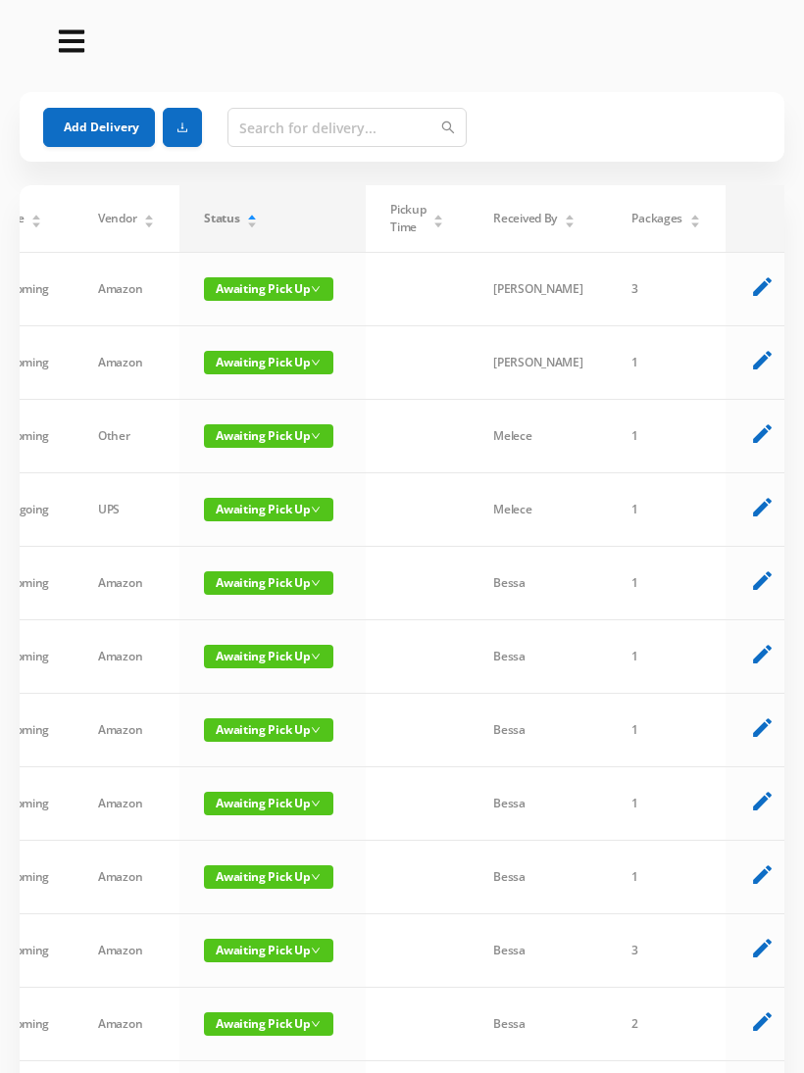
scroll to position [0, 303]
click at [295, 114] on input "text" at bounding box center [346, 127] width 239 height 39
click at [79, 113] on button "Add Delivery" at bounding box center [99, 127] width 112 height 39
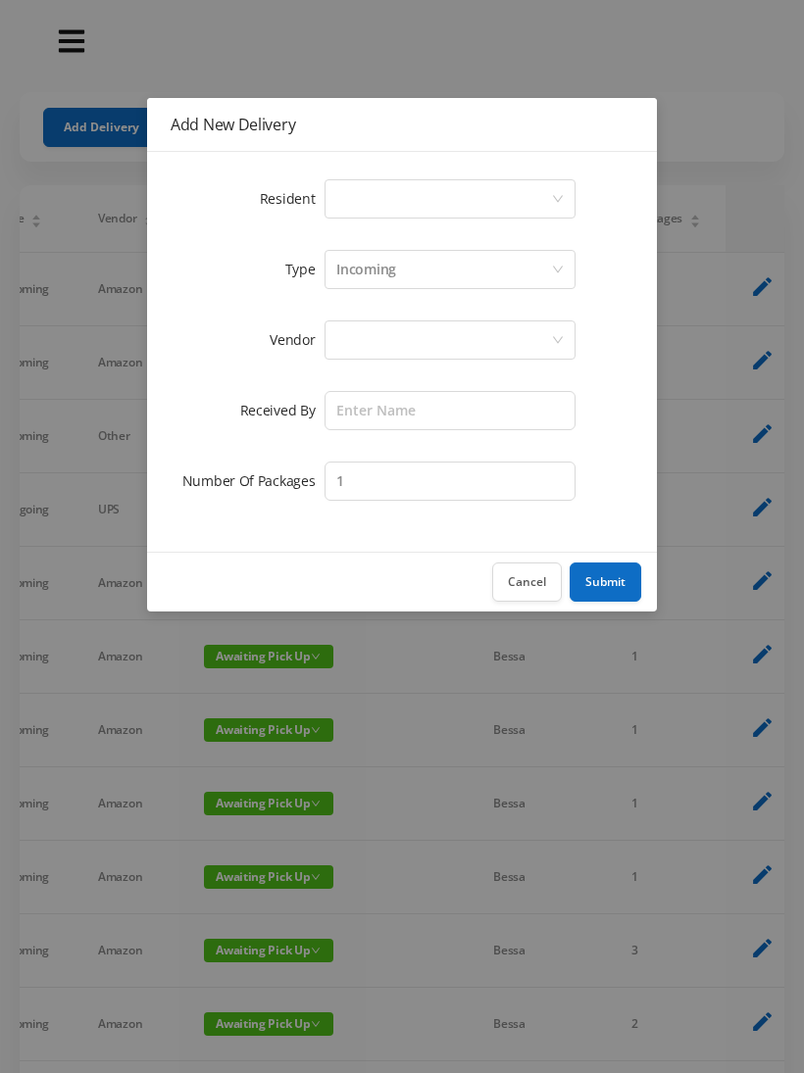
click at [505, 576] on button "Cancel" at bounding box center [527, 582] width 70 height 39
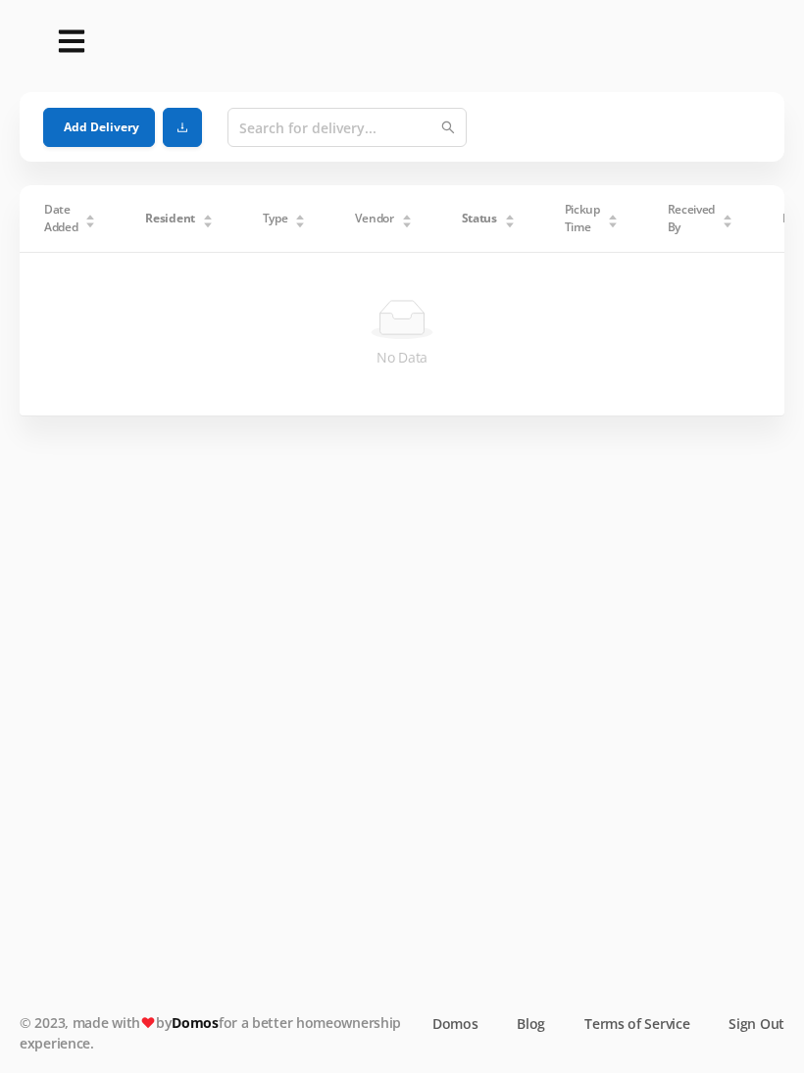
click at [98, 122] on button "Add Delivery" at bounding box center [99, 127] width 112 height 39
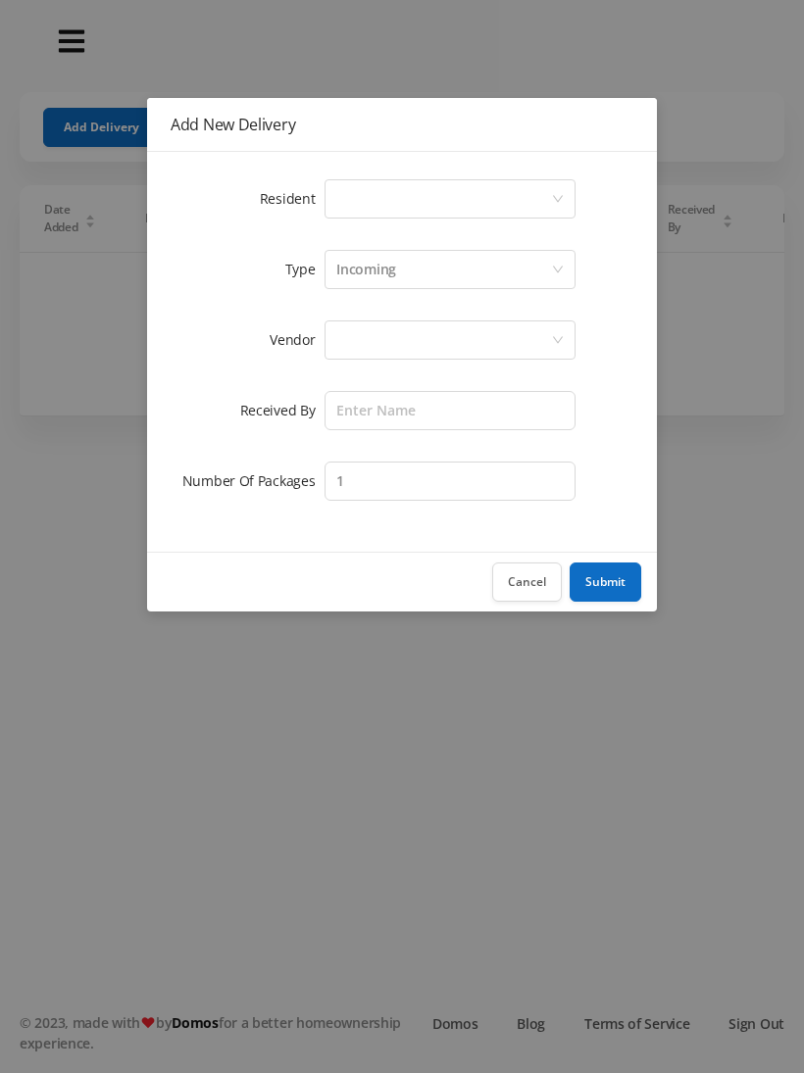
click at [523, 585] on button "Cancel" at bounding box center [527, 582] width 70 height 39
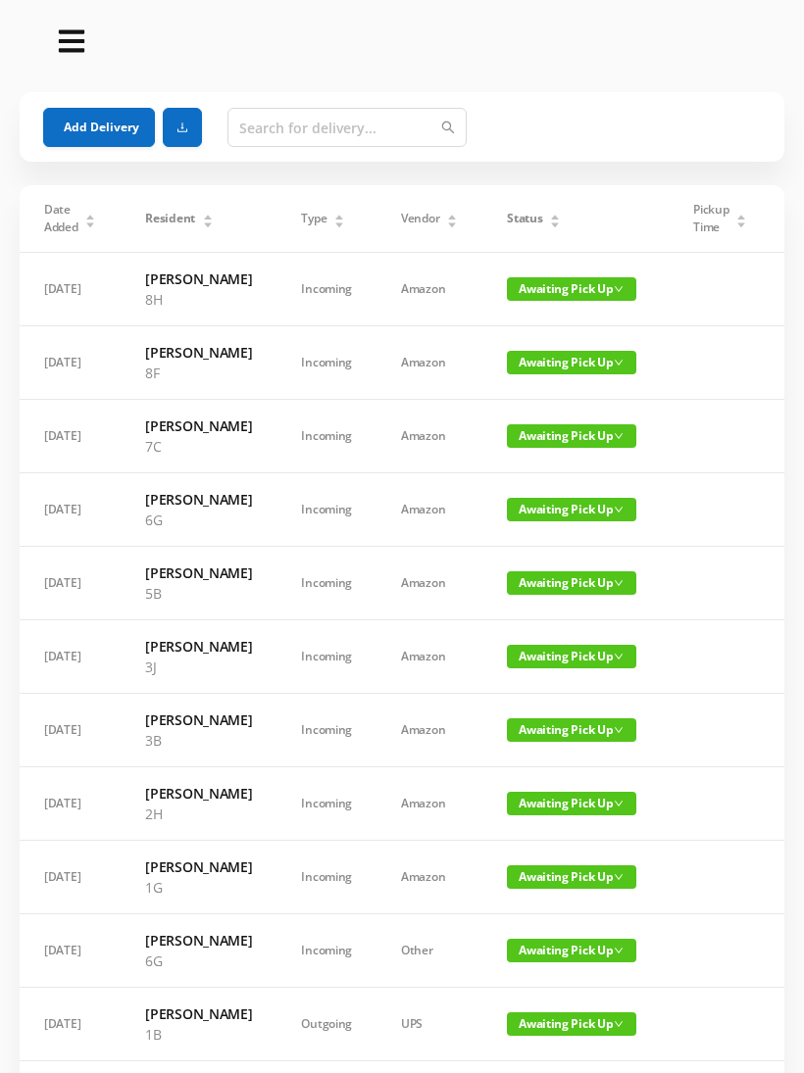
click at [530, 210] on div "Status" at bounding box center [534, 219] width 54 height 18
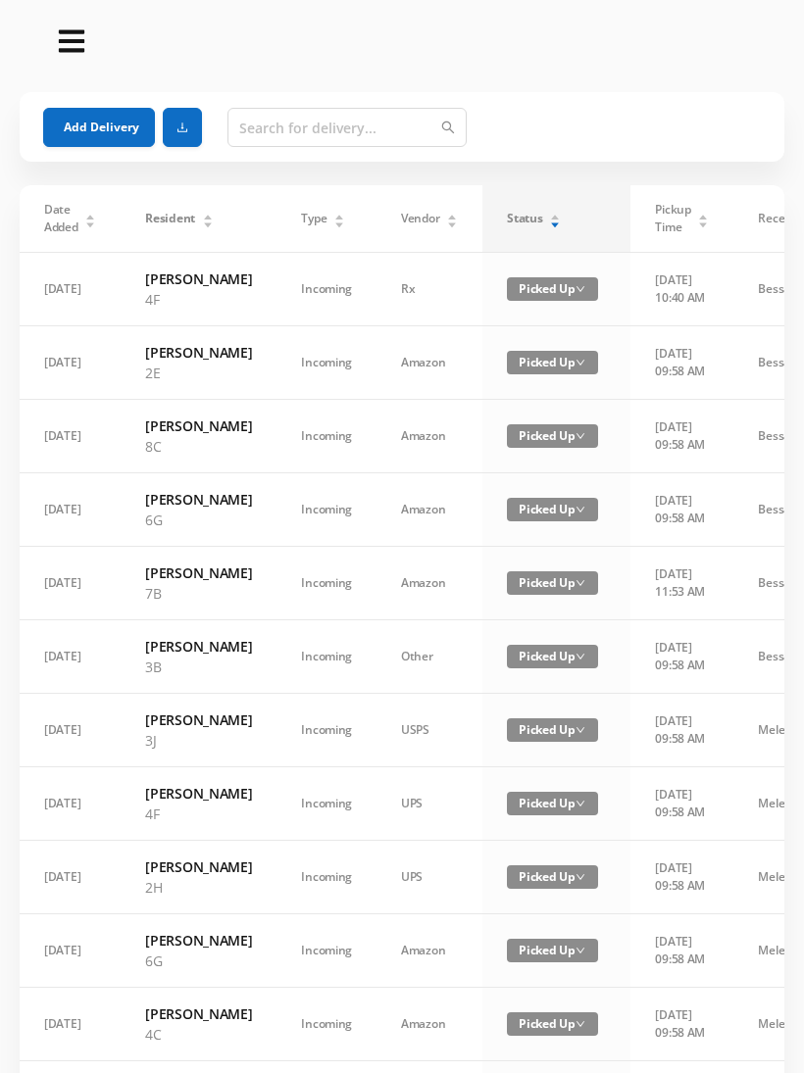
click at [534, 210] on div "Status" at bounding box center [534, 219] width 54 height 18
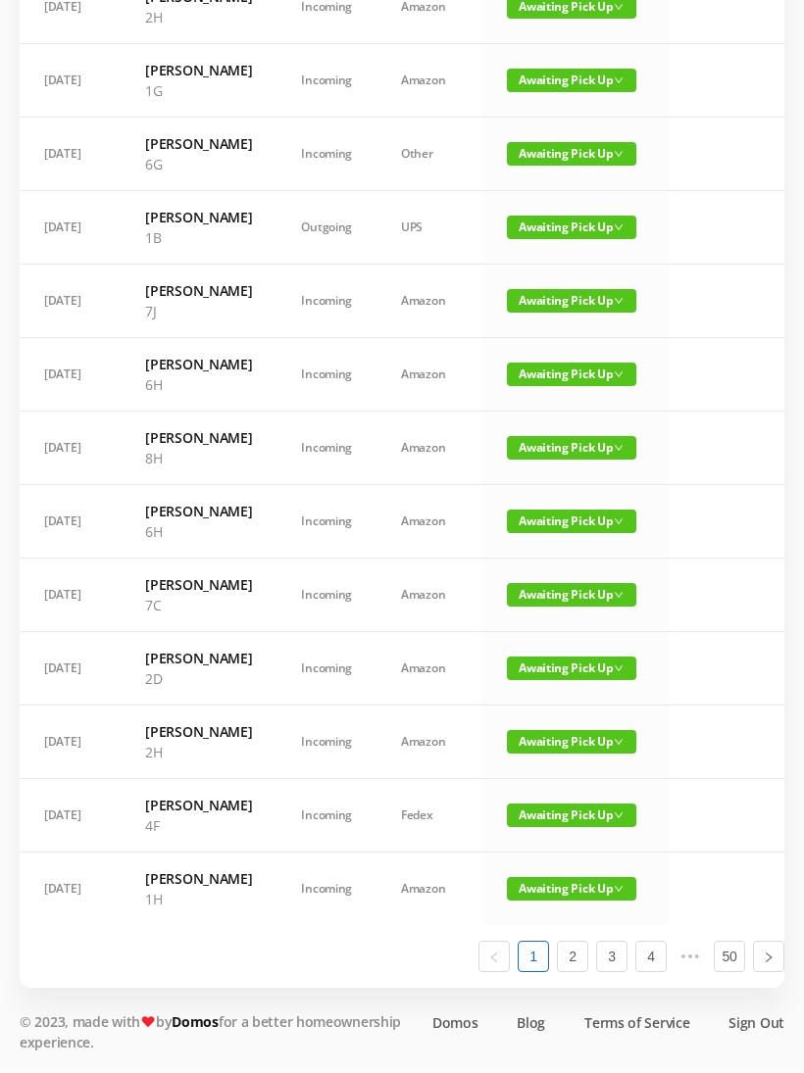
scroll to position [1112, 0]
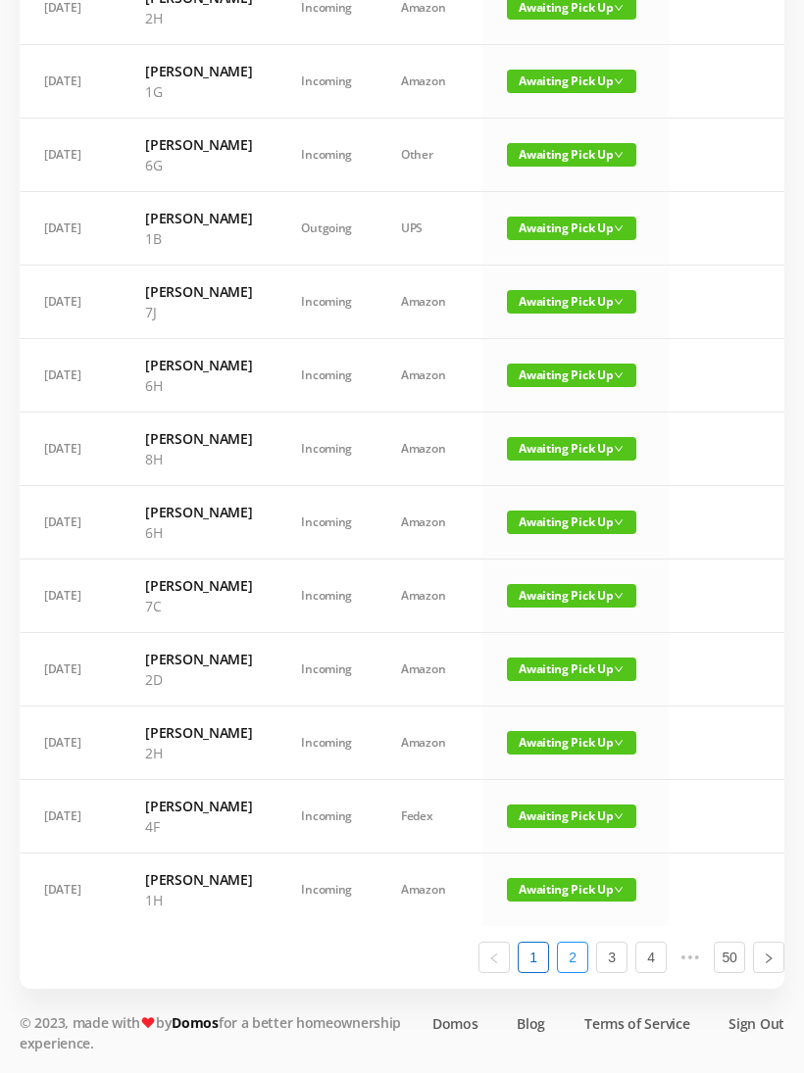
click at [577, 972] on link "2" at bounding box center [572, 957] width 29 height 29
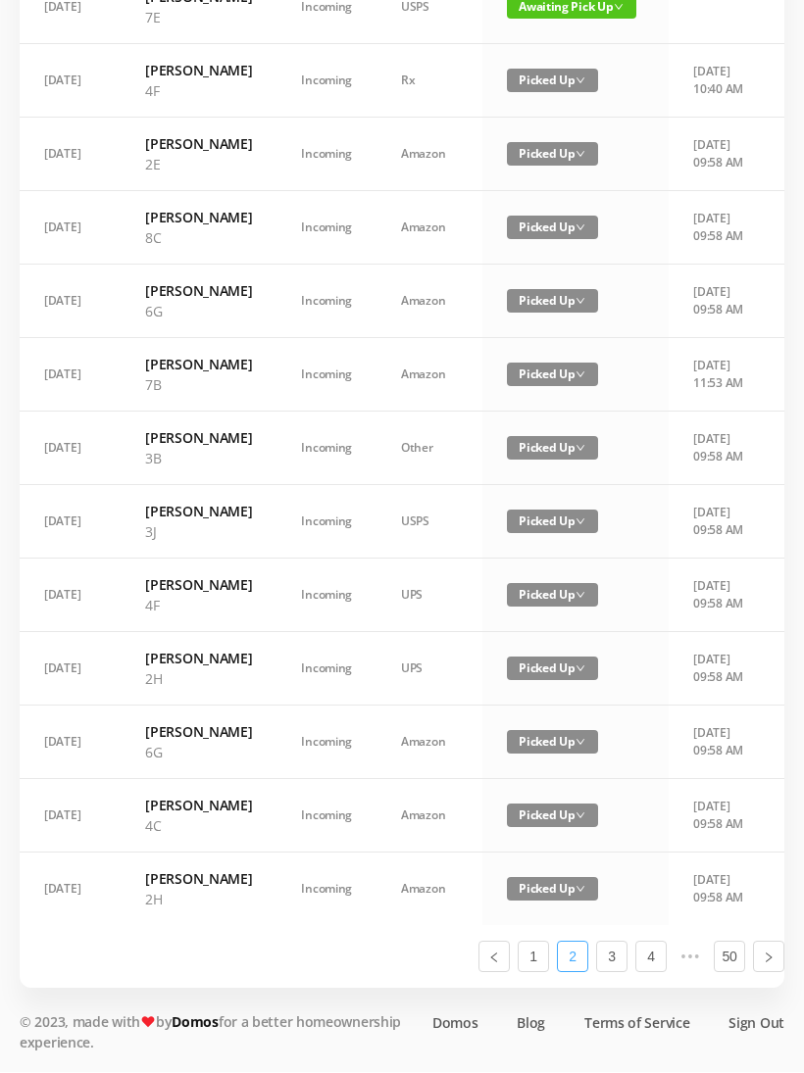
scroll to position [1152, 0]
click at [542, 972] on link "1" at bounding box center [533, 957] width 29 height 29
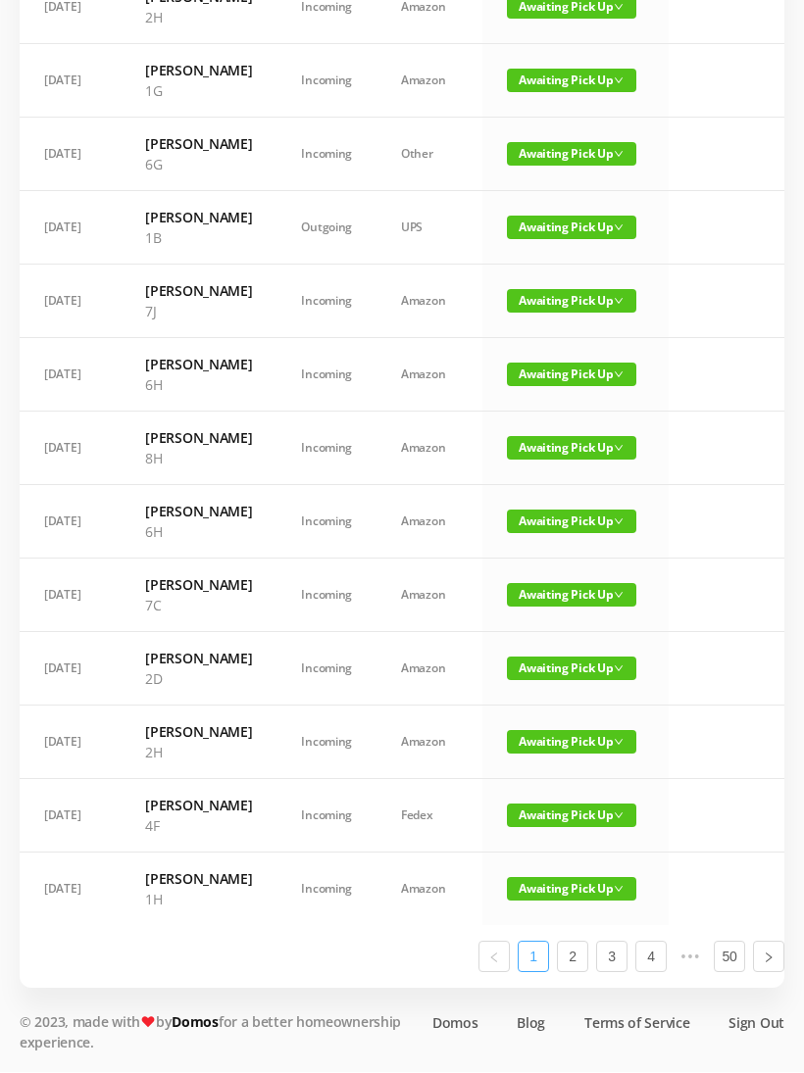
scroll to position [841, 0]
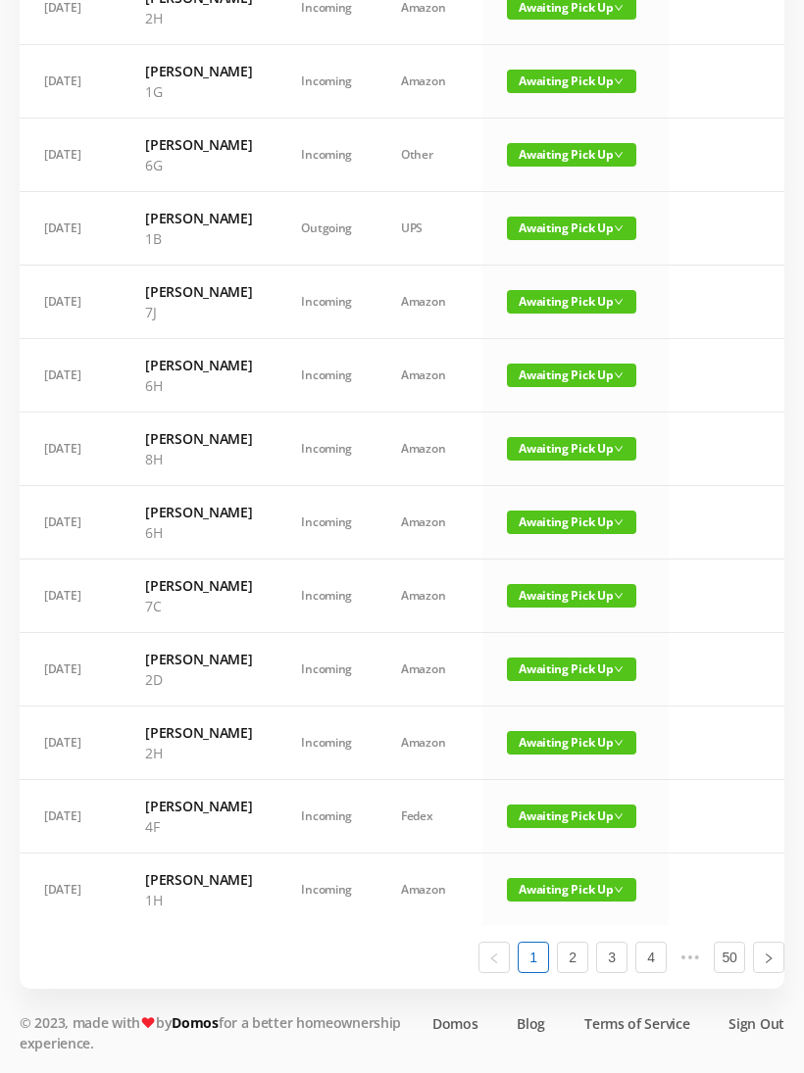
click at [515, 681] on span "Awaiting Pick Up" at bounding box center [571, 670] width 129 height 24
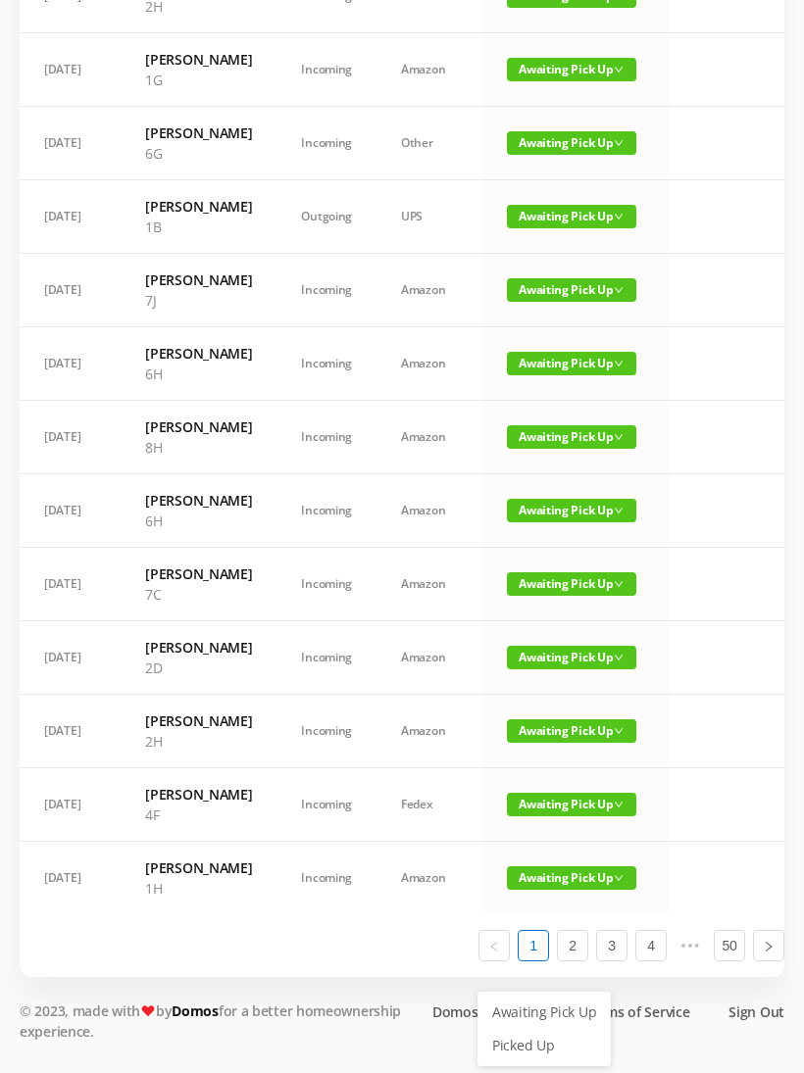
click at [502, 1030] on link "Picked Up" at bounding box center [543, 1045] width 127 height 31
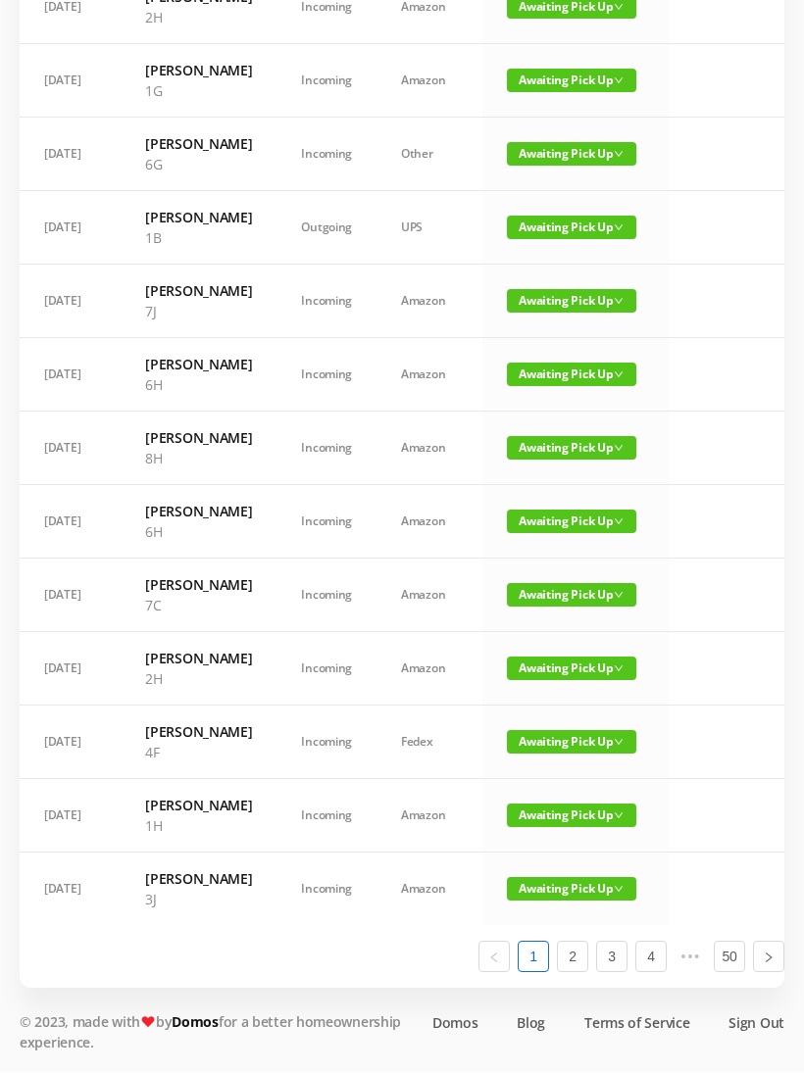
scroll to position [1152, 0]
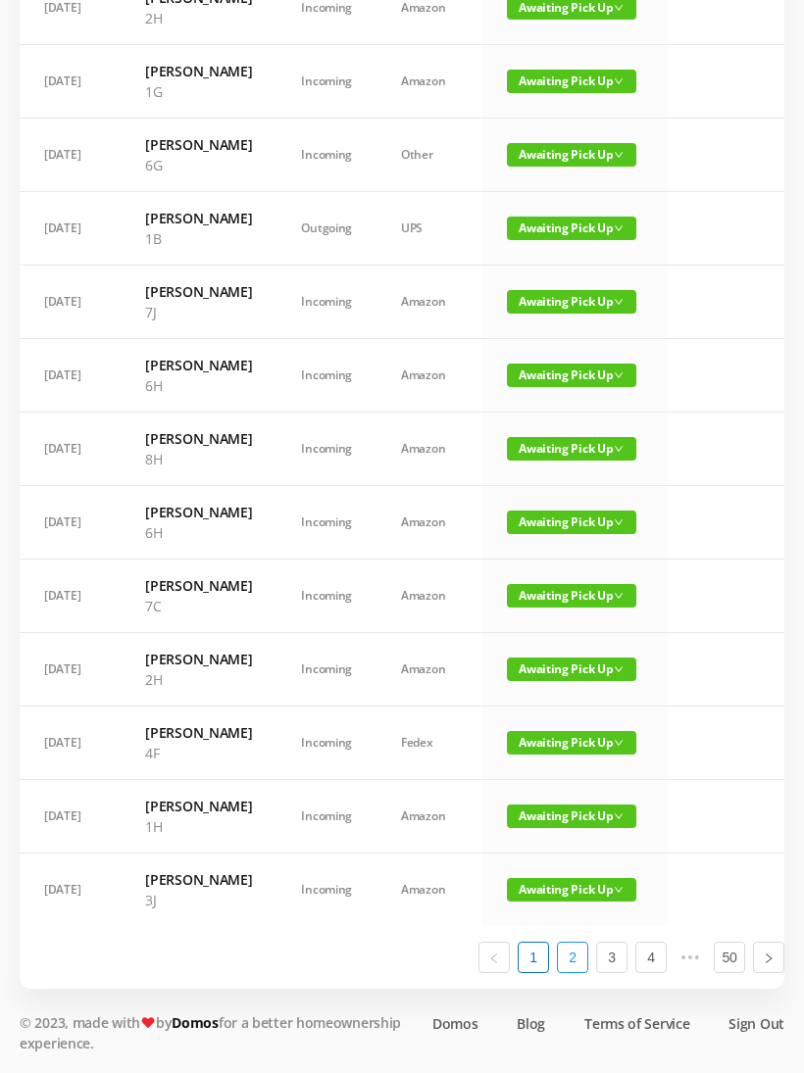
click at [567, 972] on link "2" at bounding box center [572, 957] width 29 height 29
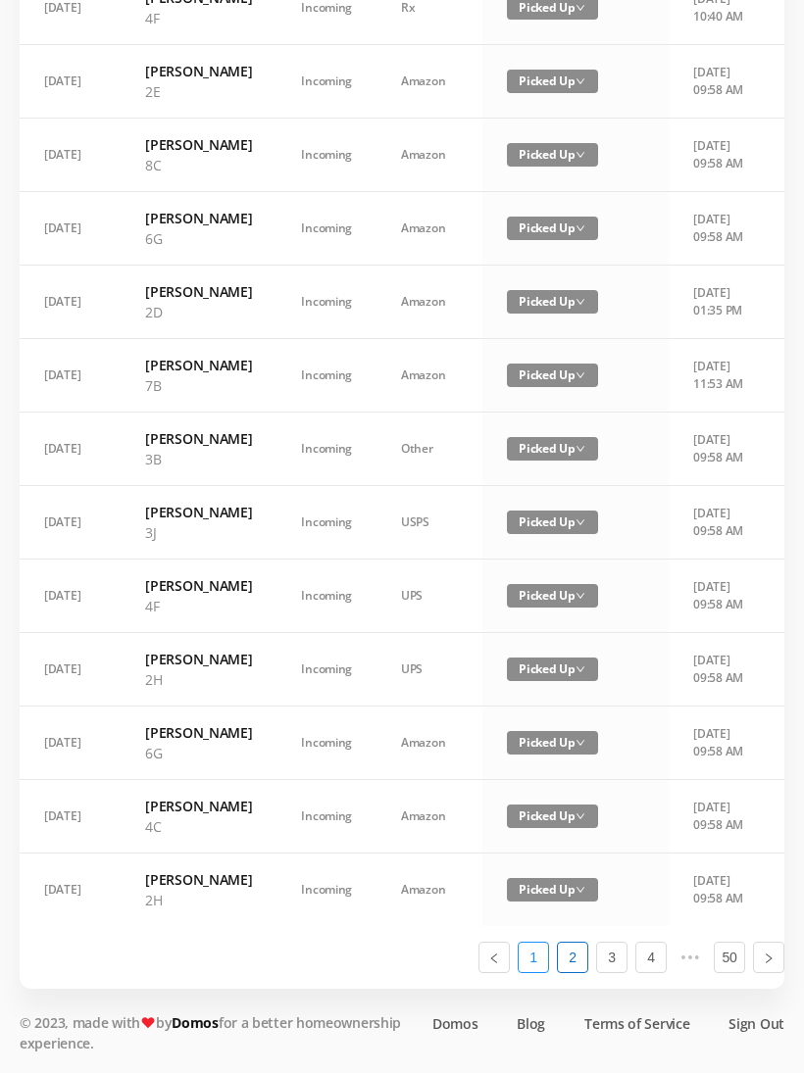
click at [535, 972] on link "1" at bounding box center [533, 957] width 29 height 29
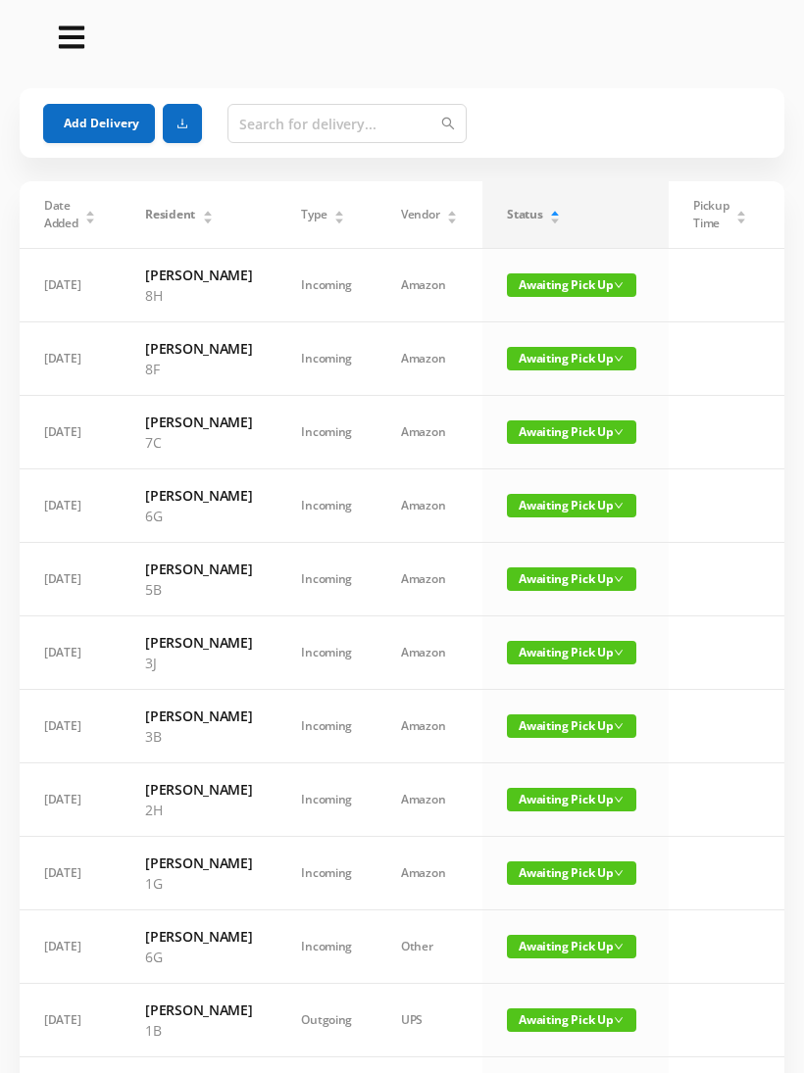
scroll to position [0, 0]
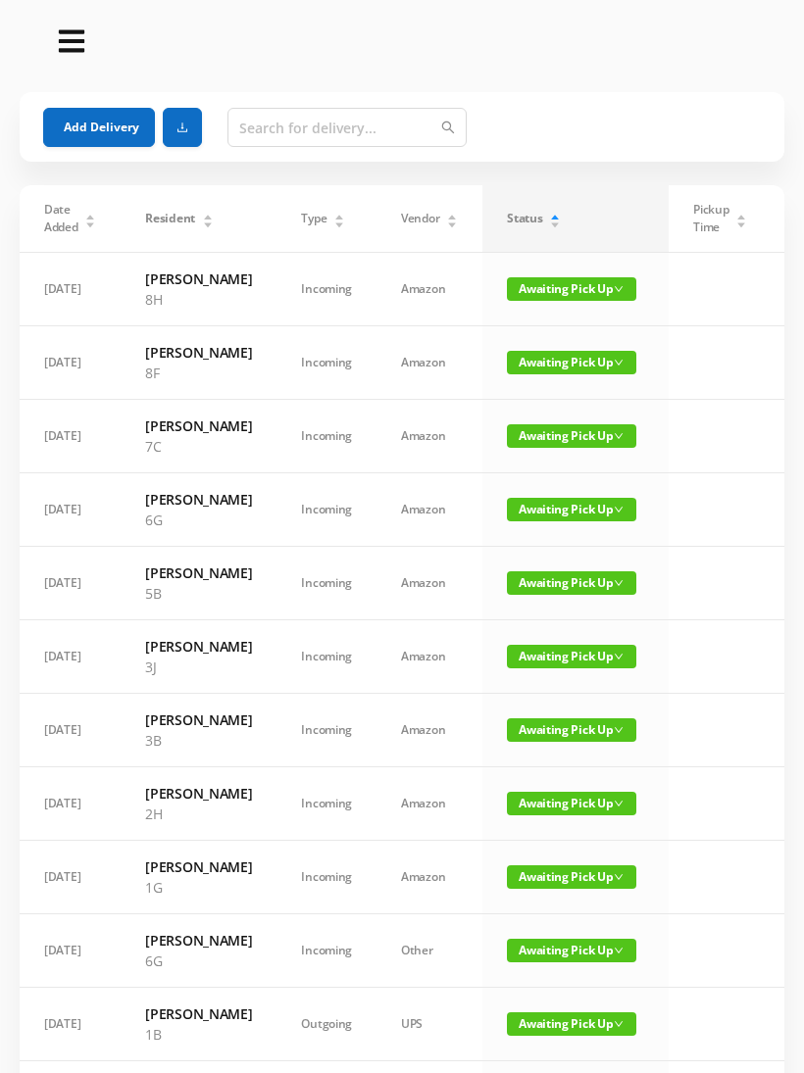
click at [85, 114] on button "Add Delivery" at bounding box center [99, 127] width 112 height 39
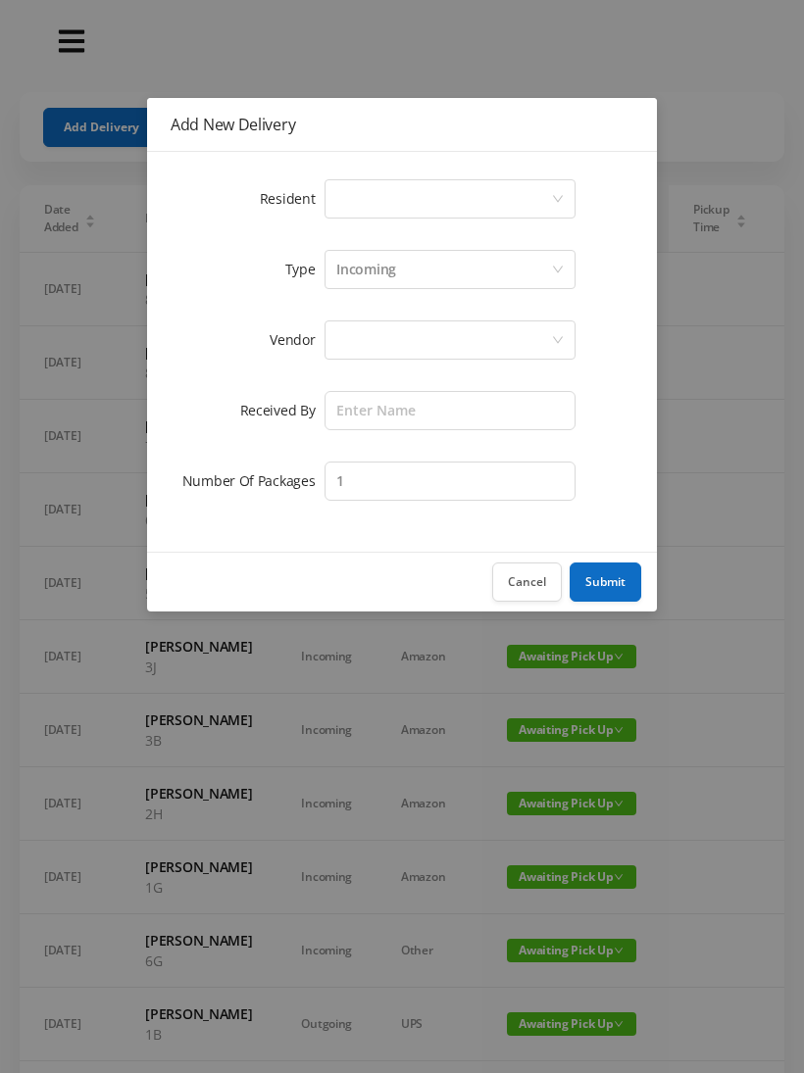
click at [350, 174] on div "Resident Select a person Type Incoming Vendor Received By Number Of Packages 1" at bounding box center [402, 352] width 510 height 400
click at [359, 187] on div "Select a person" at bounding box center [443, 198] width 215 height 37
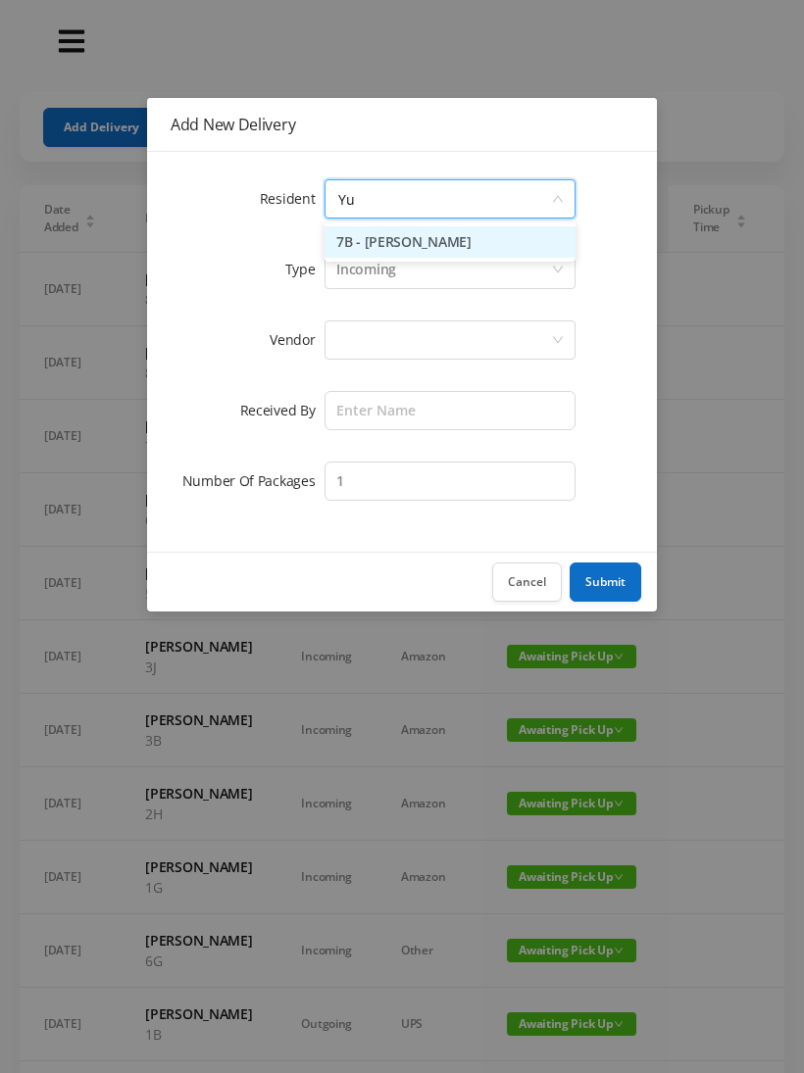
type input "Yuk"
click at [359, 230] on li "7B - [PERSON_NAME]" at bounding box center [449, 241] width 251 height 31
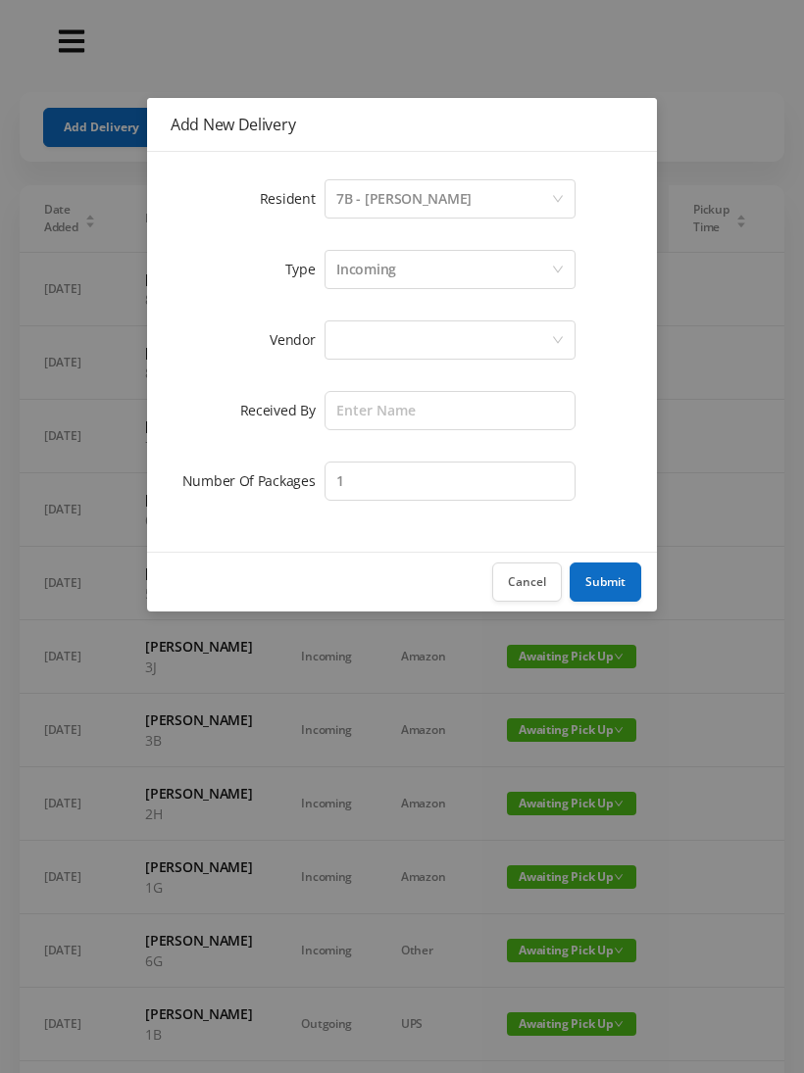
click at [562, 255] on div "Incoming" at bounding box center [449, 269] width 251 height 39
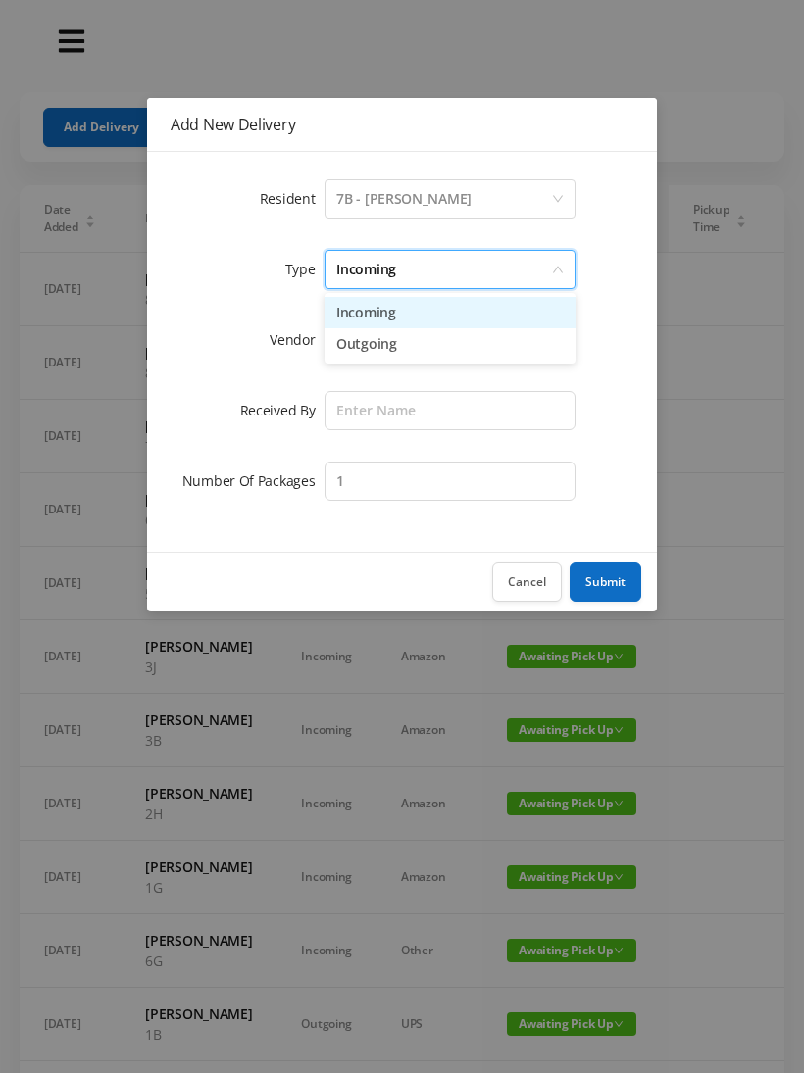
click at [343, 344] on li "Outgoing" at bounding box center [449, 343] width 251 height 31
click at [324, 341] on div at bounding box center [449, 340] width 251 height 39
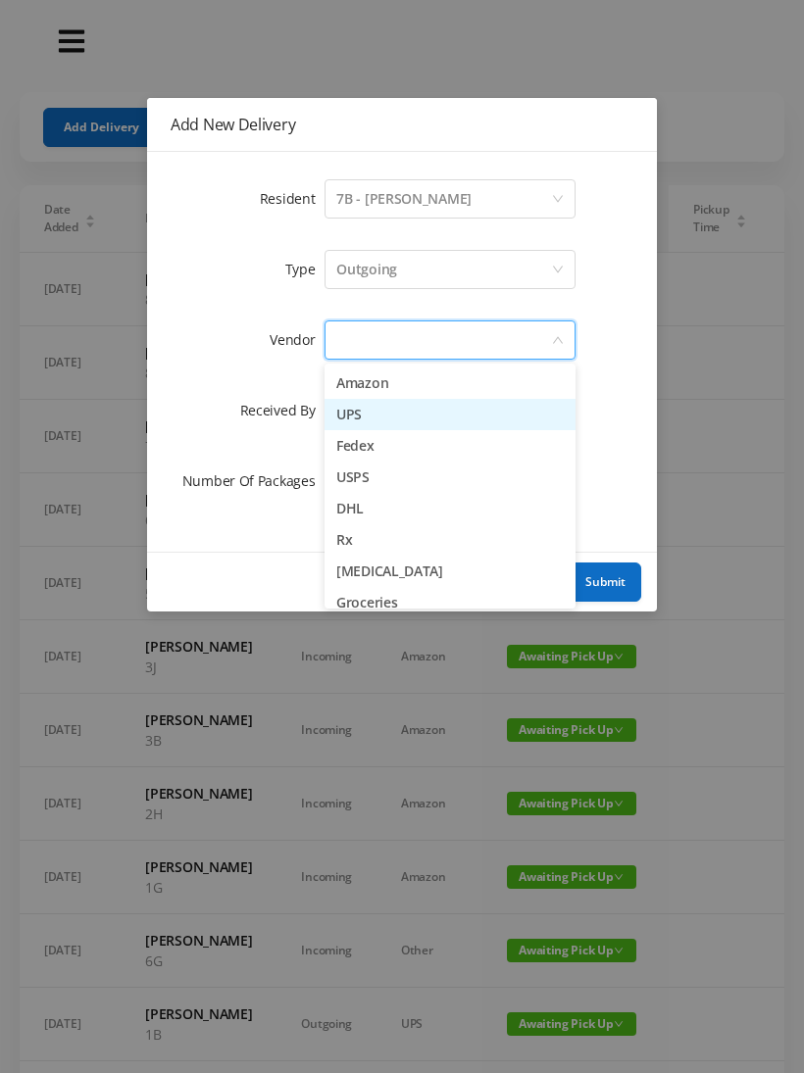
click at [346, 409] on li "UPS" at bounding box center [449, 414] width 251 height 31
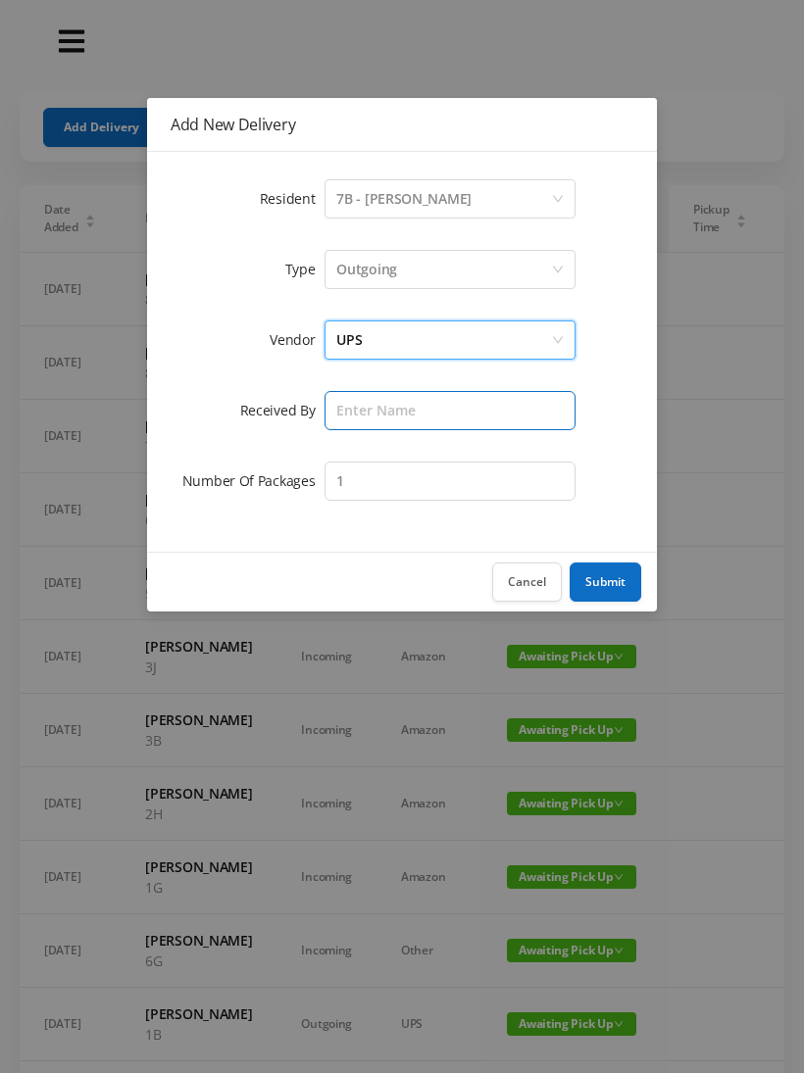
click at [328, 397] on input "text" at bounding box center [449, 410] width 251 height 39
type input "[PERSON_NAME]"
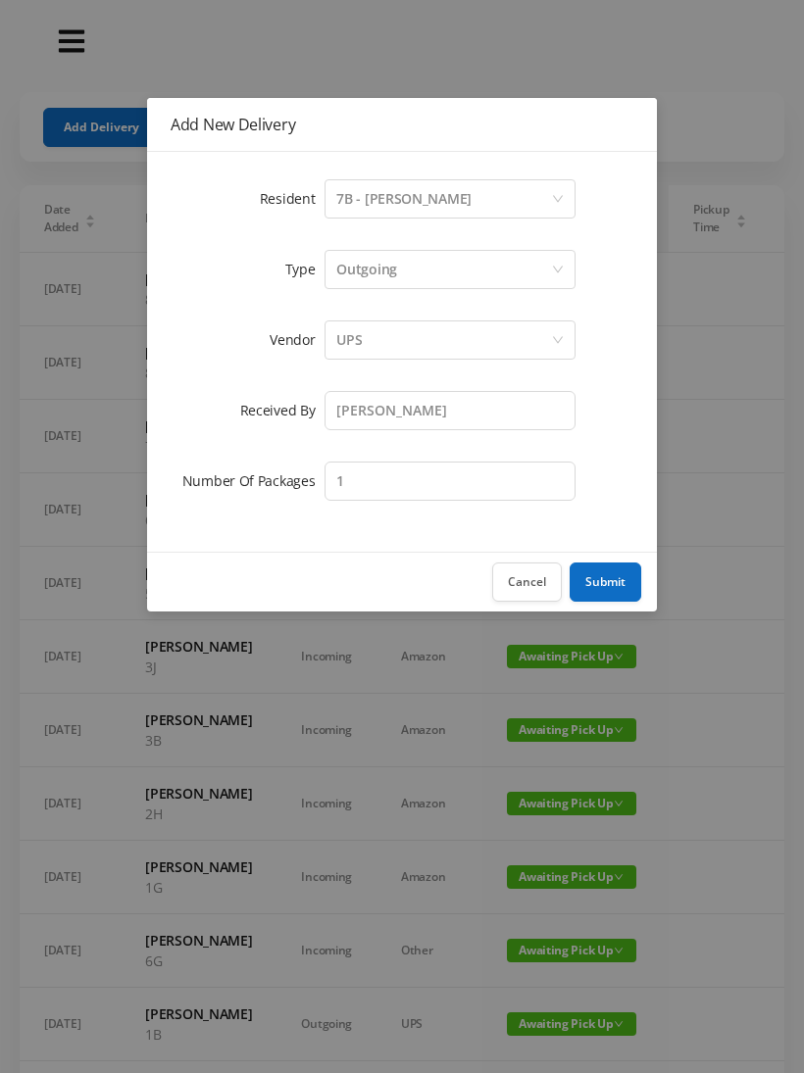
click at [598, 565] on button "Submit" at bounding box center [606, 582] width 72 height 39
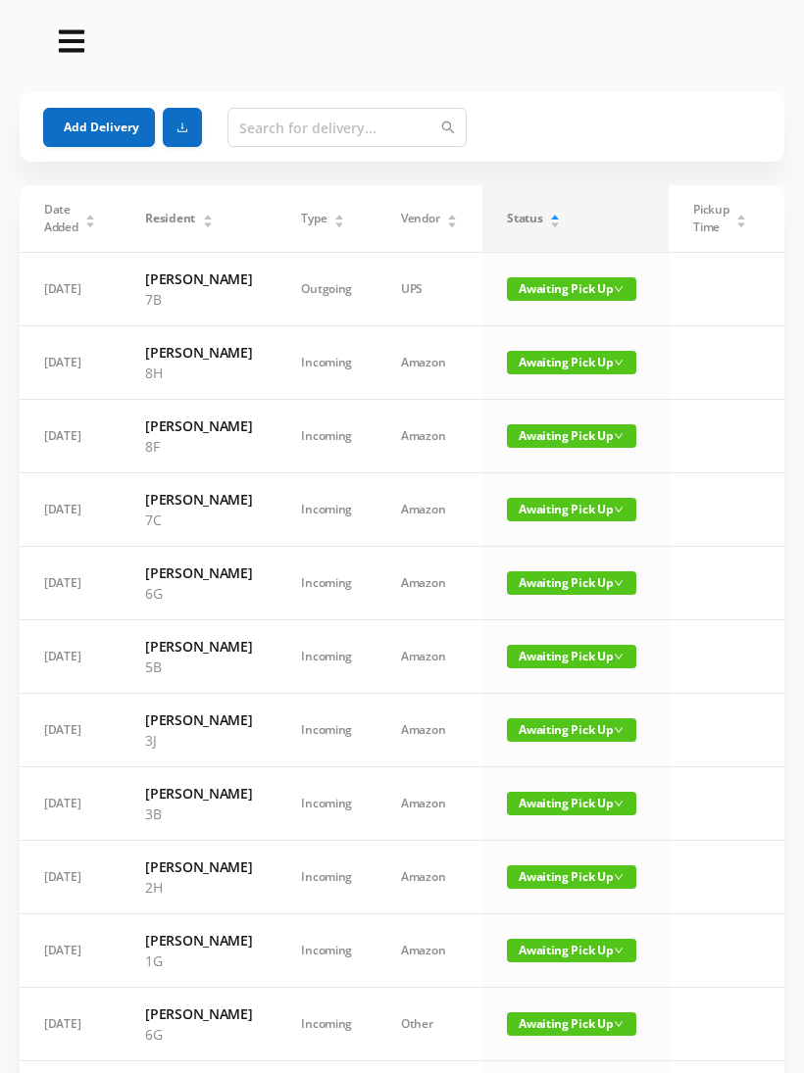
click at [519, 448] on span "Awaiting Pick Up" at bounding box center [571, 436] width 129 height 24
click at [498, 559] on link "Picked Up" at bounding box center [542, 556] width 127 height 31
click at [509, 521] on span "Awaiting Pick Up" at bounding box center [571, 510] width 129 height 24
click at [520, 448] on span "Awaiting Pick Up" at bounding box center [571, 436] width 129 height 24
click at [508, 559] on link "Picked Up" at bounding box center [542, 556] width 127 height 31
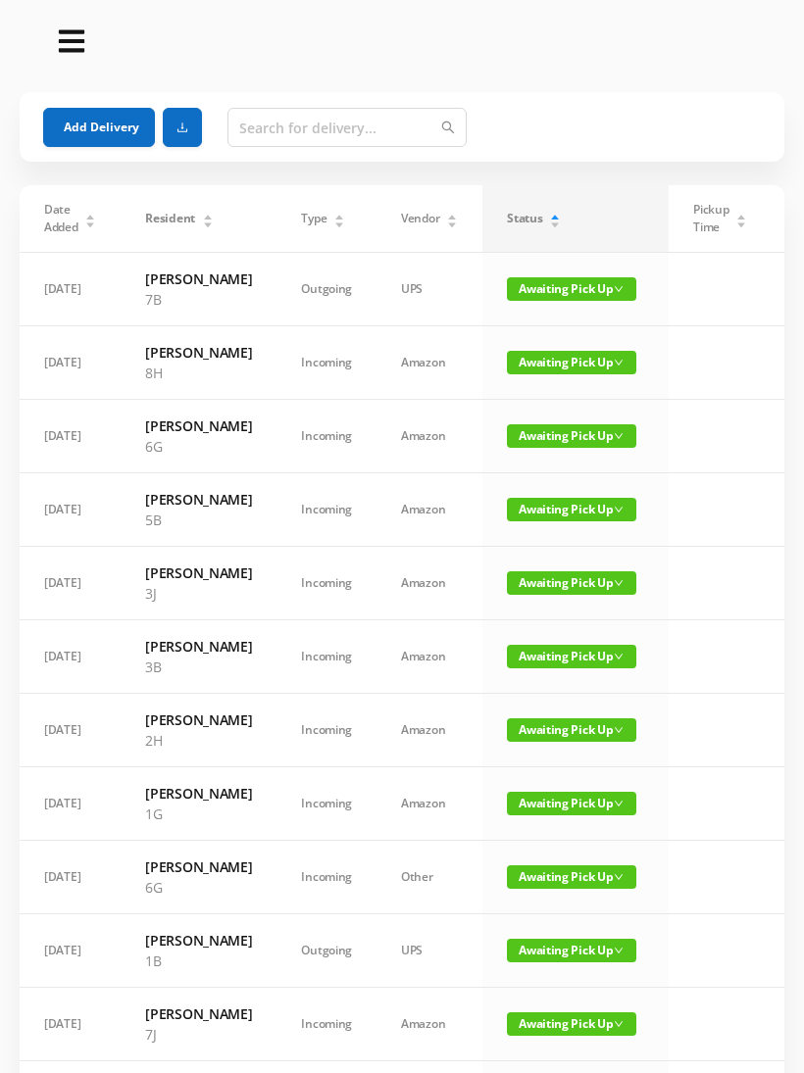
click at [507, 521] on span "Awaiting Pick Up" at bounding box center [571, 510] width 129 height 24
click at [501, 652] on link "Picked Up" at bounding box center [542, 650] width 127 height 31
